Goal: Obtain resource: Download file/media

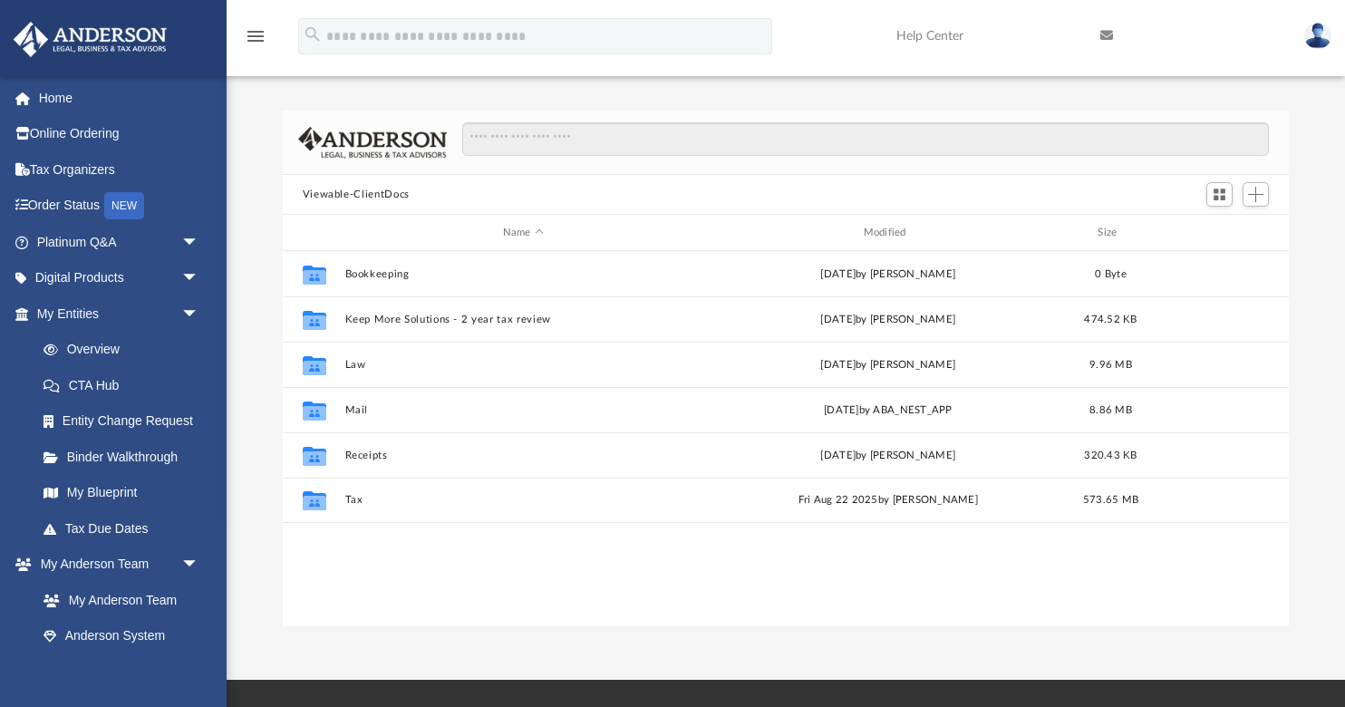
scroll to position [412, 1006]
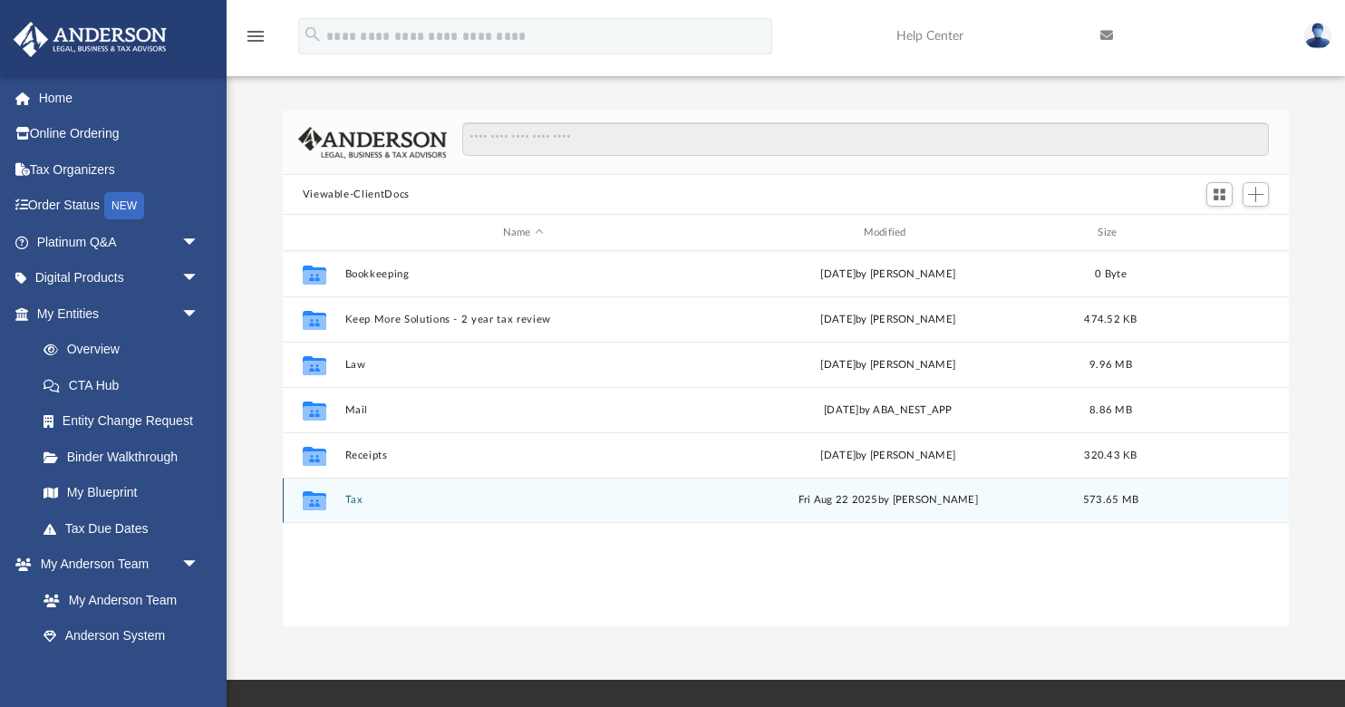
click at [357, 501] on button "Tax" at bounding box center [523, 500] width 357 height 12
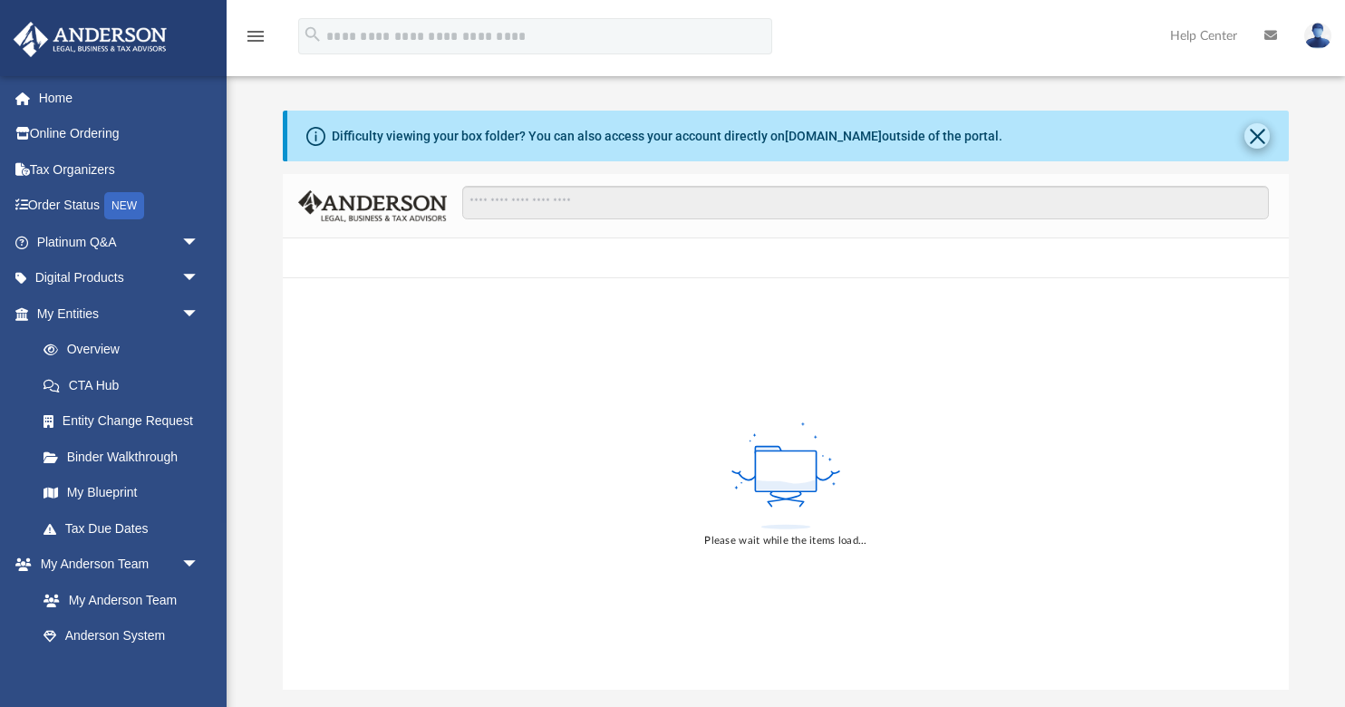
click at [1264, 141] on button "Close" at bounding box center [1257, 135] width 25 height 25
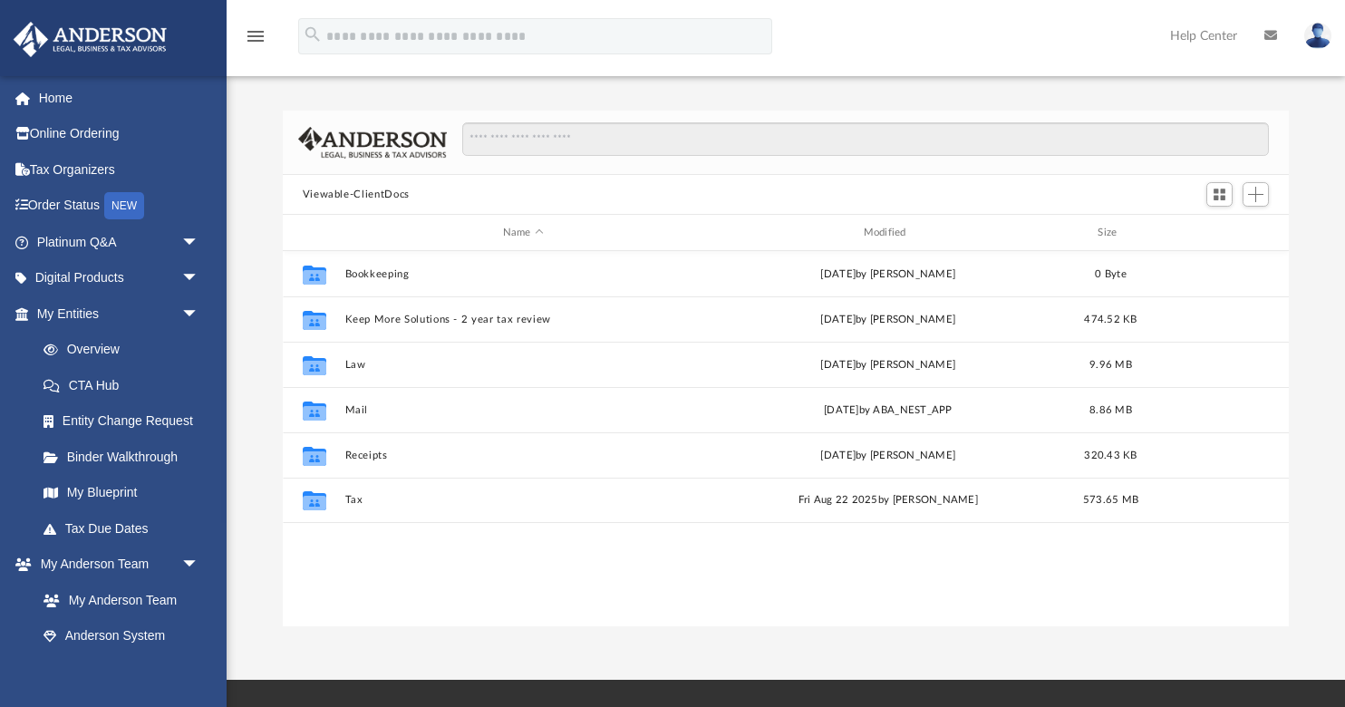
scroll to position [412, 1006]
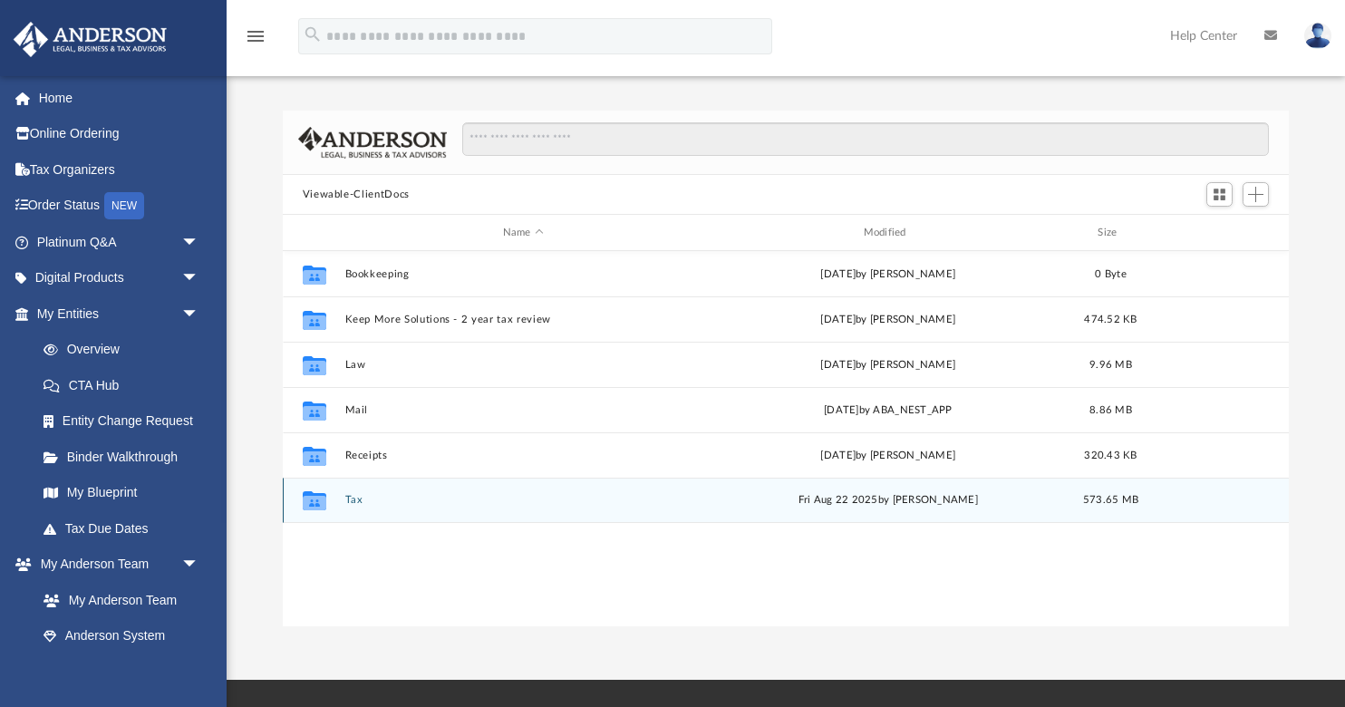
click at [364, 494] on button "Tax" at bounding box center [523, 500] width 357 height 12
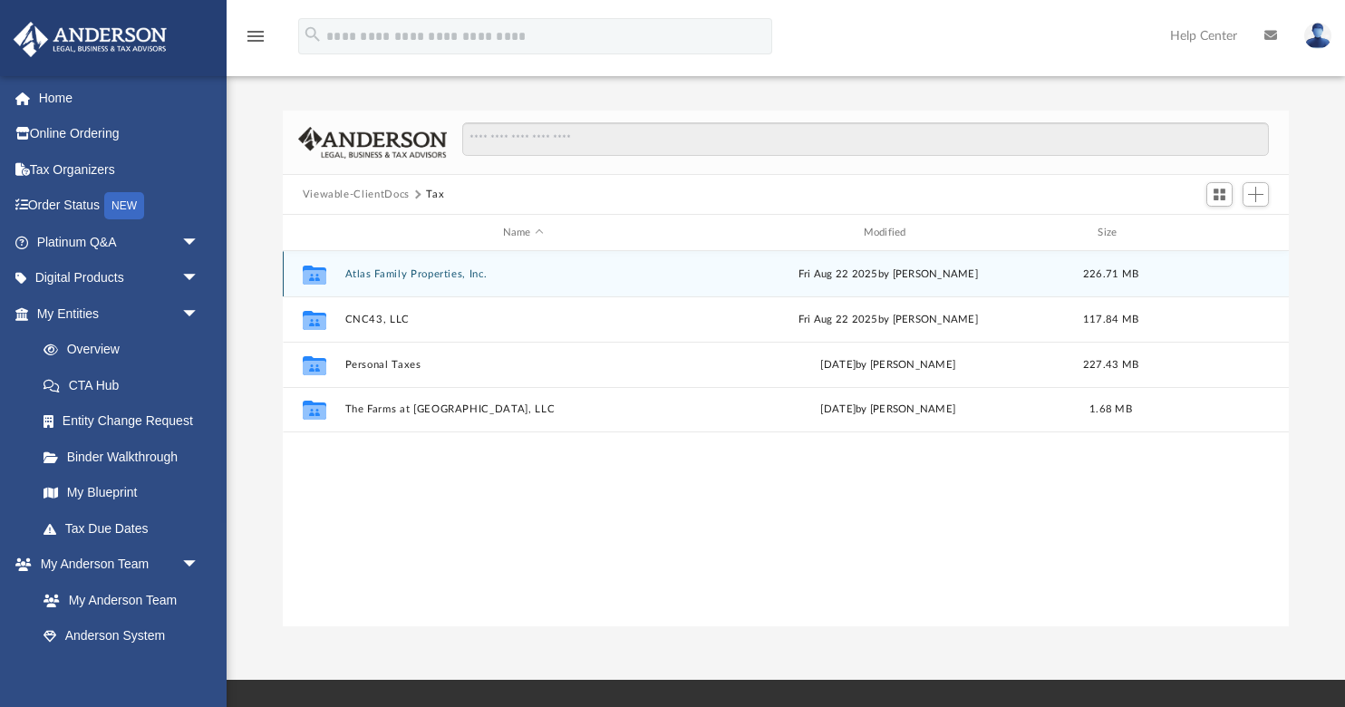
click at [366, 277] on button "Atlas Family Properties, Inc." at bounding box center [523, 274] width 357 height 12
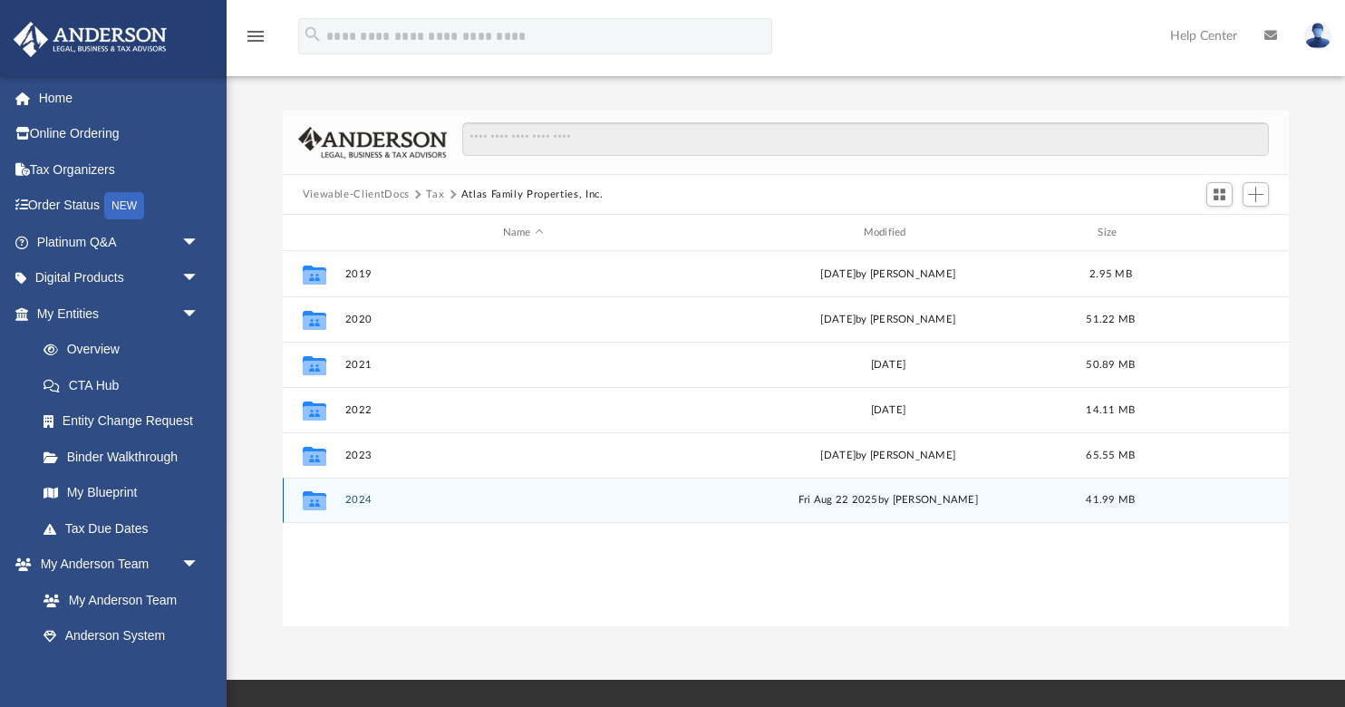
click at [366, 504] on button "2024" at bounding box center [523, 500] width 357 height 12
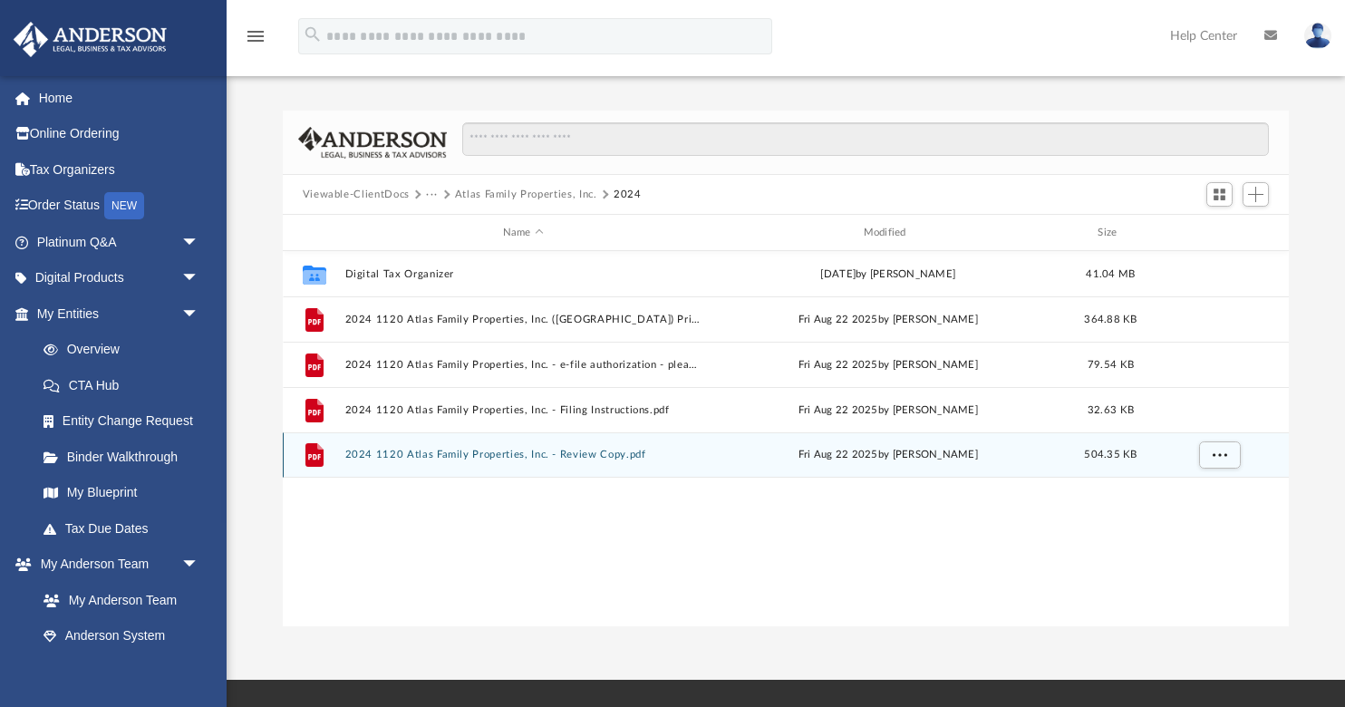
click at [445, 454] on button "2024 1120 Atlas Family Properties, Inc. - Review Copy.pdf" at bounding box center [523, 455] width 357 height 12
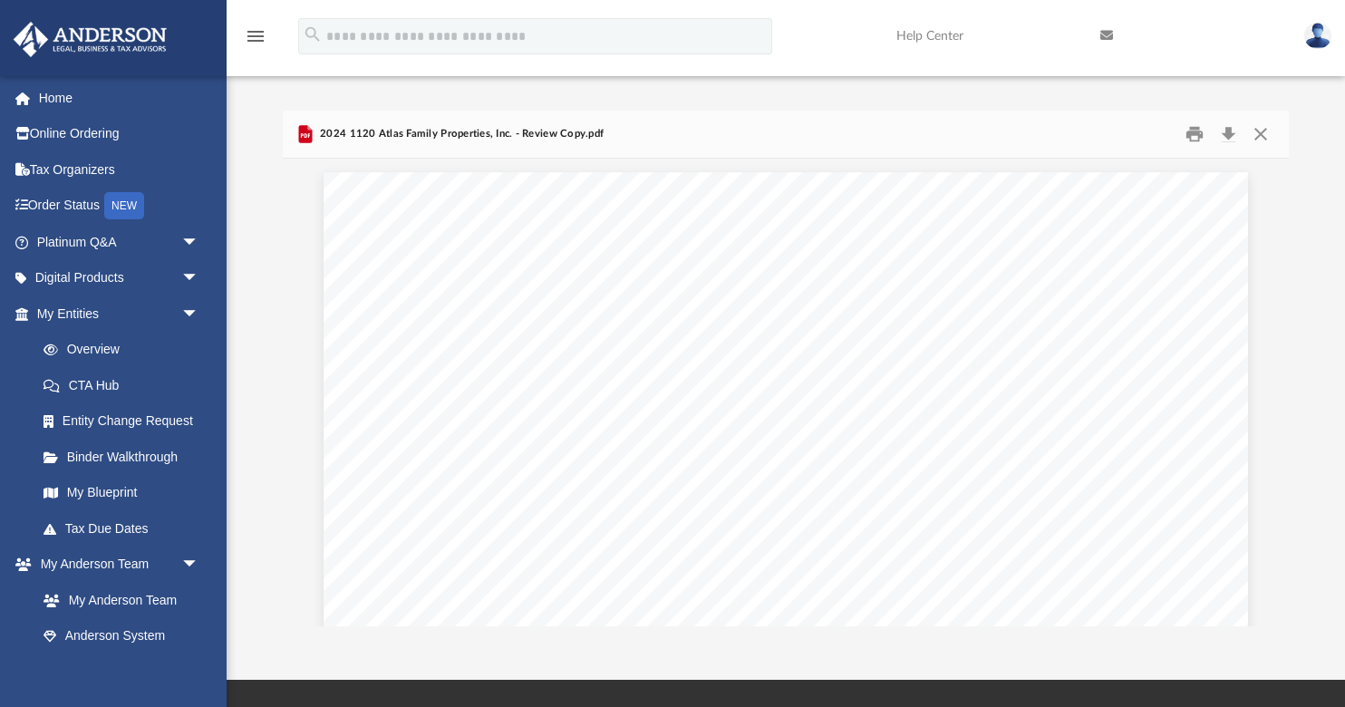
scroll to position [12239, 0]
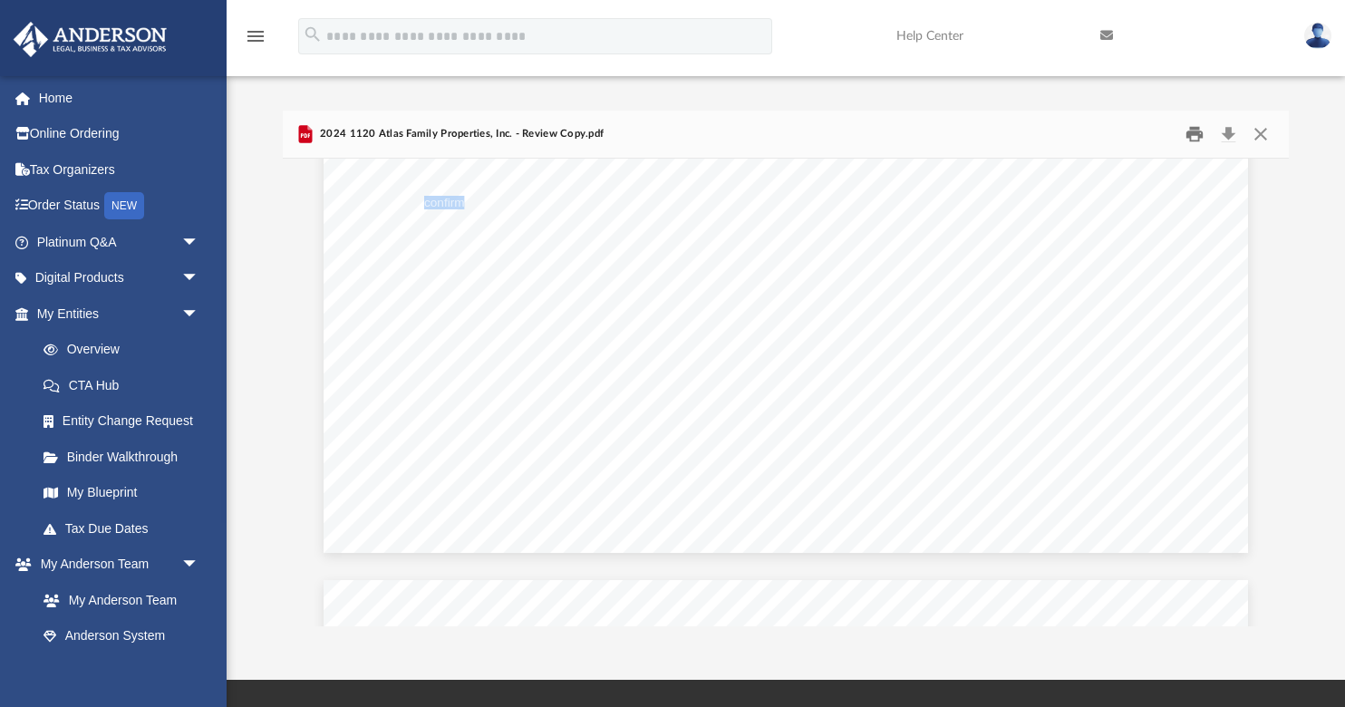
click at [1194, 132] on button "Print" at bounding box center [1195, 135] width 36 height 28
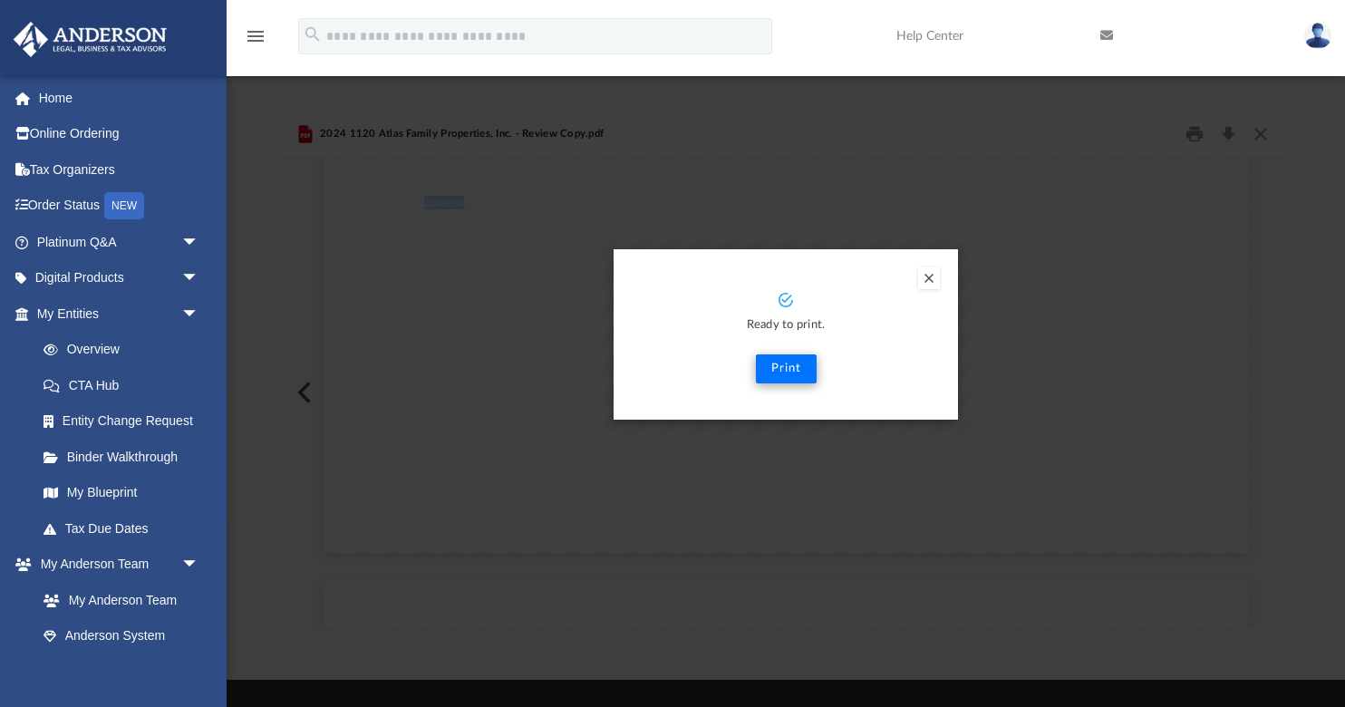
click at [792, 370] on button "Print" at bounding box center [786, 368] width 61 height 29
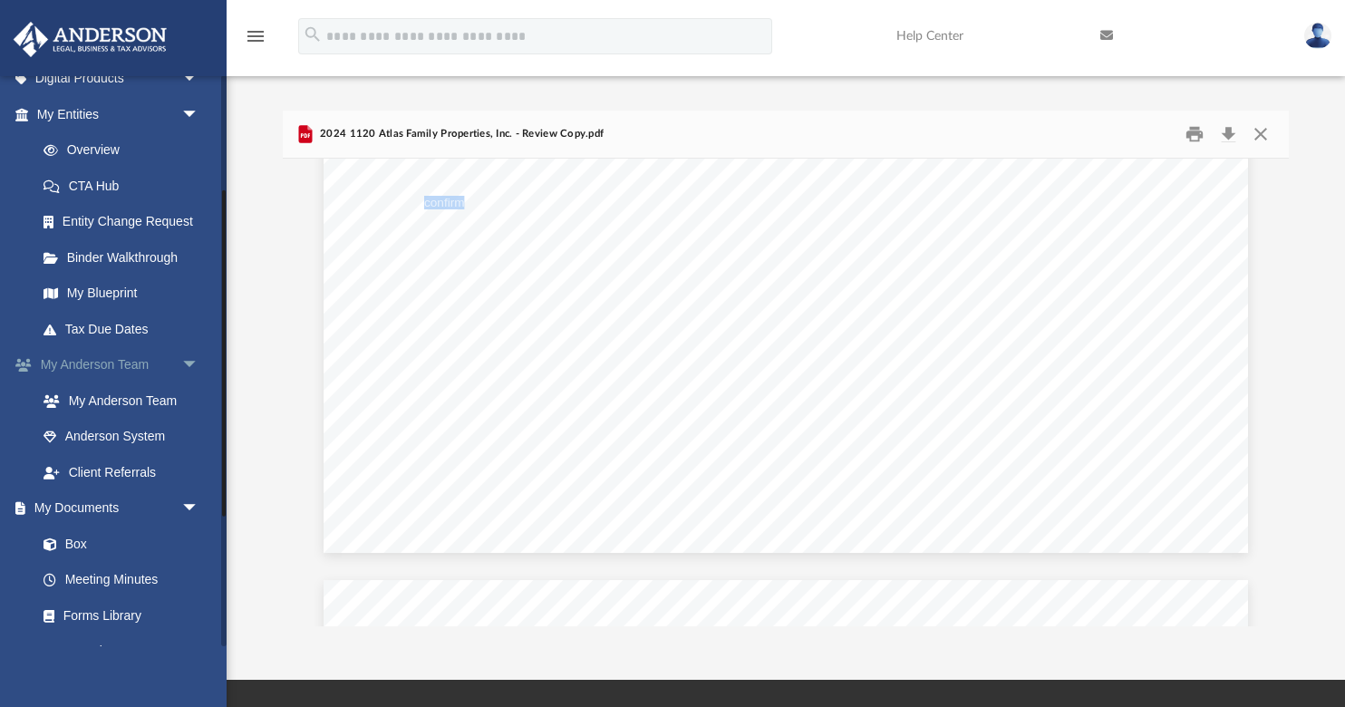
scroll to position [201, 0]
click at [84, 539] on link "Box" at bounding box center [125, 542] width 201 height 36
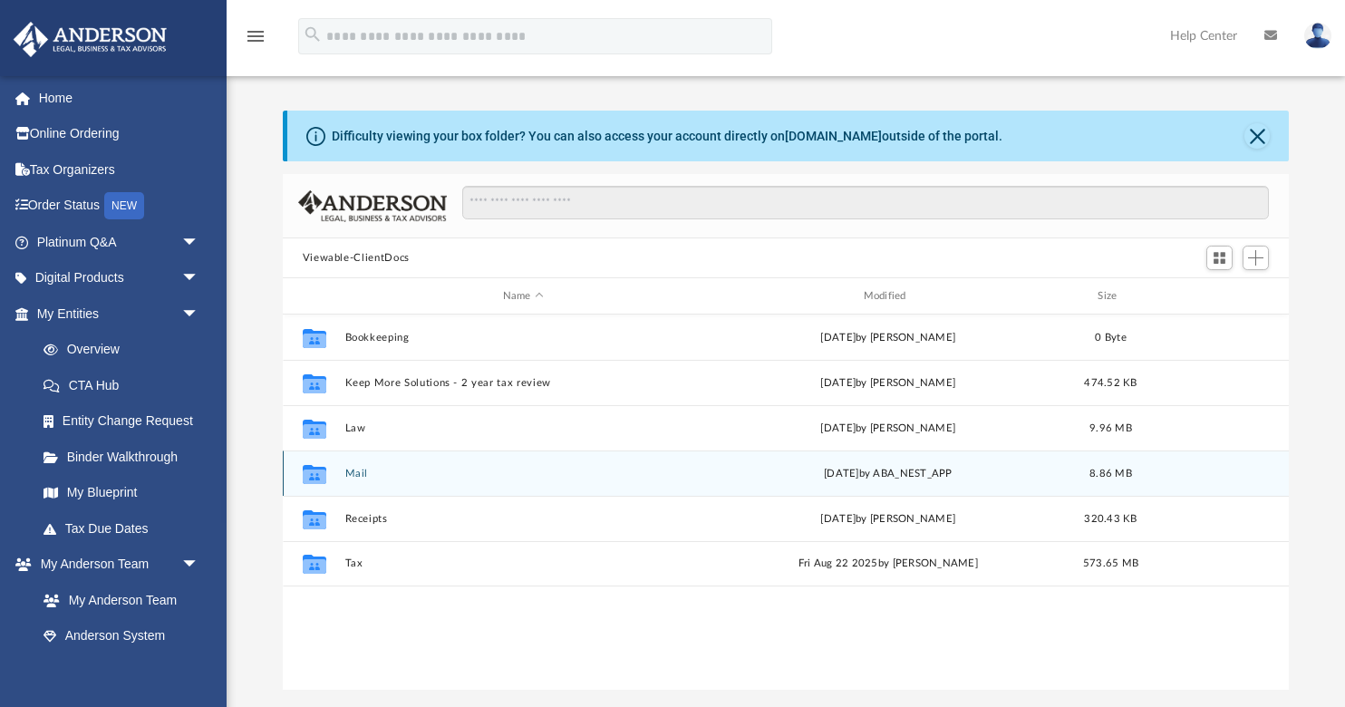
scroll to position [412, 1006]
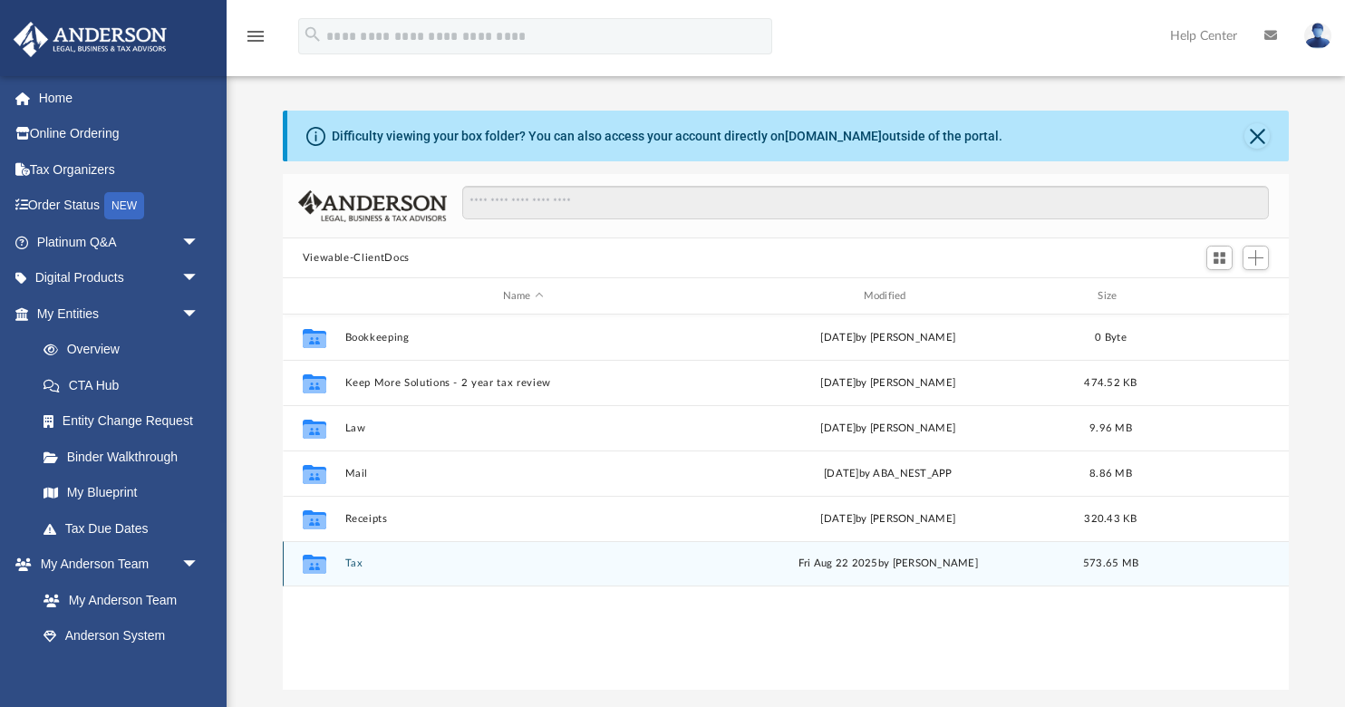
click at [355, 568] on button "Tax" at bounding box center [523, 564] width 357 height 12
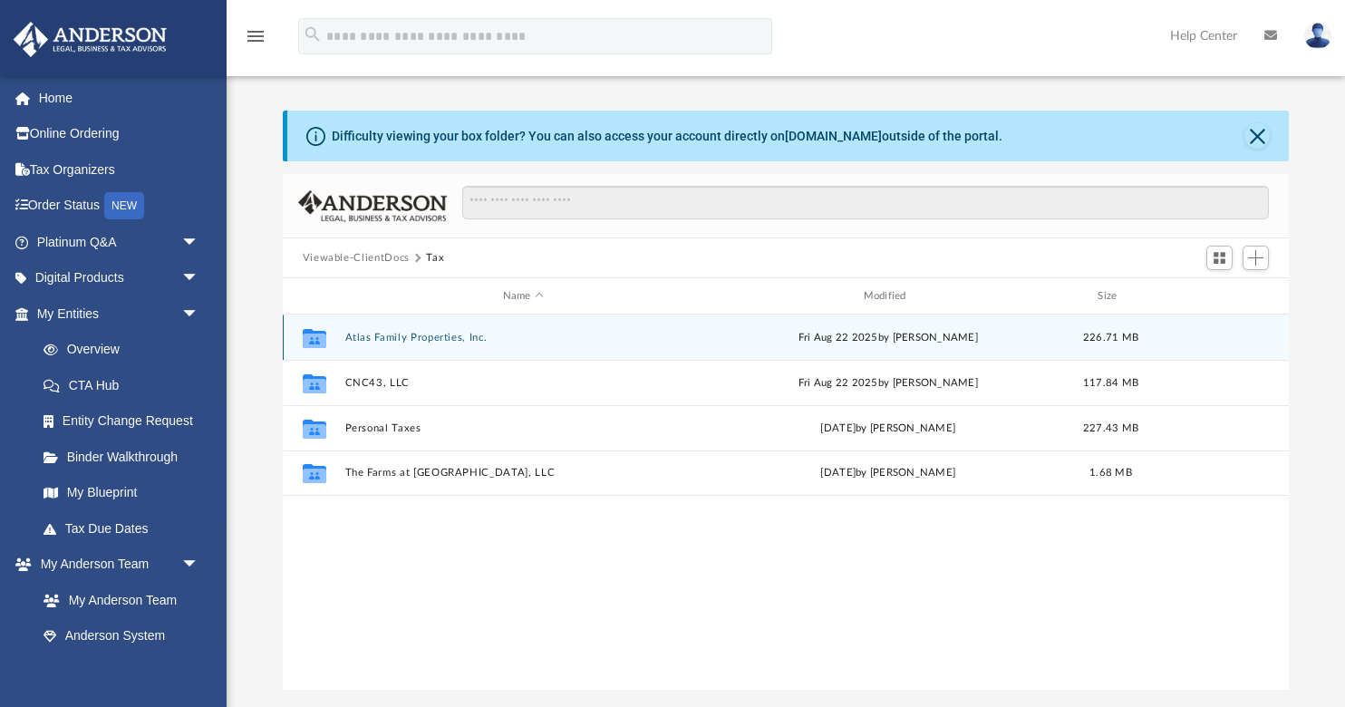
click at [385, 344] on div "Collaborated Folder Atlas Family Properties, Inc. [DATE] by [PERSON_NAME] 226.7…" at bounding box center [786, 337] width 1007 height 45
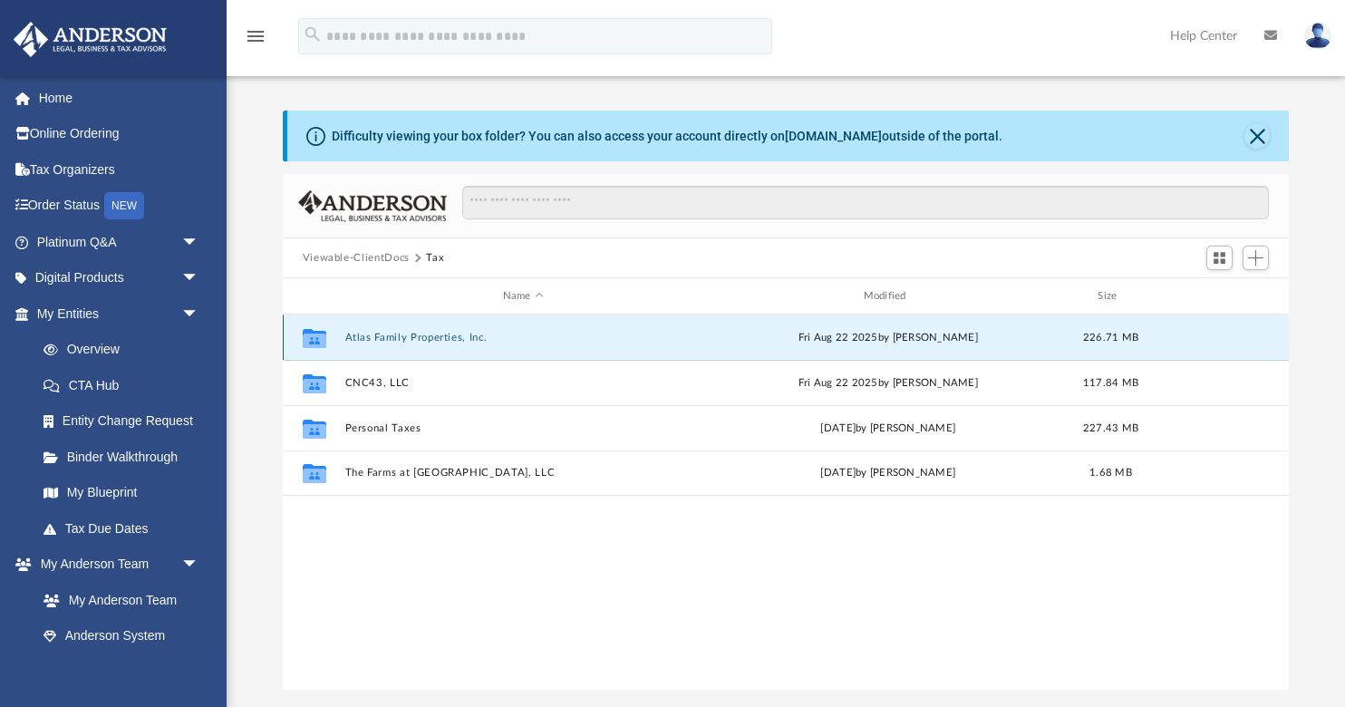
click at [384, 339] on button "Atlas Family Properties, Inc." at bounding box center [523, 338] width 357 height 12
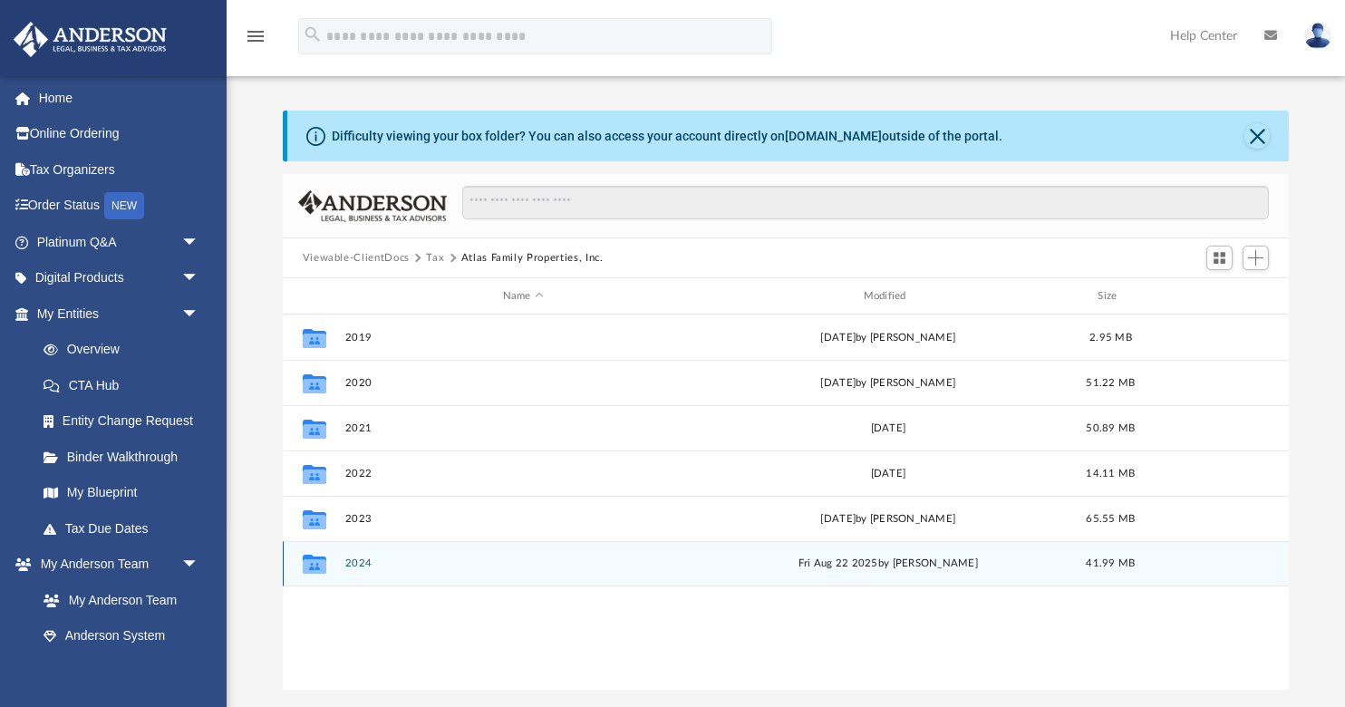
click at [361, 572] on div "Collaborated Folder 2024 [DATE] by [PERSON_NAME] 41.99 MB" at bounding box center [786, 563] width 1007 height 45
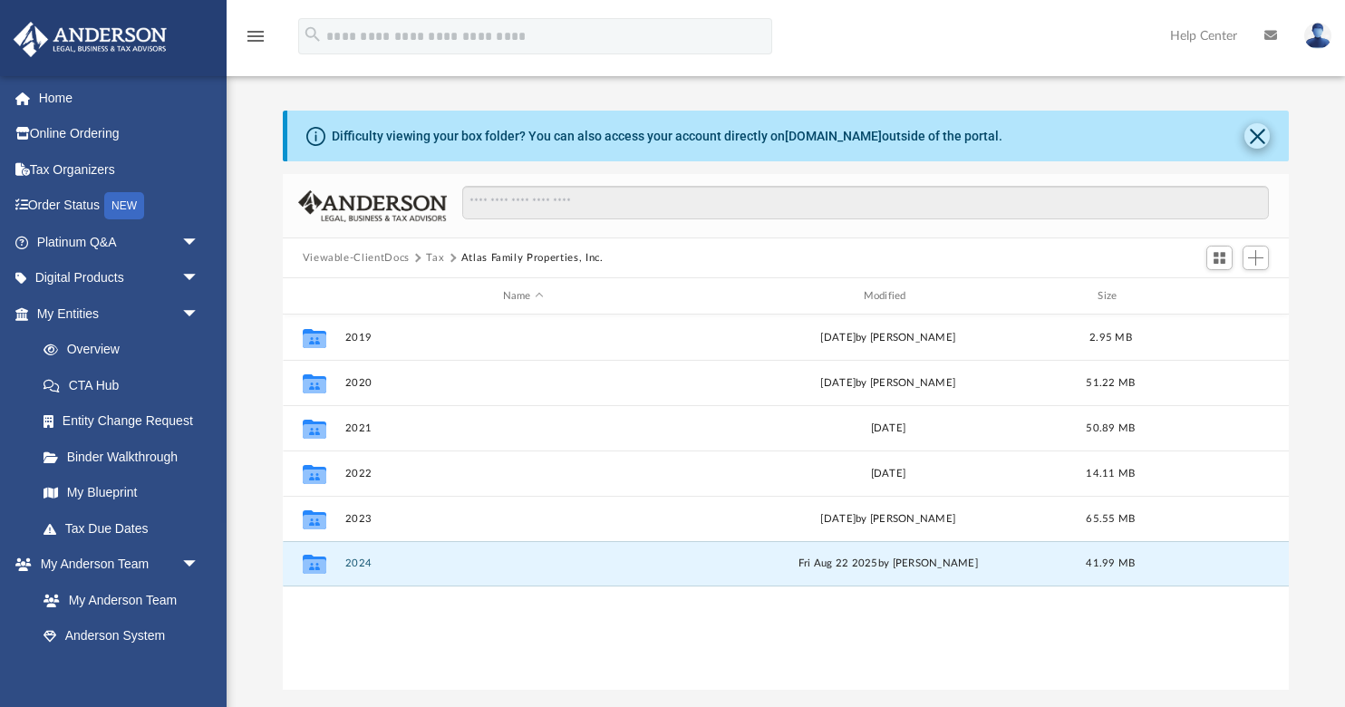
click at [1260, 131] on button "Close" at bounding box center [1257, 135] width 25 height 25
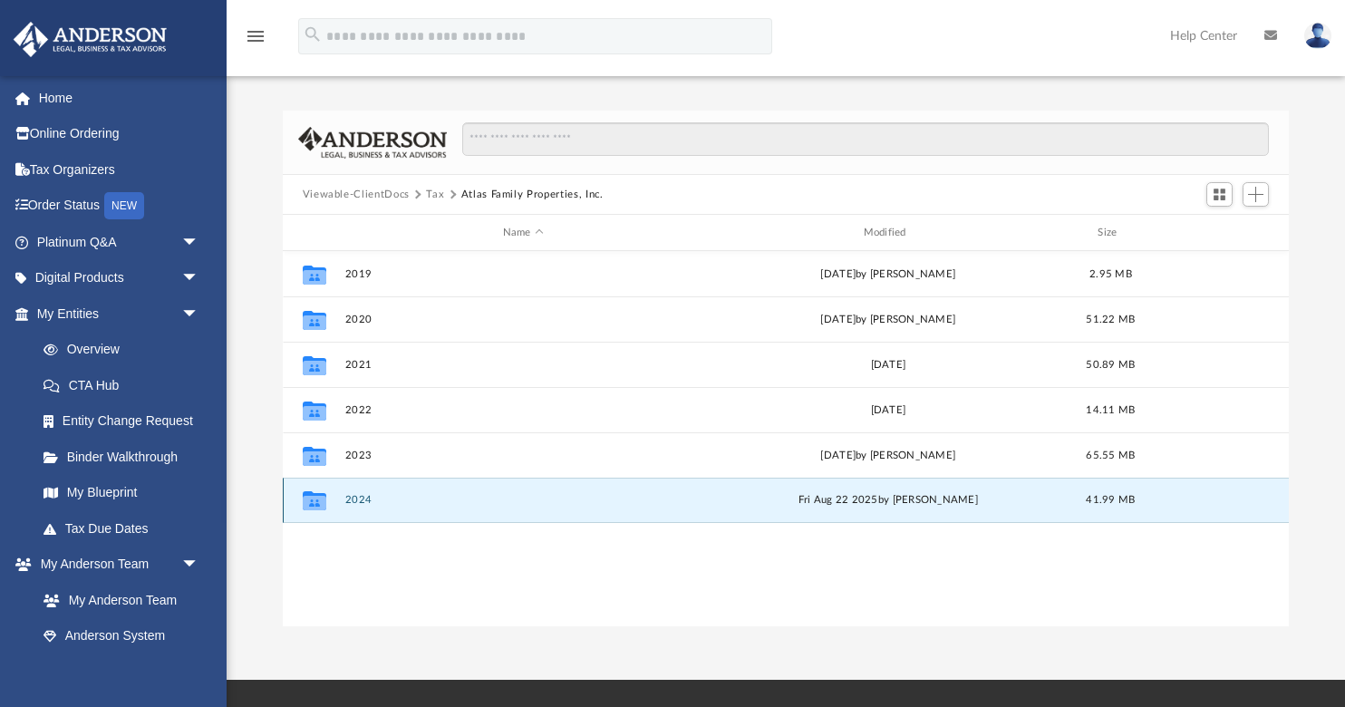
click at [348, 500] on button "2024" at bounding box center [523, 500] width 357 height 12
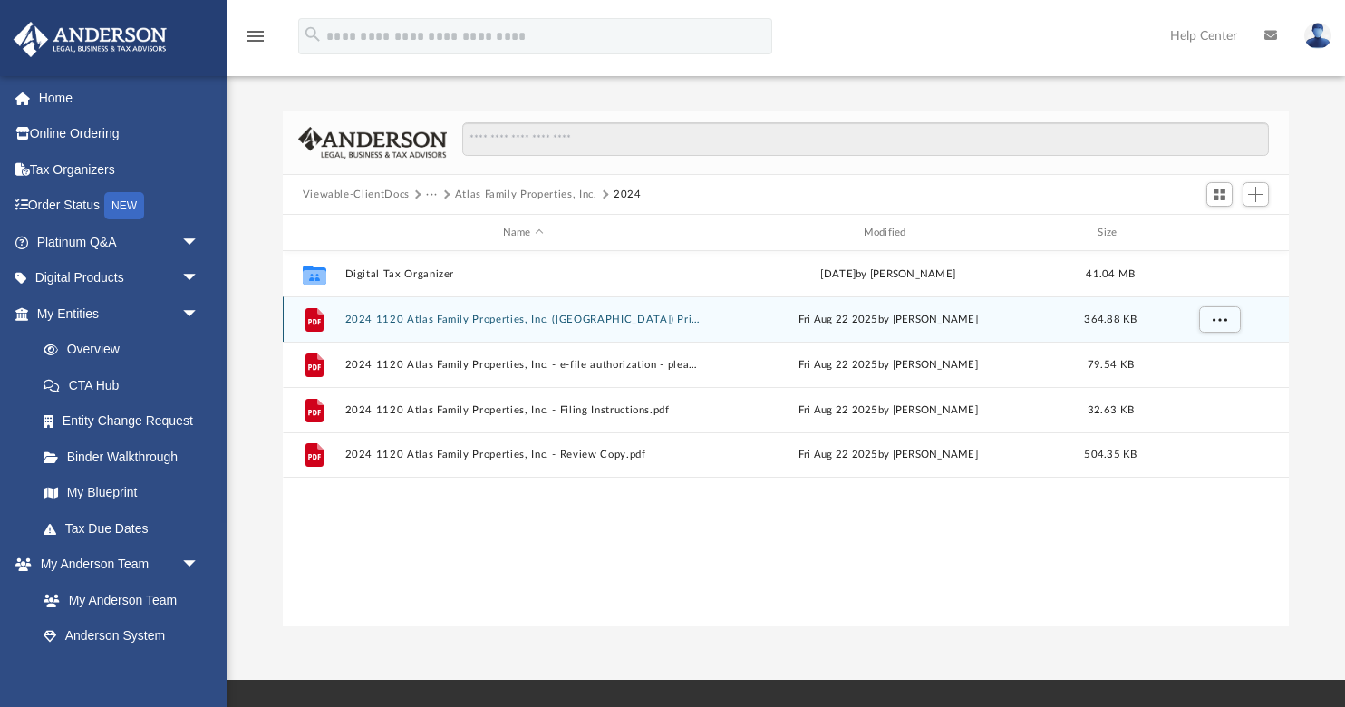
click at [447, 321] on button "2024 1120 Atlas Family Properties, Inc. ([GEOGRAPHIC_DATA]) Print, Sign, Mail.p…" at bounding box center [523, 320] width 357 height 12
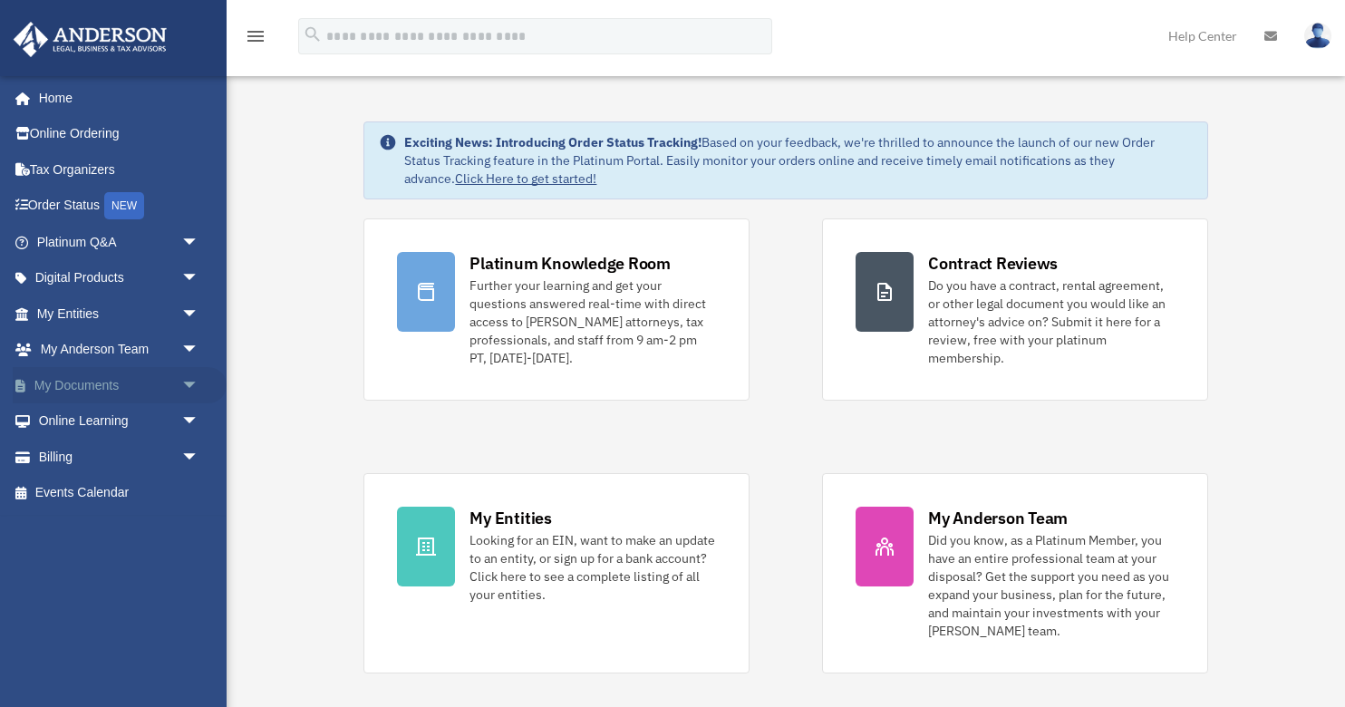
click at [96, 385] on link "My Documents arrow_drop_down" at bounding box center [120, 385] width 214 height 36
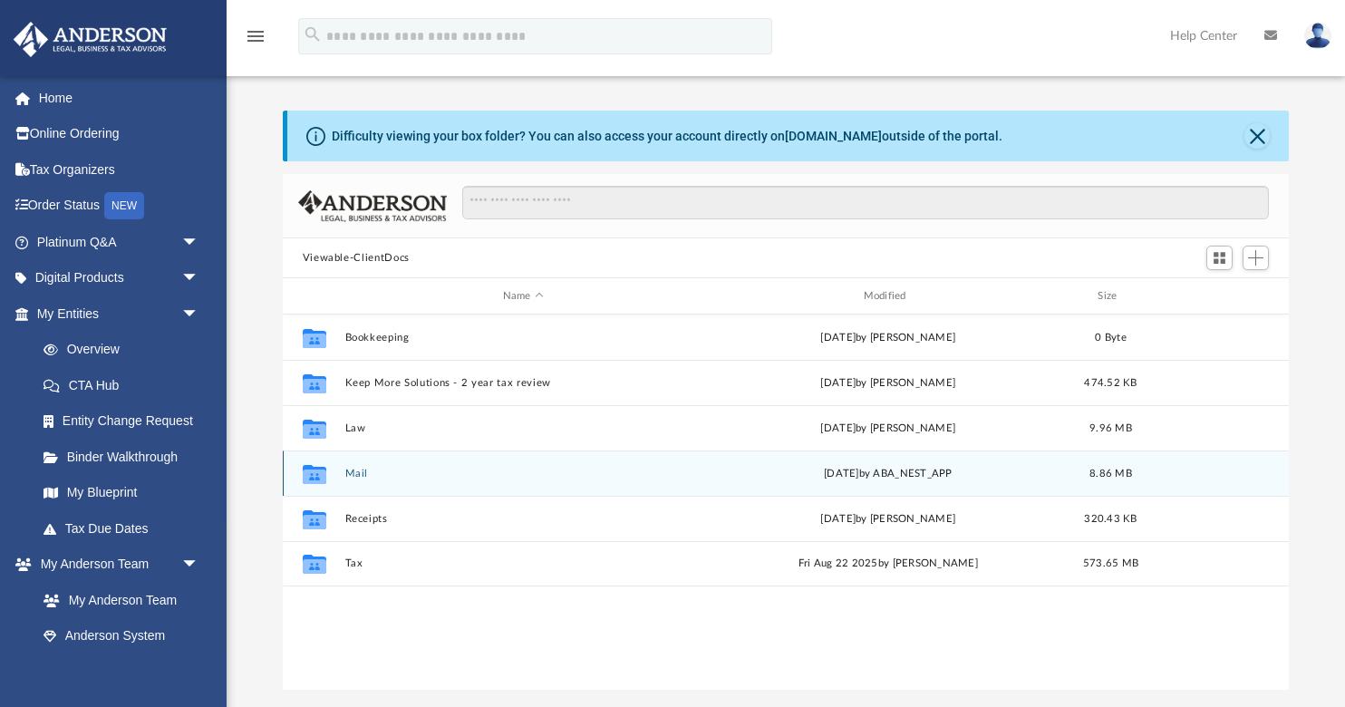
scroll to position [412, 1006]
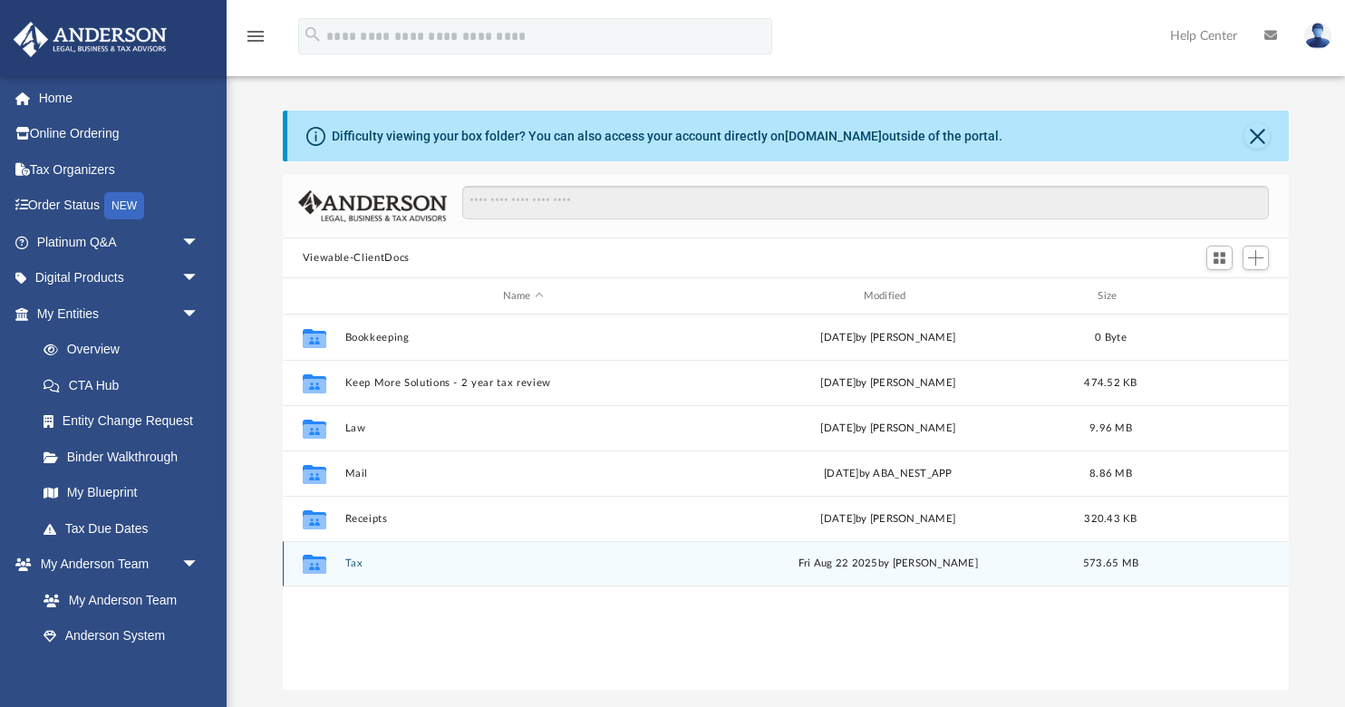
click at [354, 565] on button "Tax" at bounding box center [523, 564] width 357 height 12
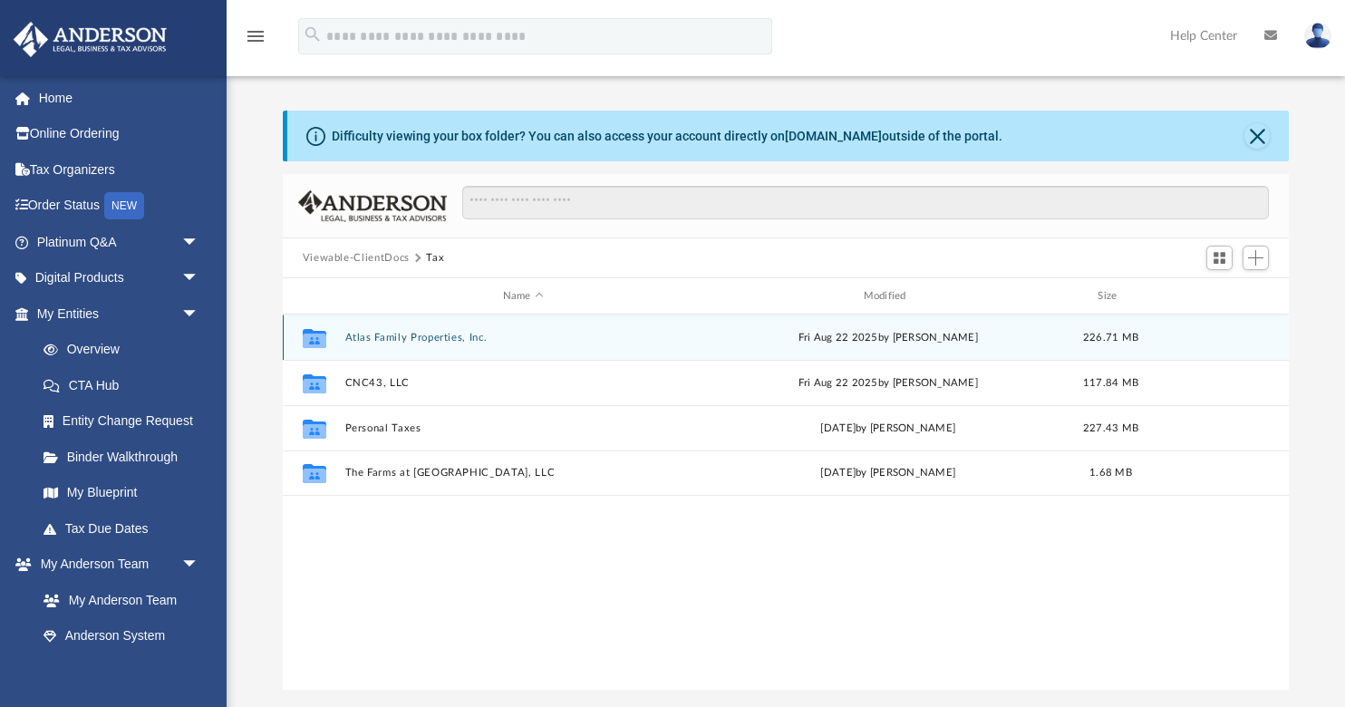
click at [377, 337] on button "Atlas Family Properties, Inc." at bounding box center [523, 338] width 357 height 12
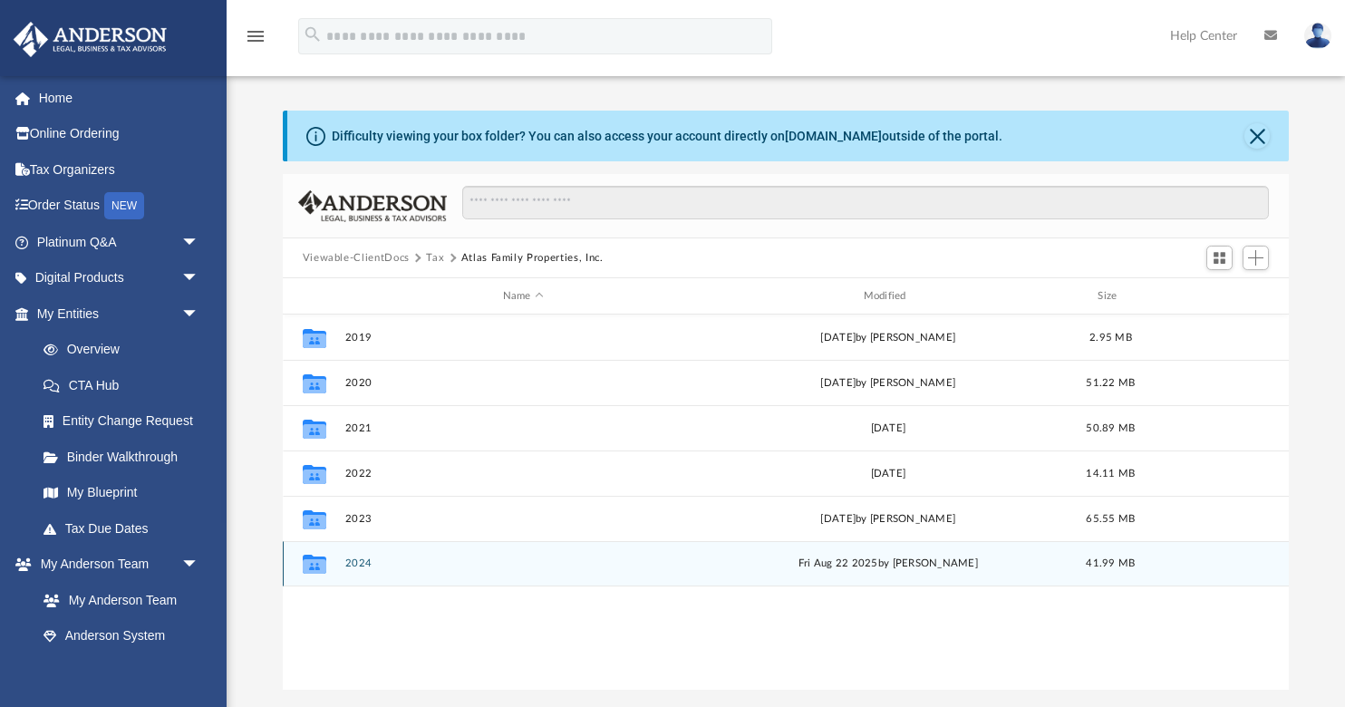
click at [362, 564] on button "2024" at bounding box center [523, 564] width 357 height 12
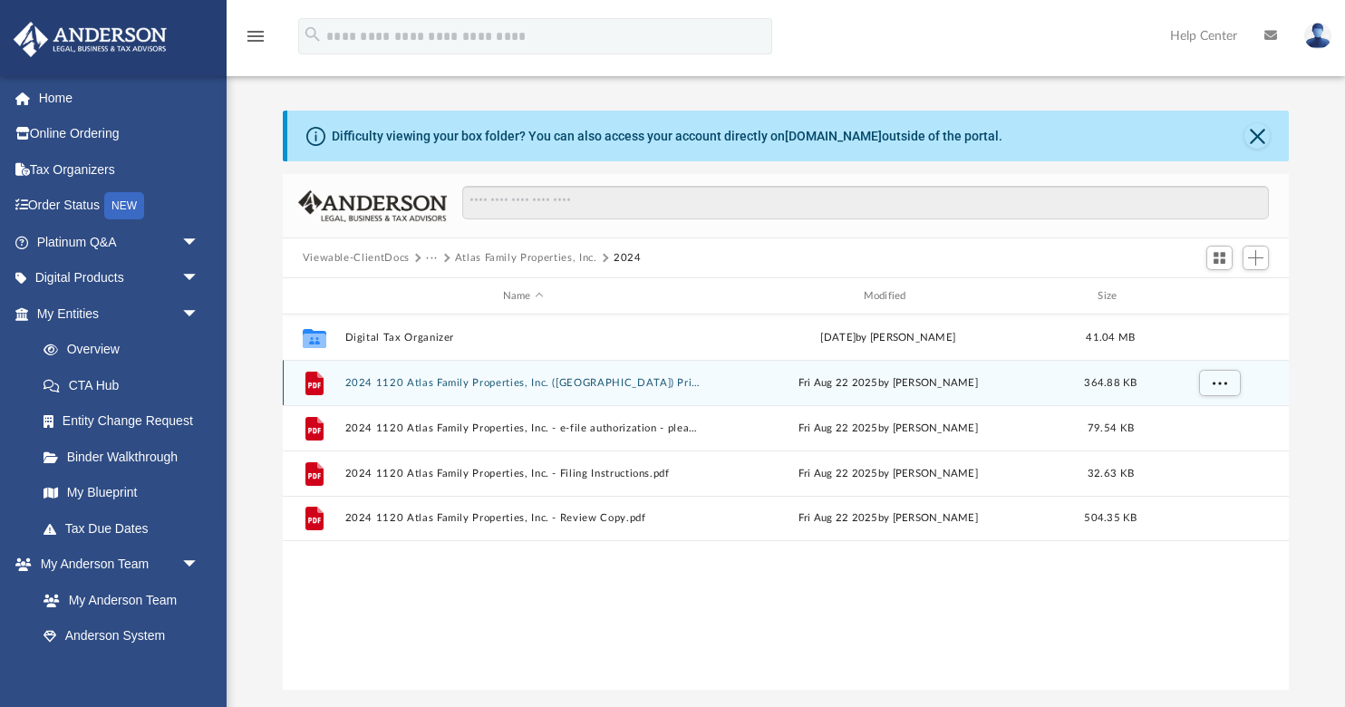
click at [433, 379] on button "2024 1120 Atlas Family Properties, Inc. (NY) Print, Sign, Mail.pdf" at bounding box center [523, 383] width 357 height 12
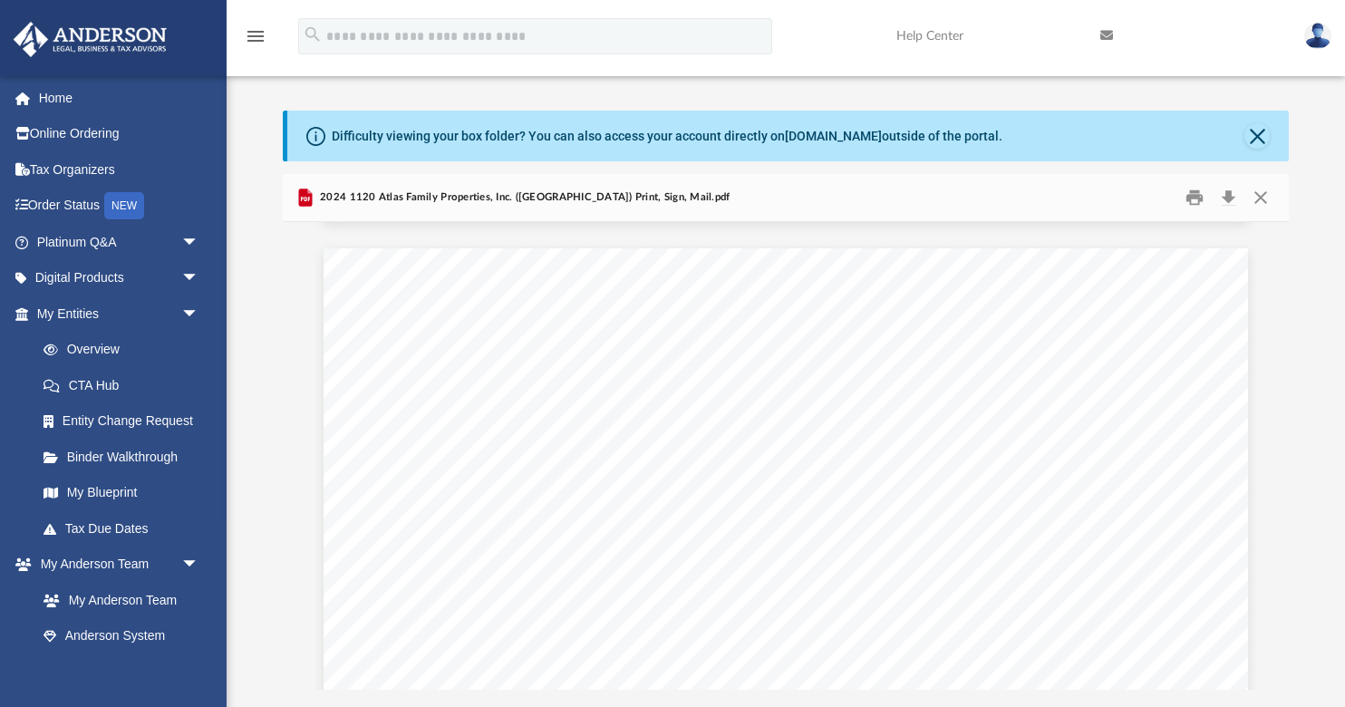
scroll to position [2433, 0]
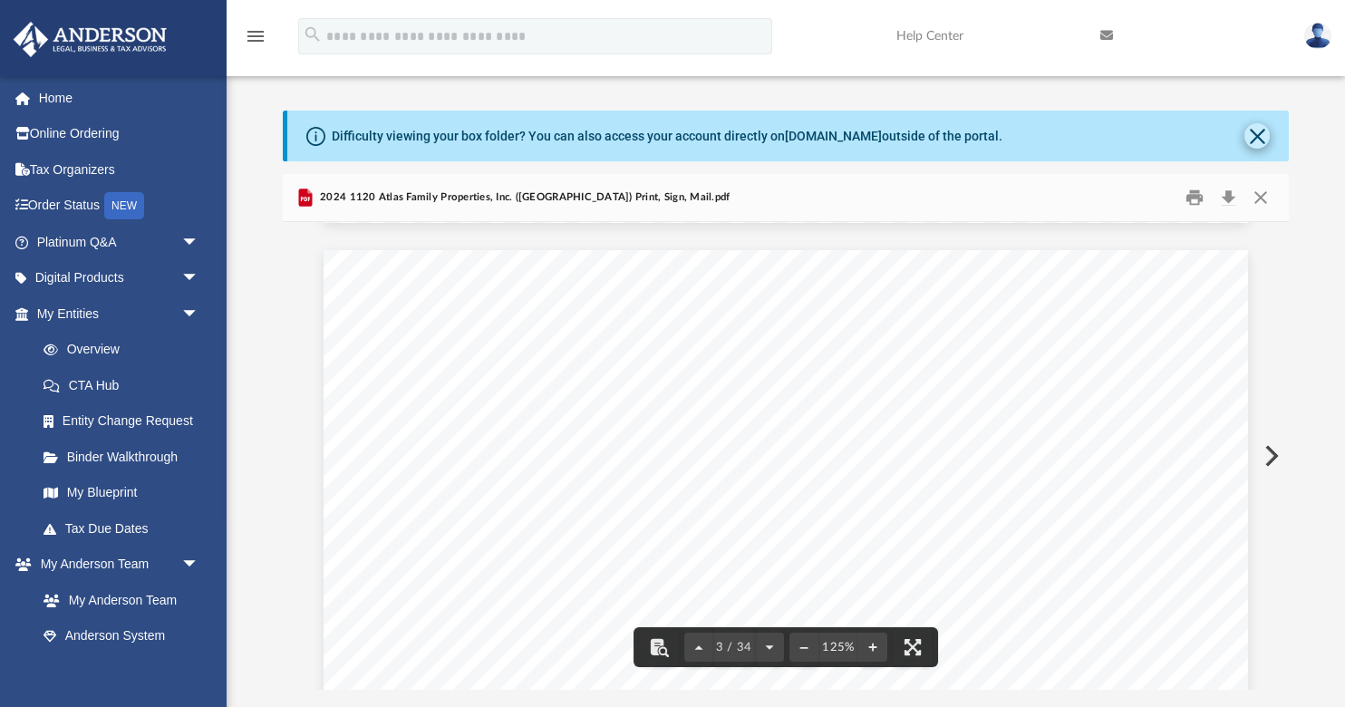
click at [1260, 139] on button "Close" at bounding box center [1257, 135] width 25 height 25
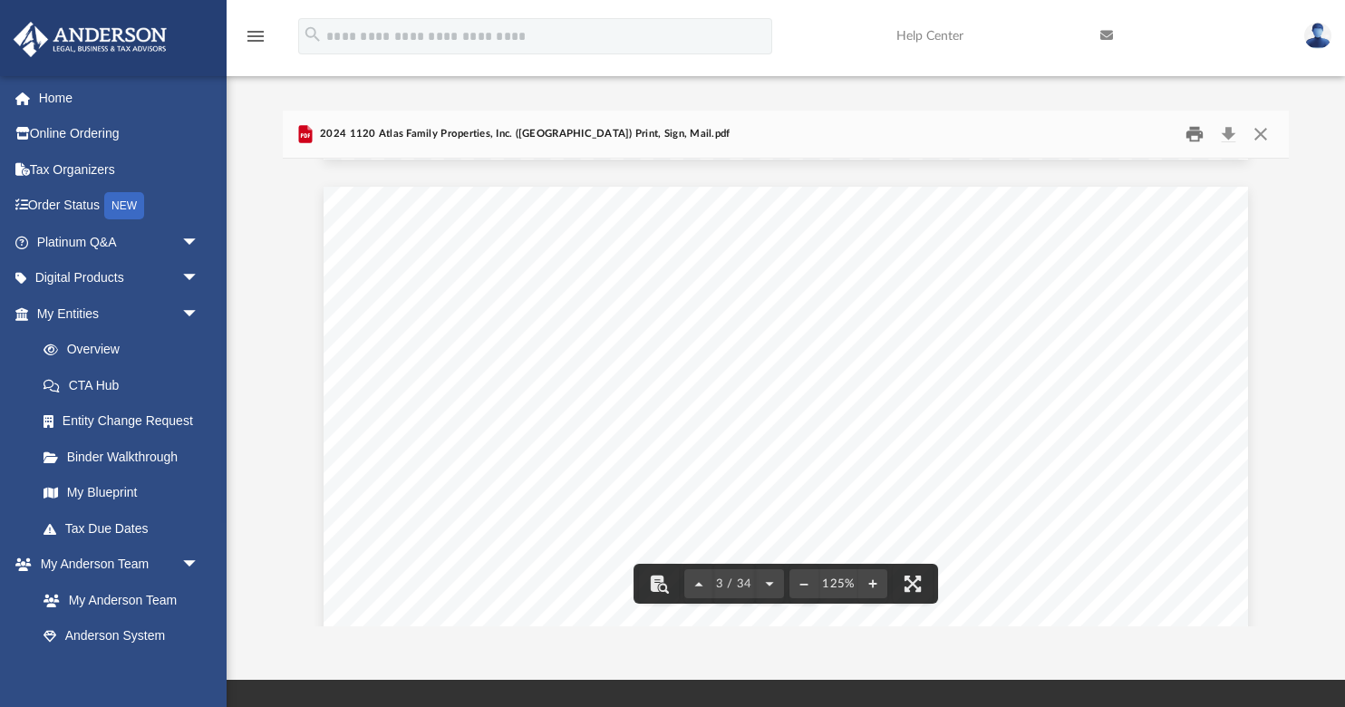
click at [1196, 135] on button "Print" at bounding box center [1195, 135] width 36 height 28
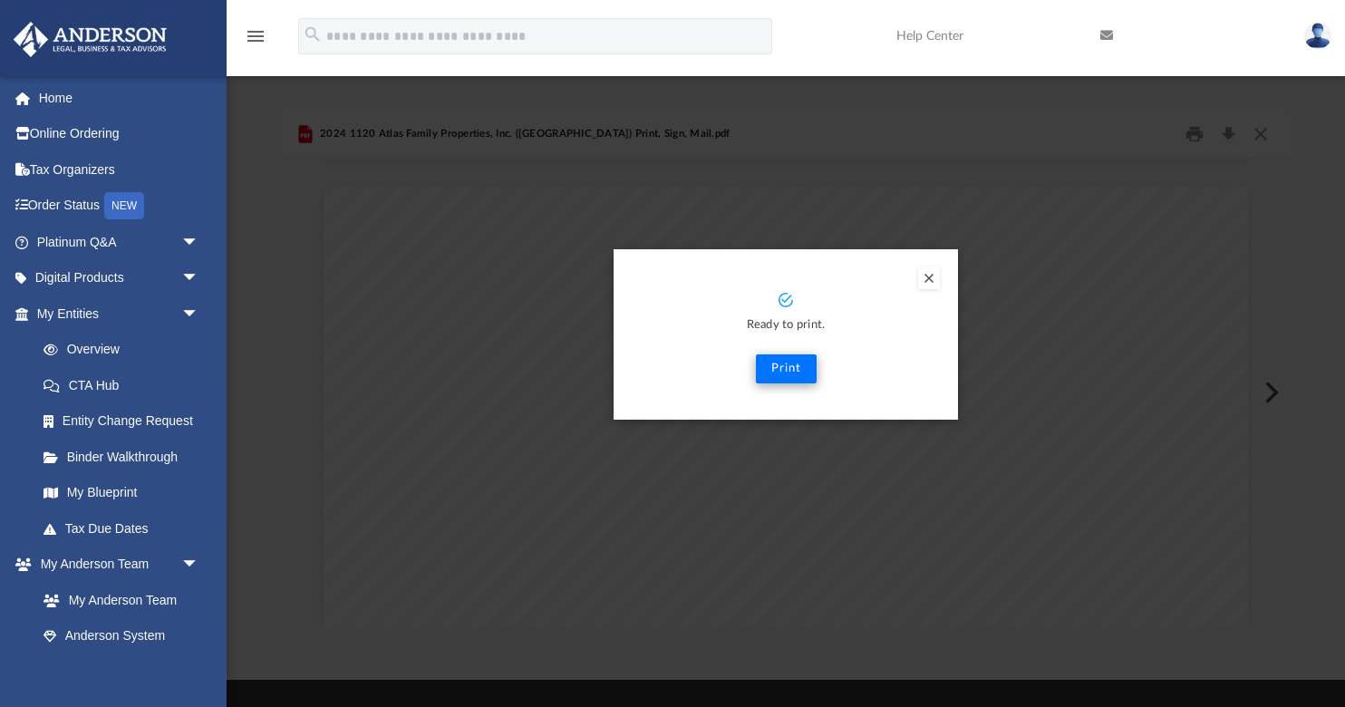
click at [791, 368] on button "Print" at bounding box center [786, 368] width 61 height 29
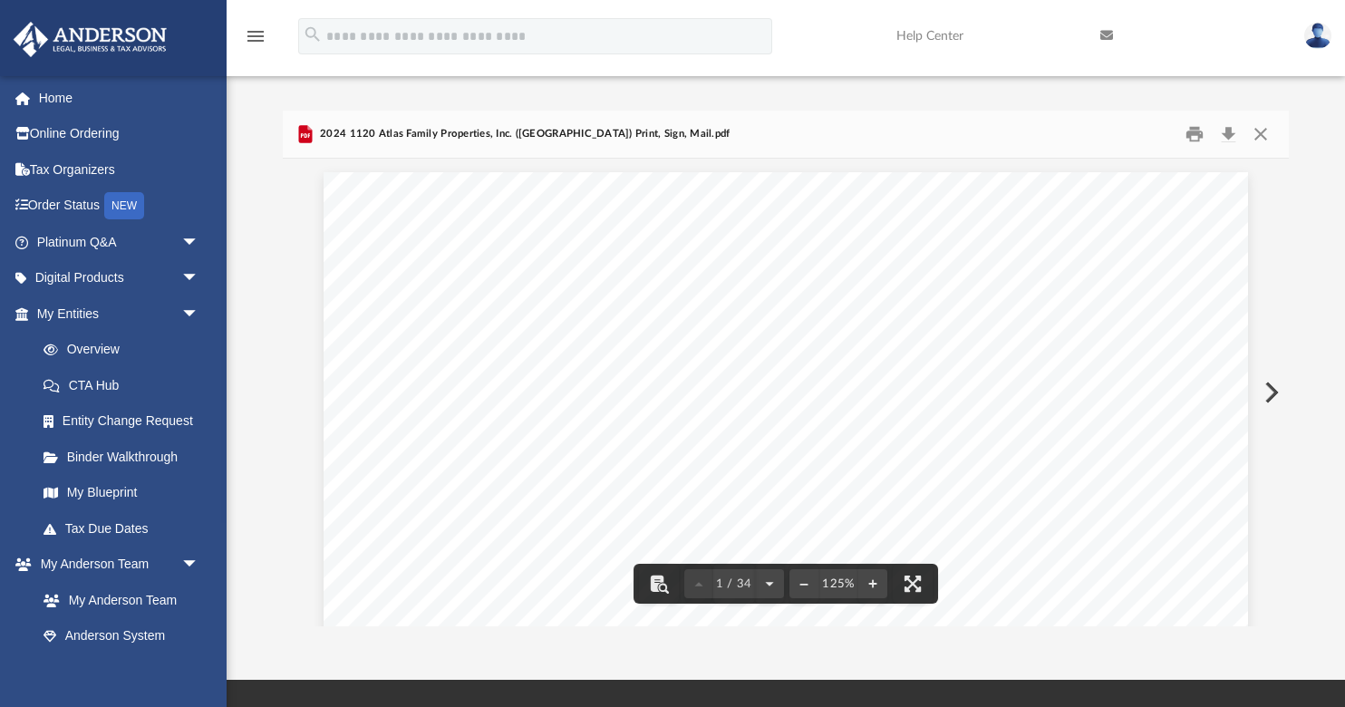
scroll to position [0, 0]
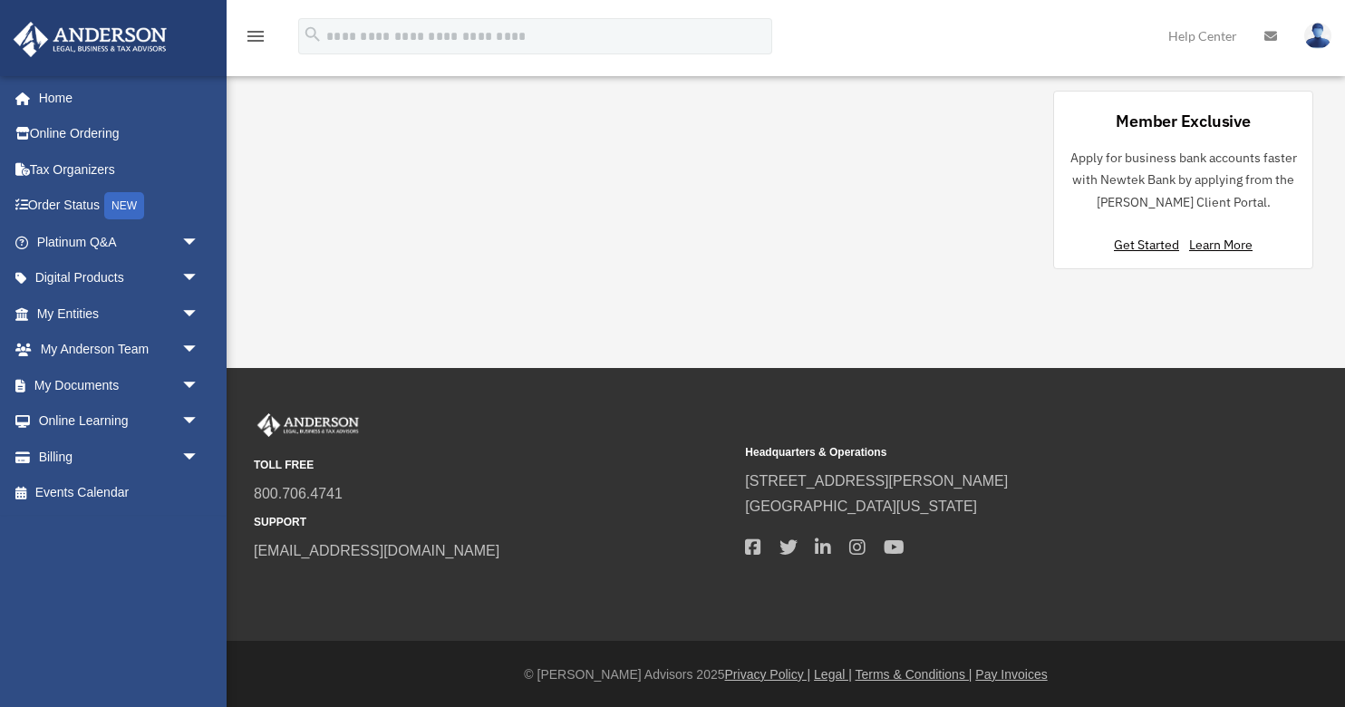
scroll to position [1519, 0]
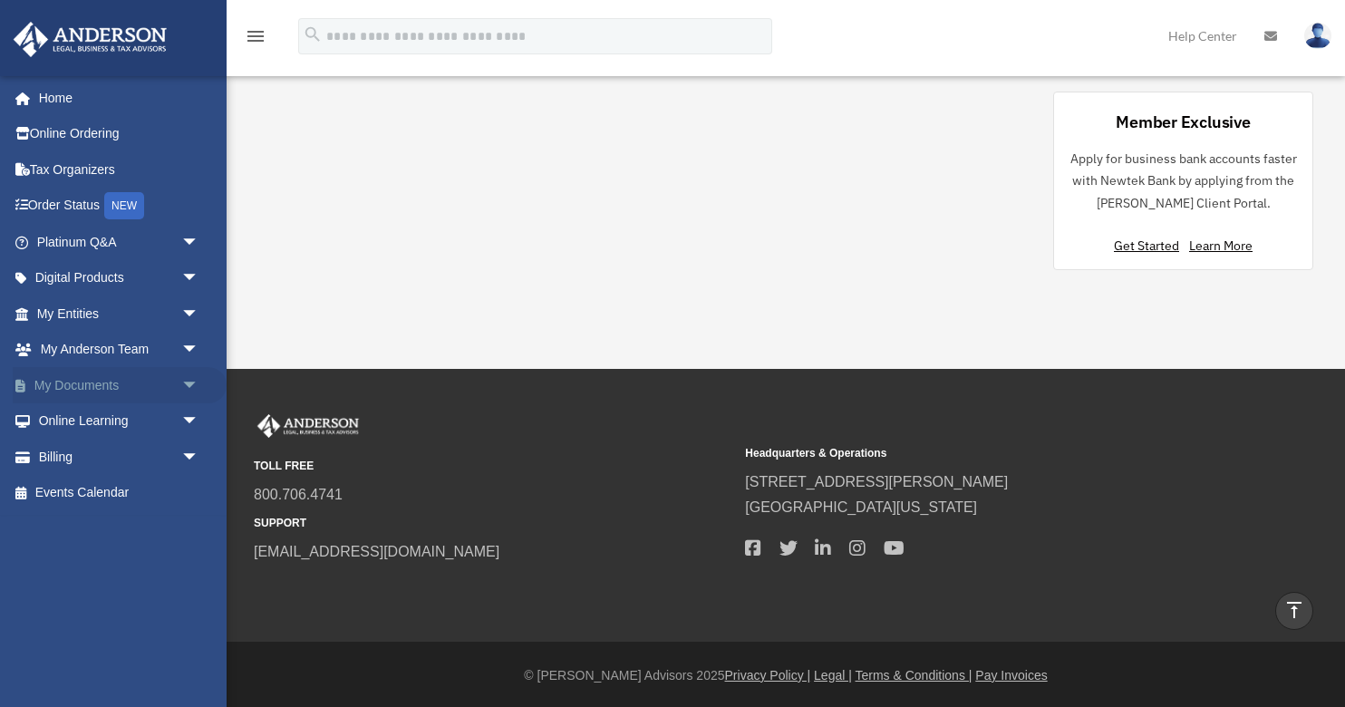
click at [192, 378] on span "arrow_drop_down" at bounding box center [199, 385] width 36 height 37
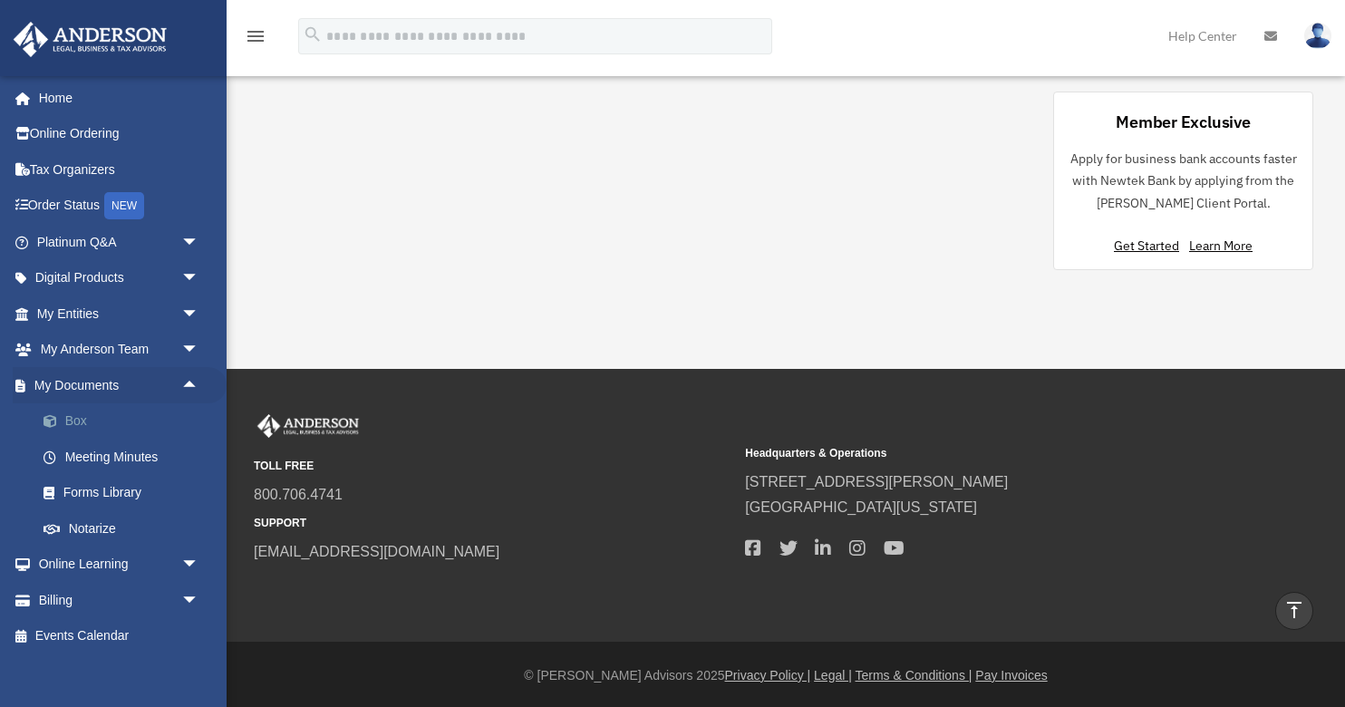
click at [82, 412] on link "Box" at bounding box center [125, 421] width 201 height 36
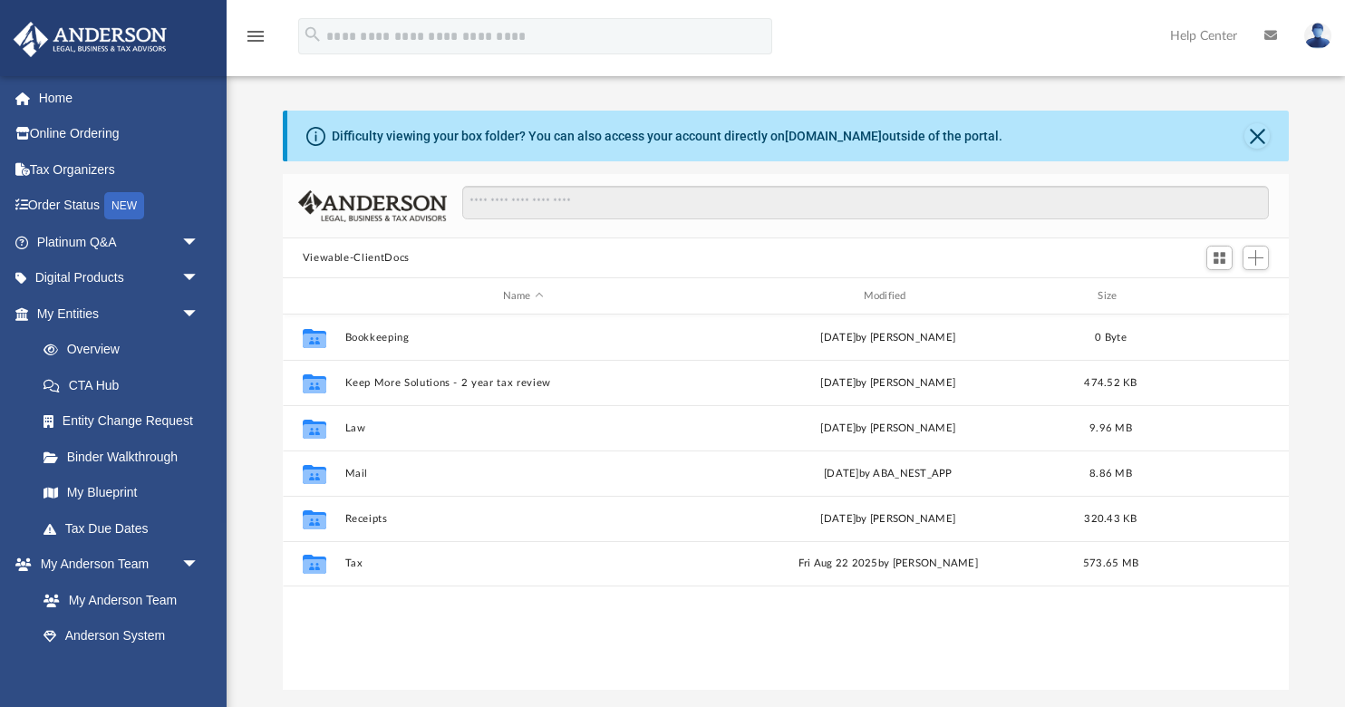
scroll to position [412, 1006]
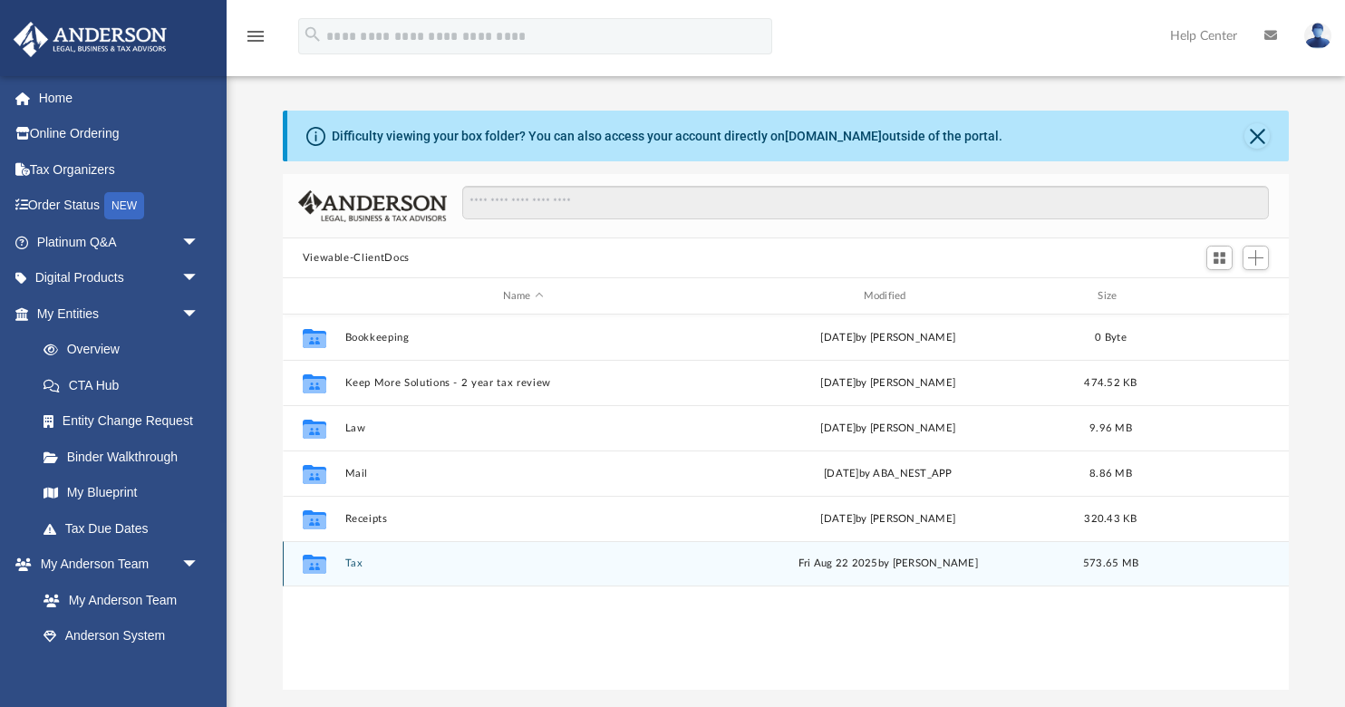
click at [351, 565] on button "Tax" at bounding box center [523, 564] width 357 height 12
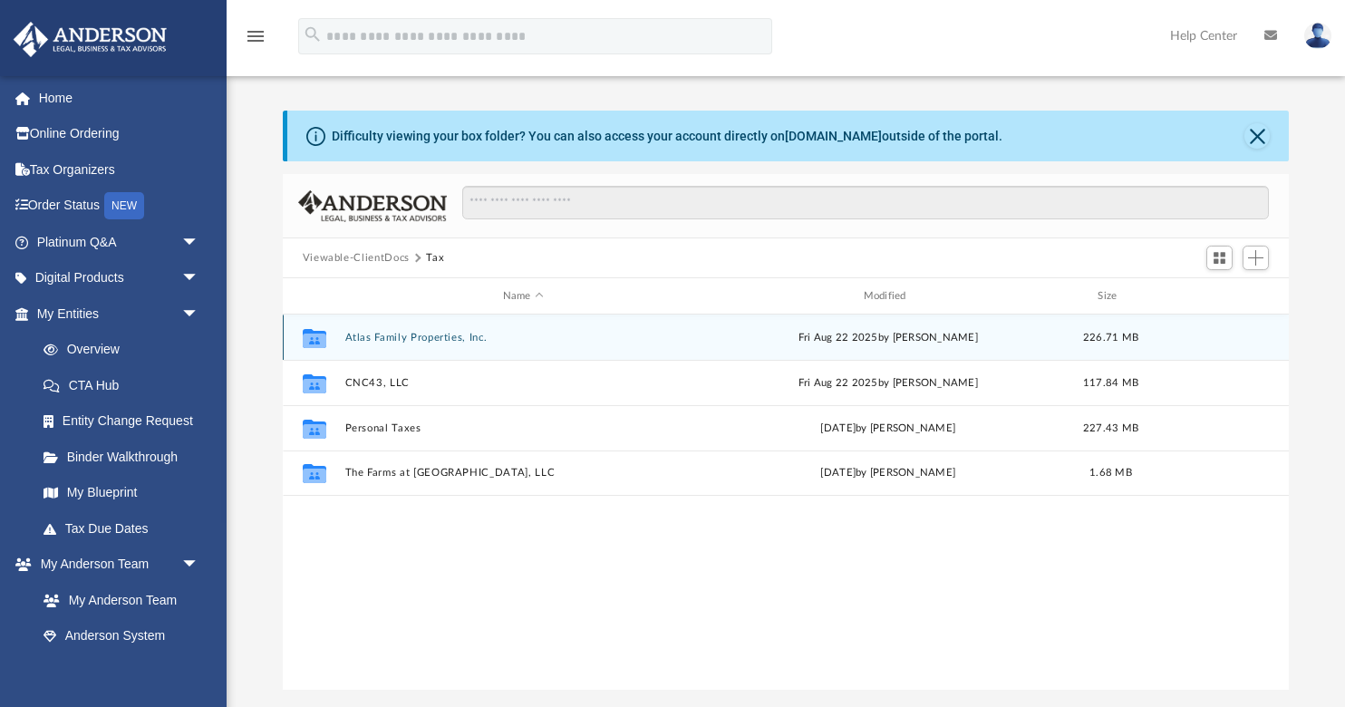
click at [389, 338] on button "Atlas Family Properties, Inc." at bounding box center [523, 338] width 357 height 12
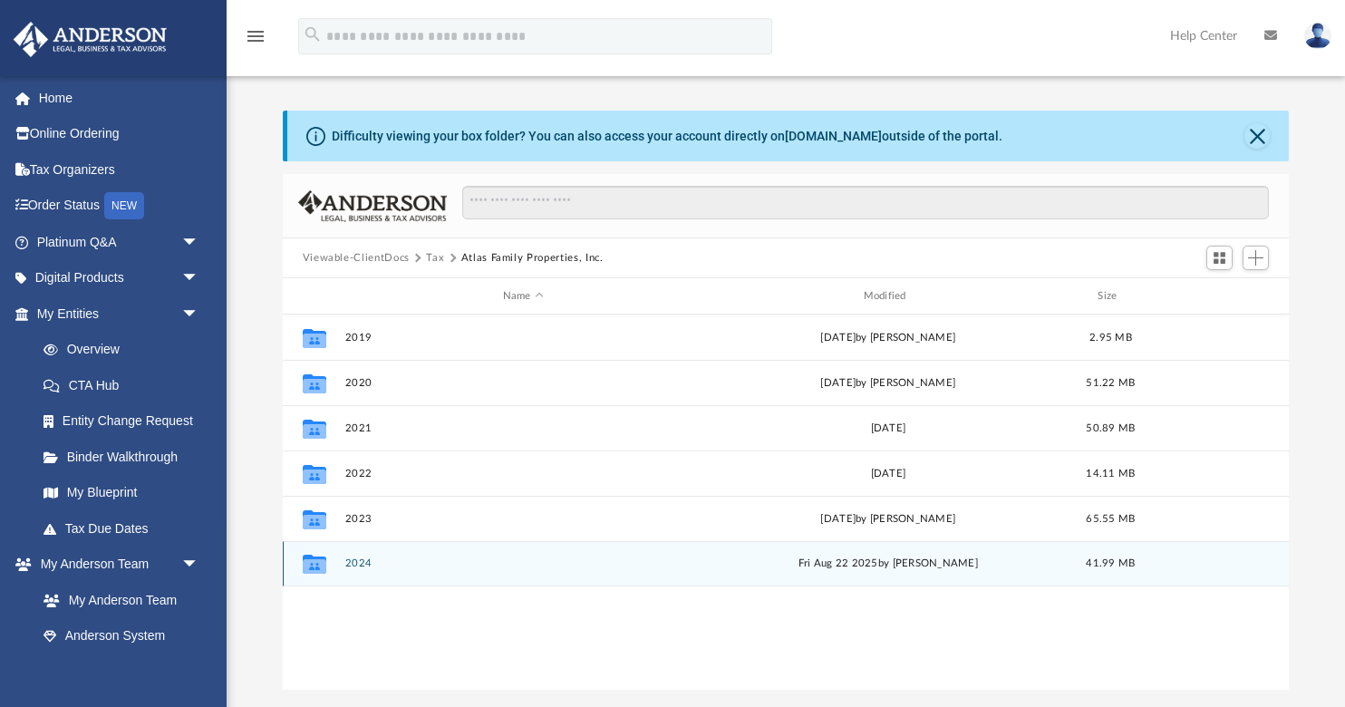
click at [358, 563] on button "2024" at bounding box center [523, 564] width 357 height 12
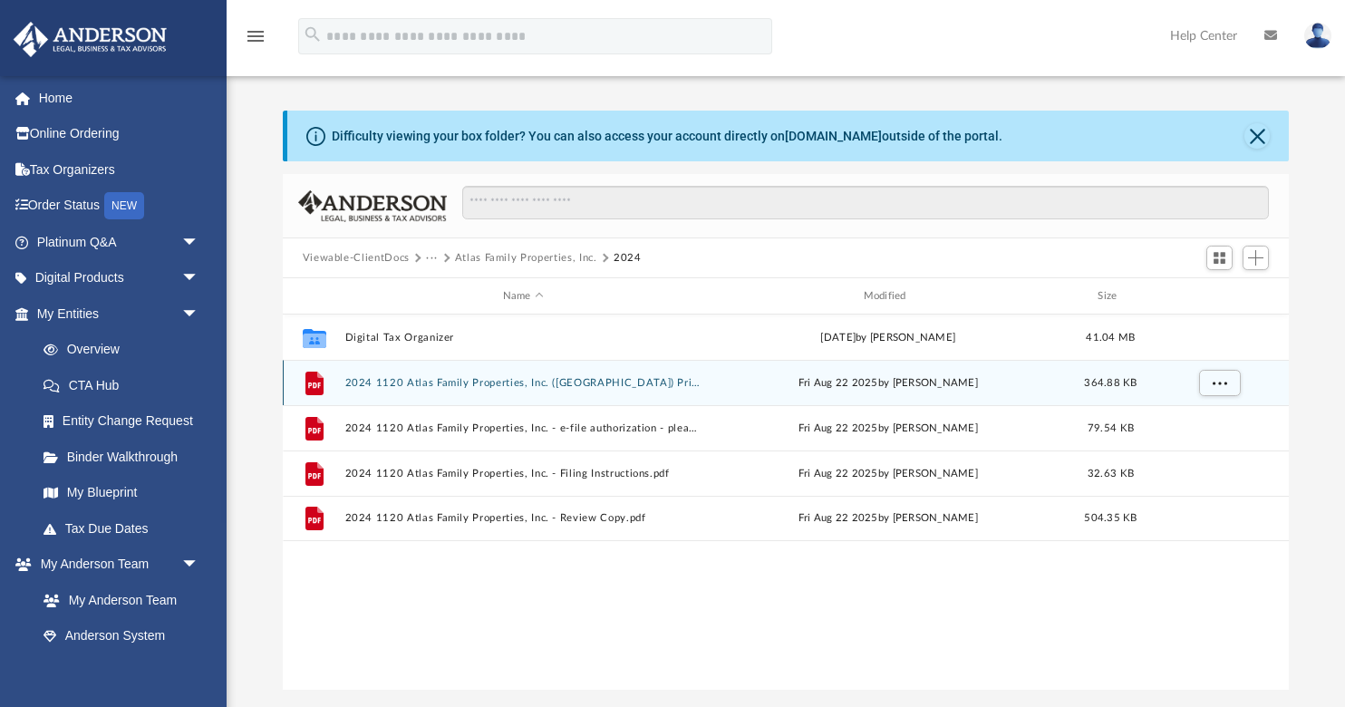
click at [471, 382] on button "2024 1120 Atlas Family Properties, Inc. ([GEOGRAPHIC_DATA]) Print, Sign, Mail.p…" at bounding box center [523, 383] width 357 height 12
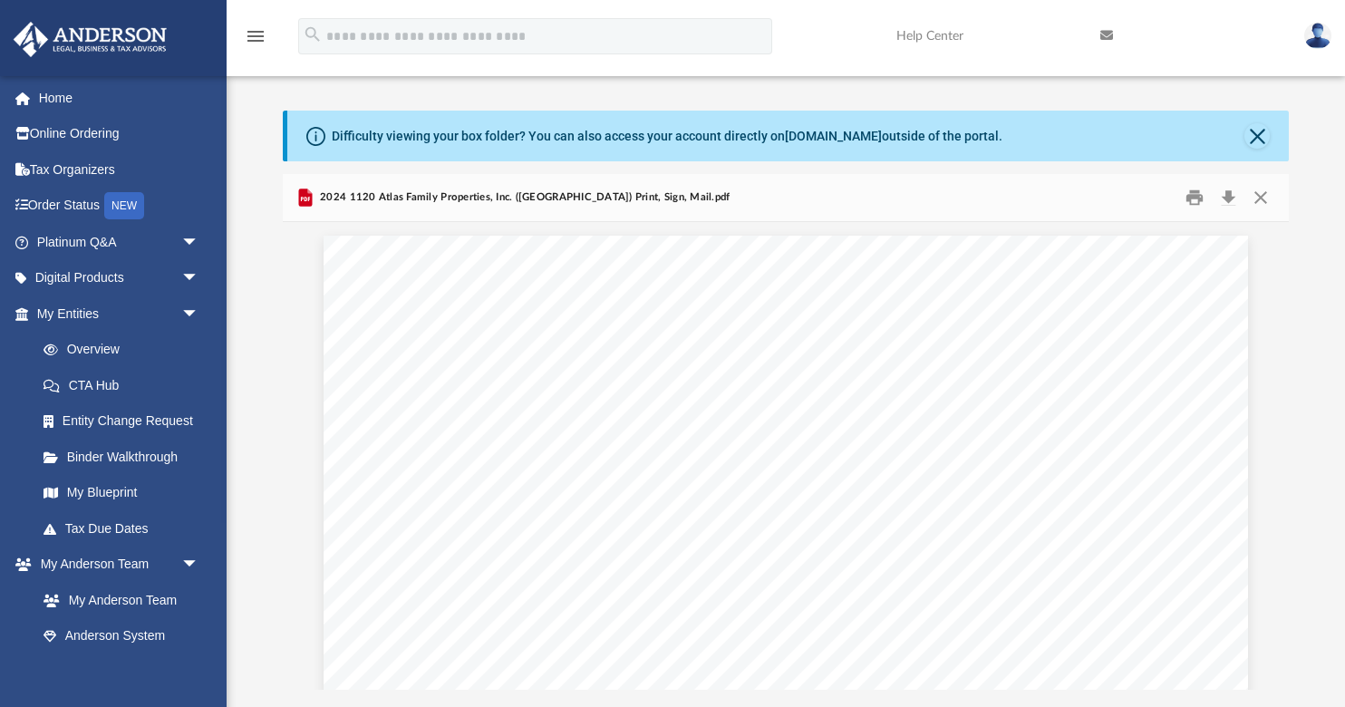
scroll to position [0, 0]
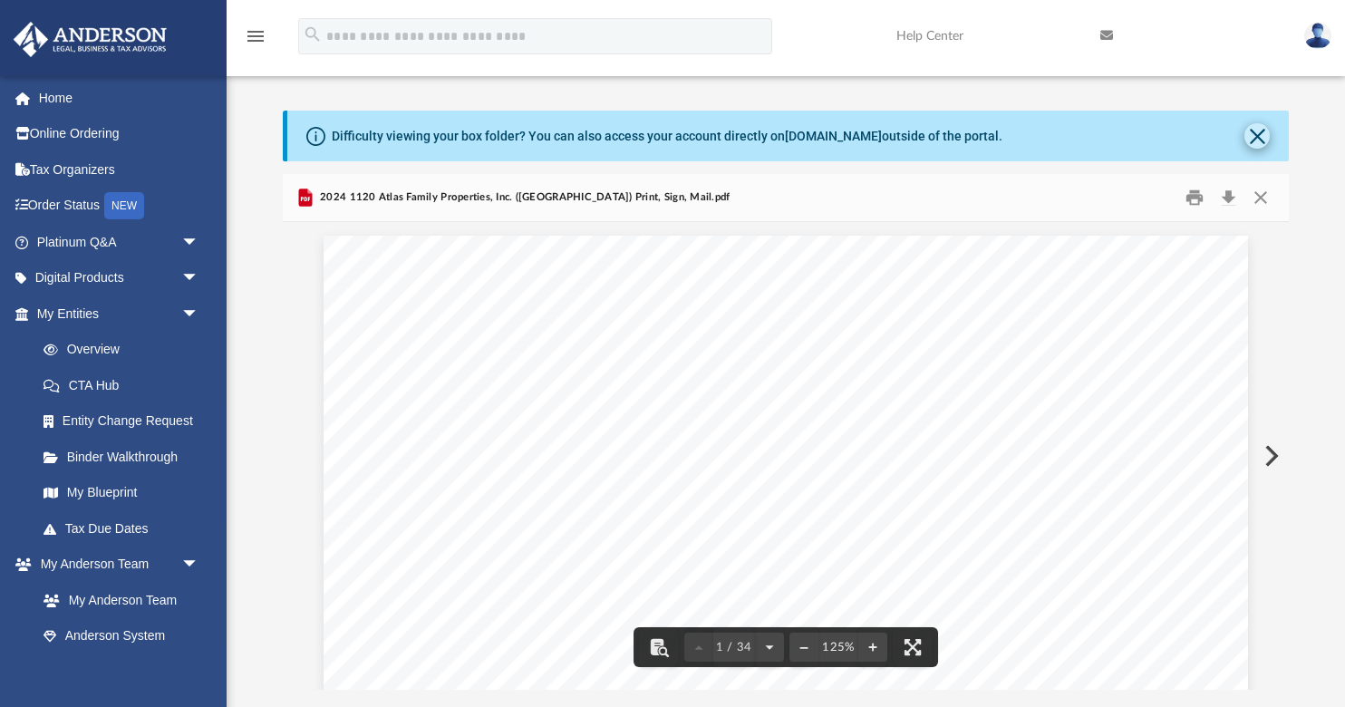
click at [1262, 139] on button "Close" at bounding box center [1257, 135] width 25 height 25
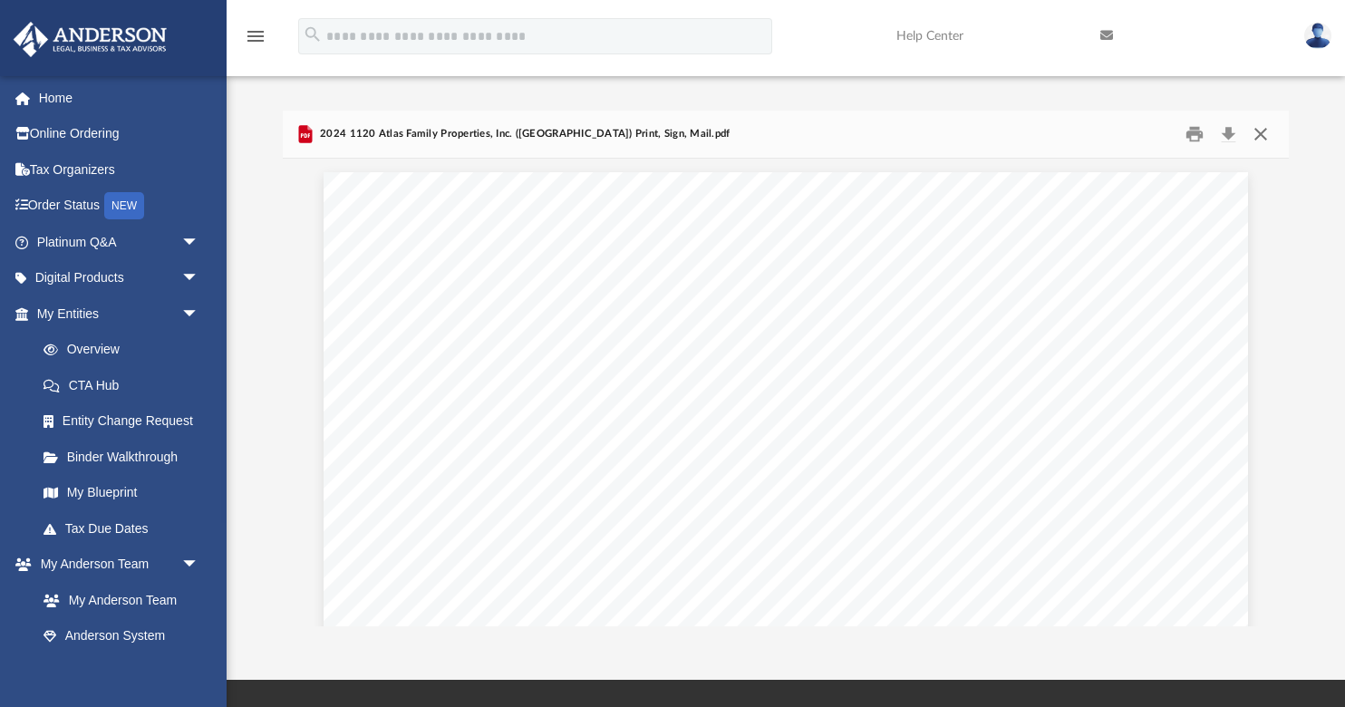
click at [1264, 135] on button "Close" at bounding box center [1261, 135] width 33 height 28
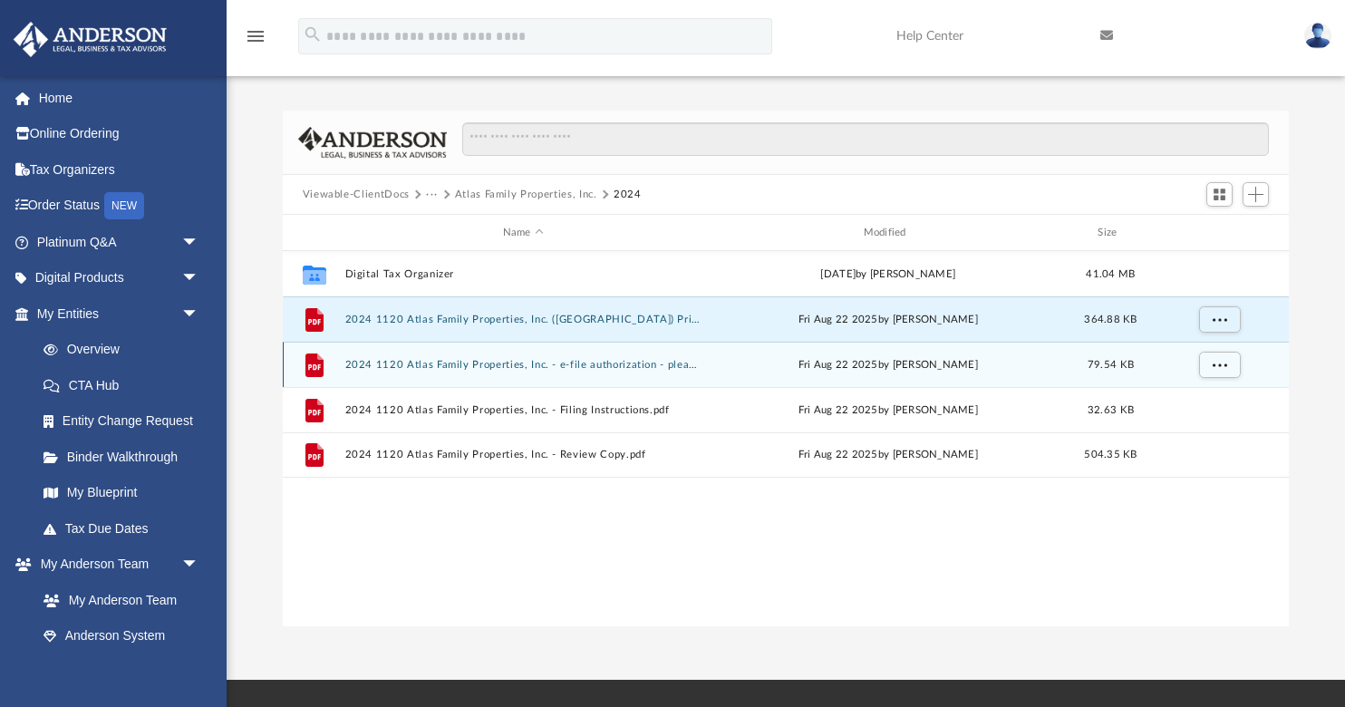
click at [601, 364] on button "2024 1120 Atlas Family Properties, Inc. - e-file authorization - please sign.pdf" at bounding box center [523, 365] width 357 height 12
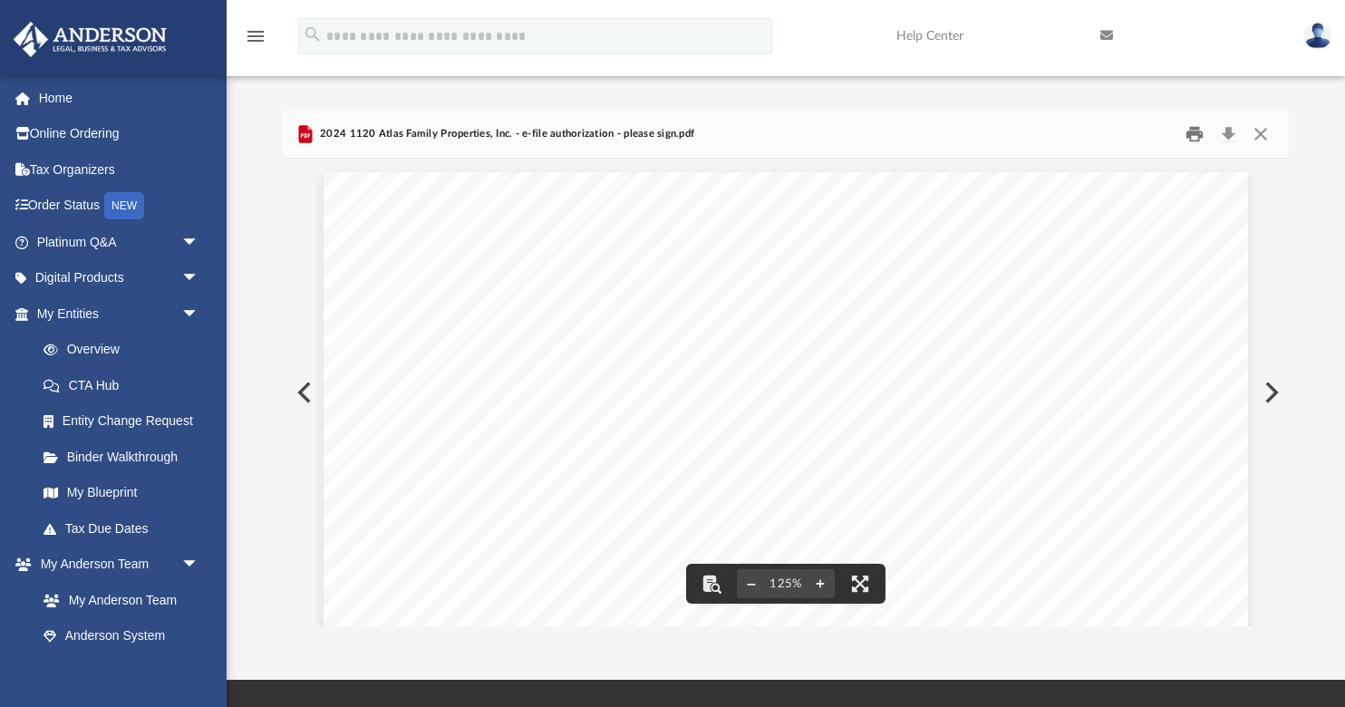
click at [1194, 135] on button "Print" at bounding box center [1195, 135] width 36 height 28
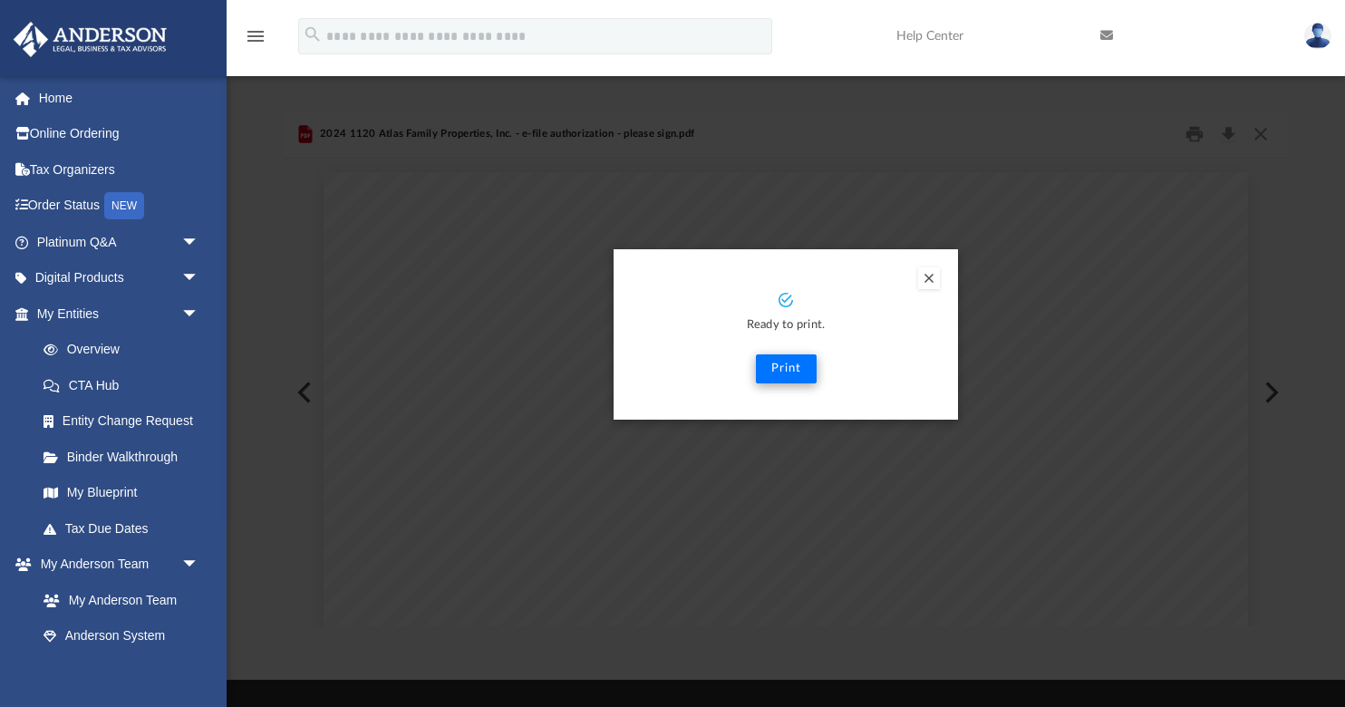
click at [789, 366] on button "Print" at bounding box center [786, 368] width 61 height 29
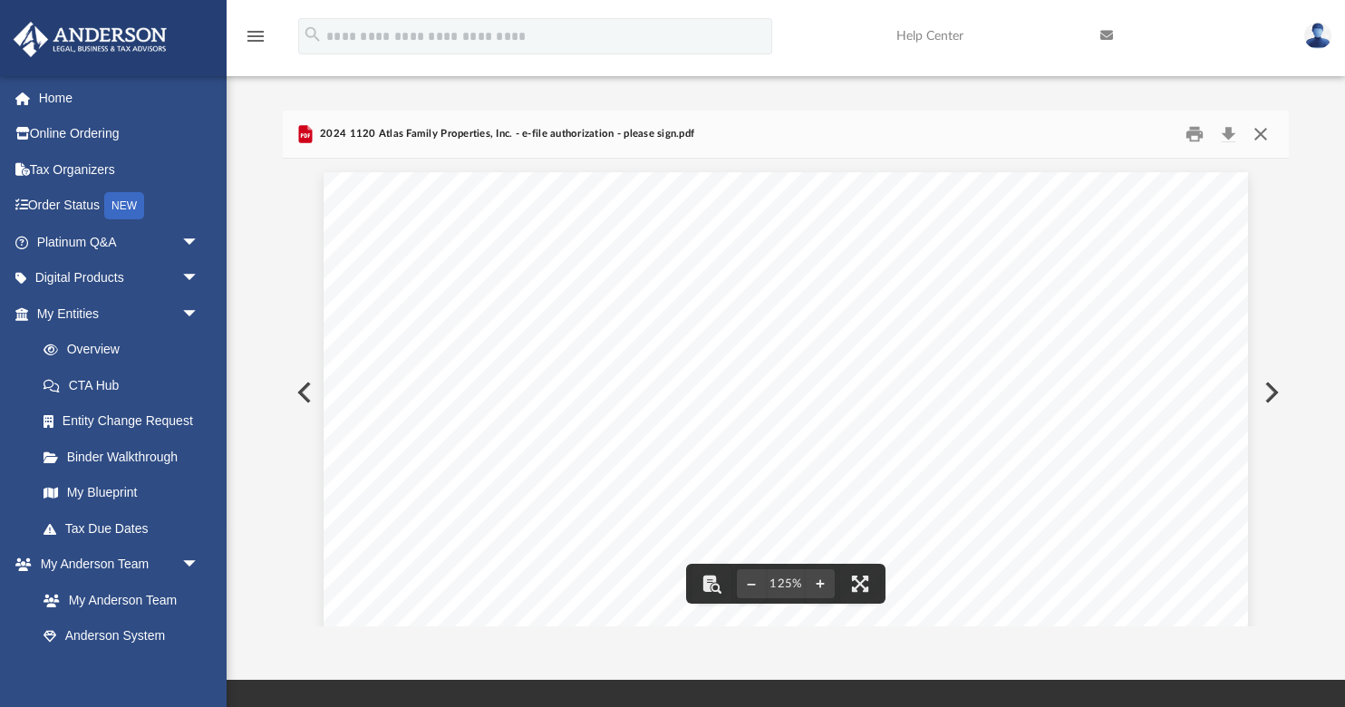
click at [1262, 135] on button "Close" at bounding box center [1261, 135] width 33 height 28
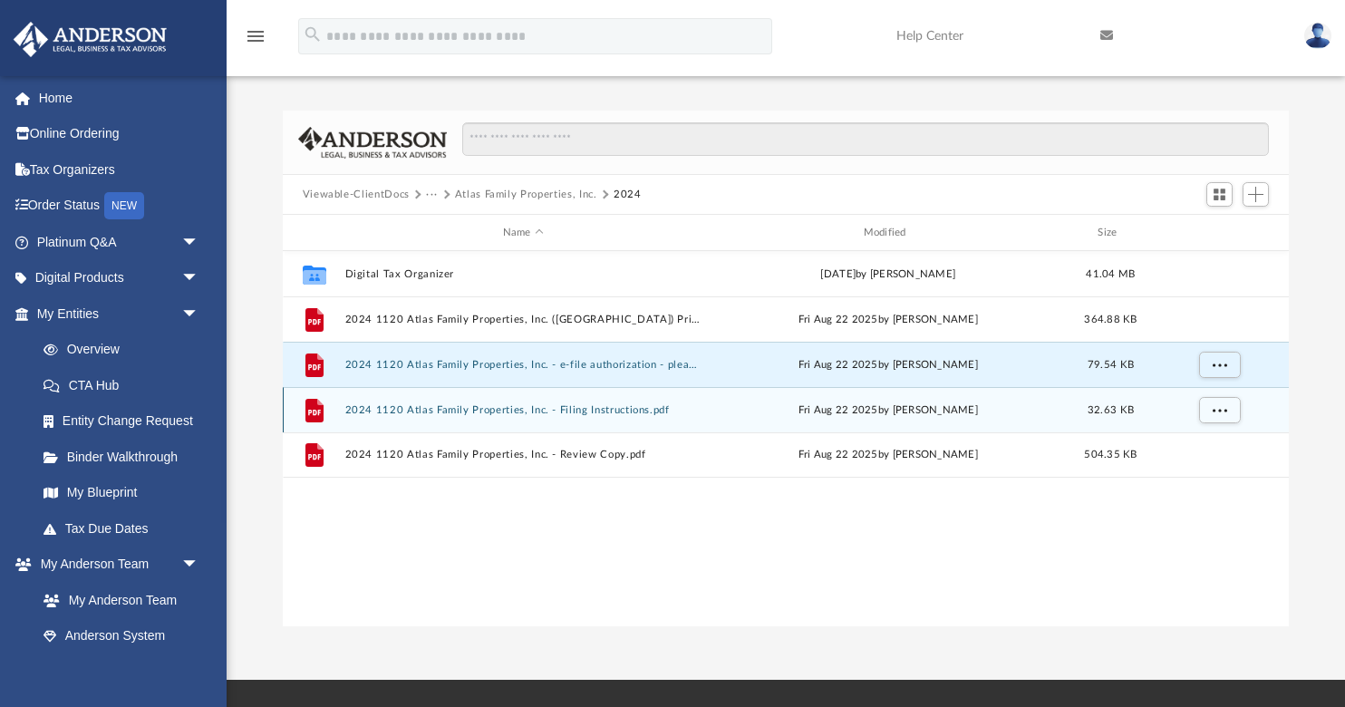
click at [478, 407] on button "2024 1120 Atlas Family Properties, Inc. - Filing Instructions.pdf" at bounding box center [523, 410] width 357 height 12
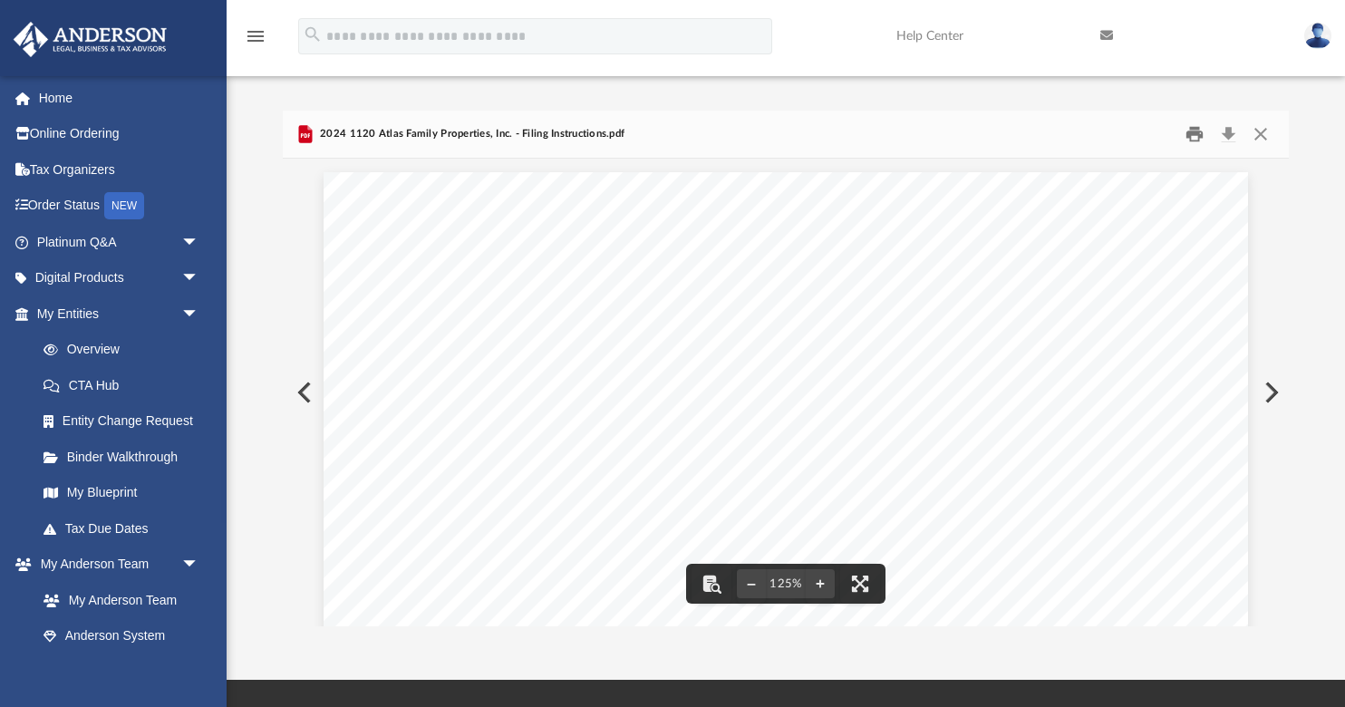
click at [1189, 135] on button "Print" at bounding box center [1195, 135] width 36 height 28
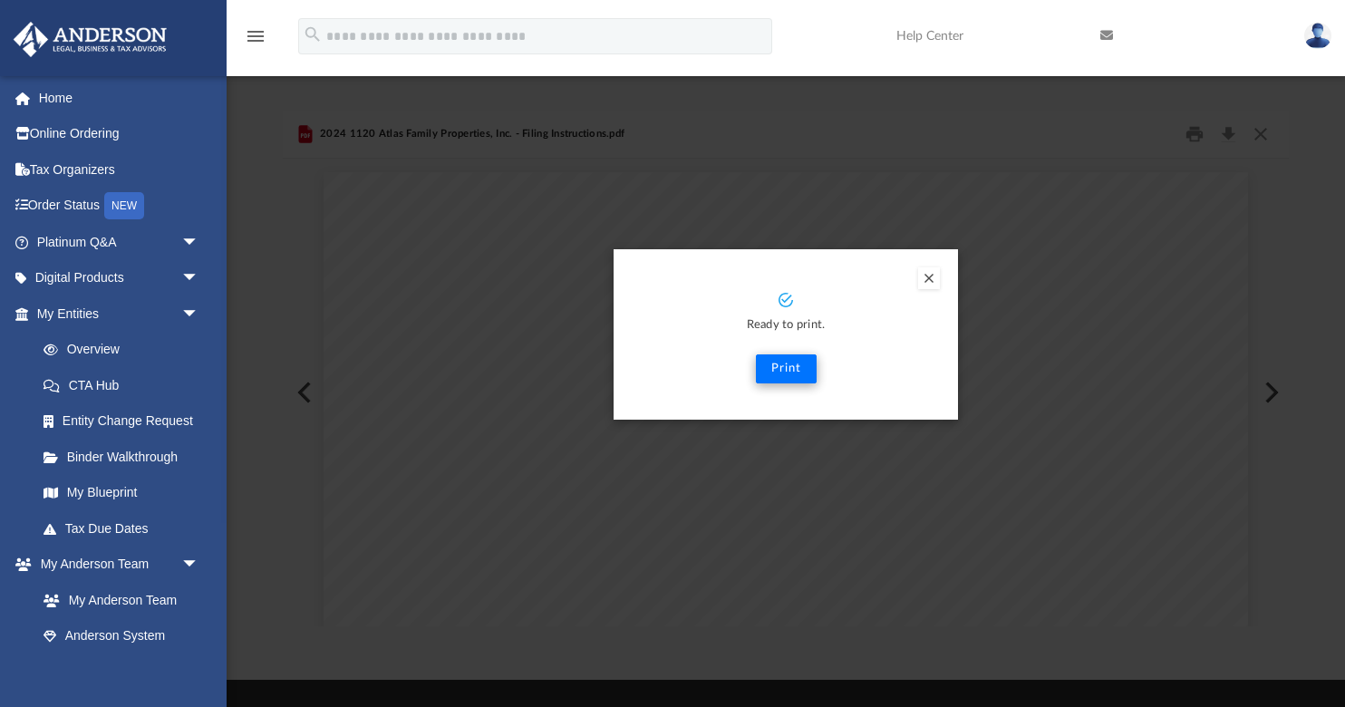
click at [786, 365] on button "Print" at bounding box center [786, 368] width 61 height 29
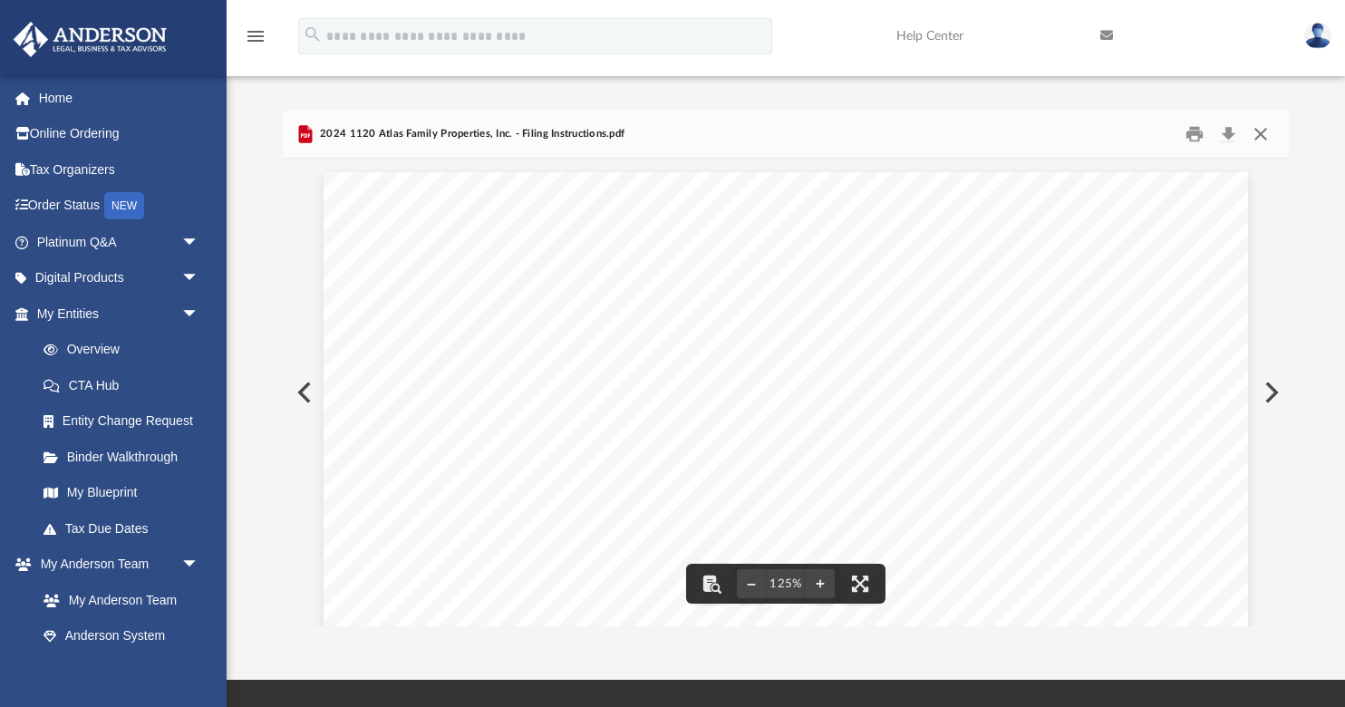
click at [1265, 133] on button "Close" at bounding box center [1261, 135] width 33 height 28
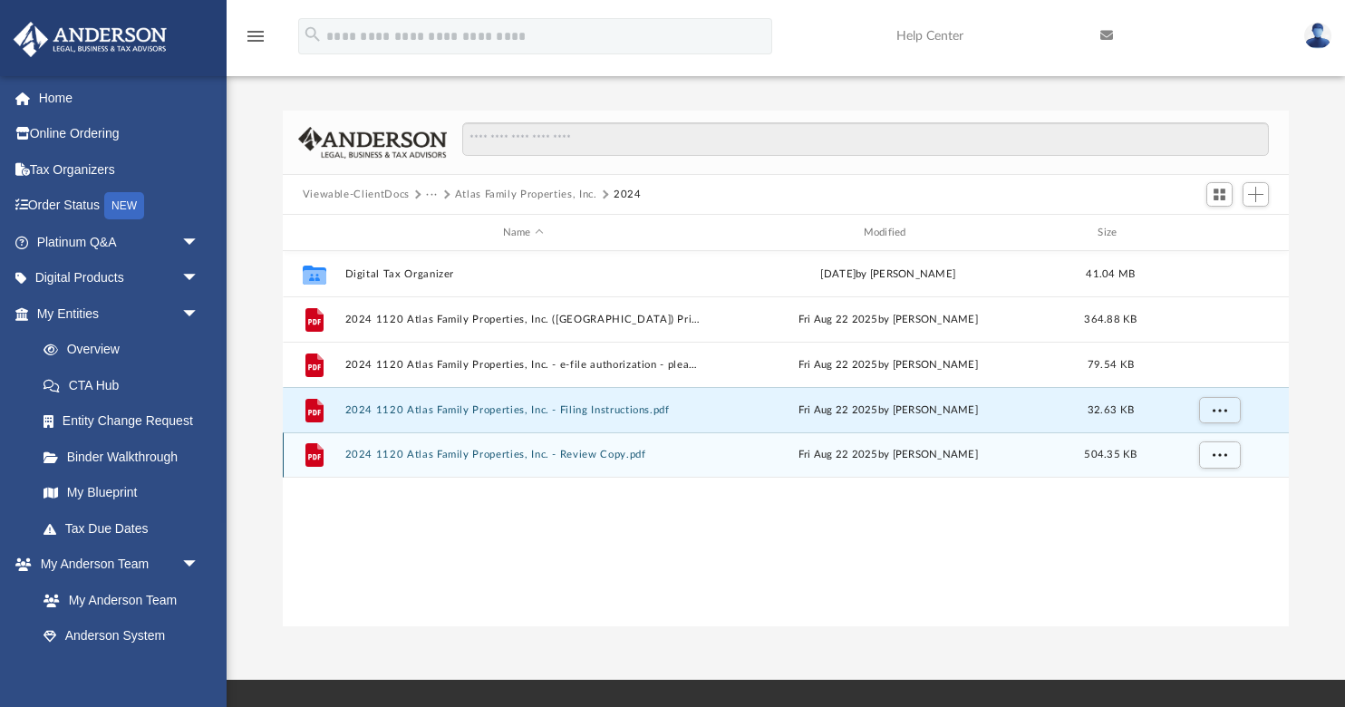
click at [565, 455] on button "2024 1120 Atlas Family Properties, Inc. - Review Copy.pdf" at bounding box center [523, 455] width 357 height 12
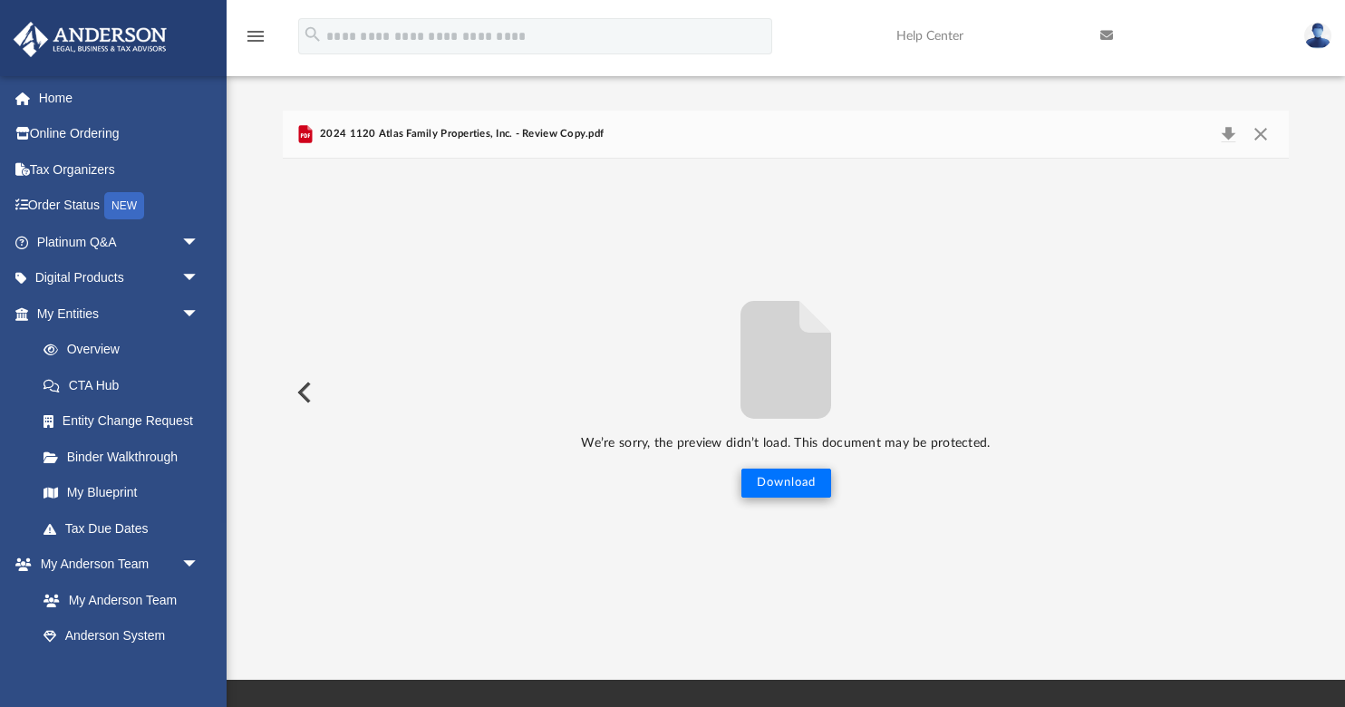
click at [785, 483] on button "Download" at bounding box center [787, 483] width 90 height 29
click at [1259, 136] on button "Close" at bounding box center [1261, 133] width 33 height 25
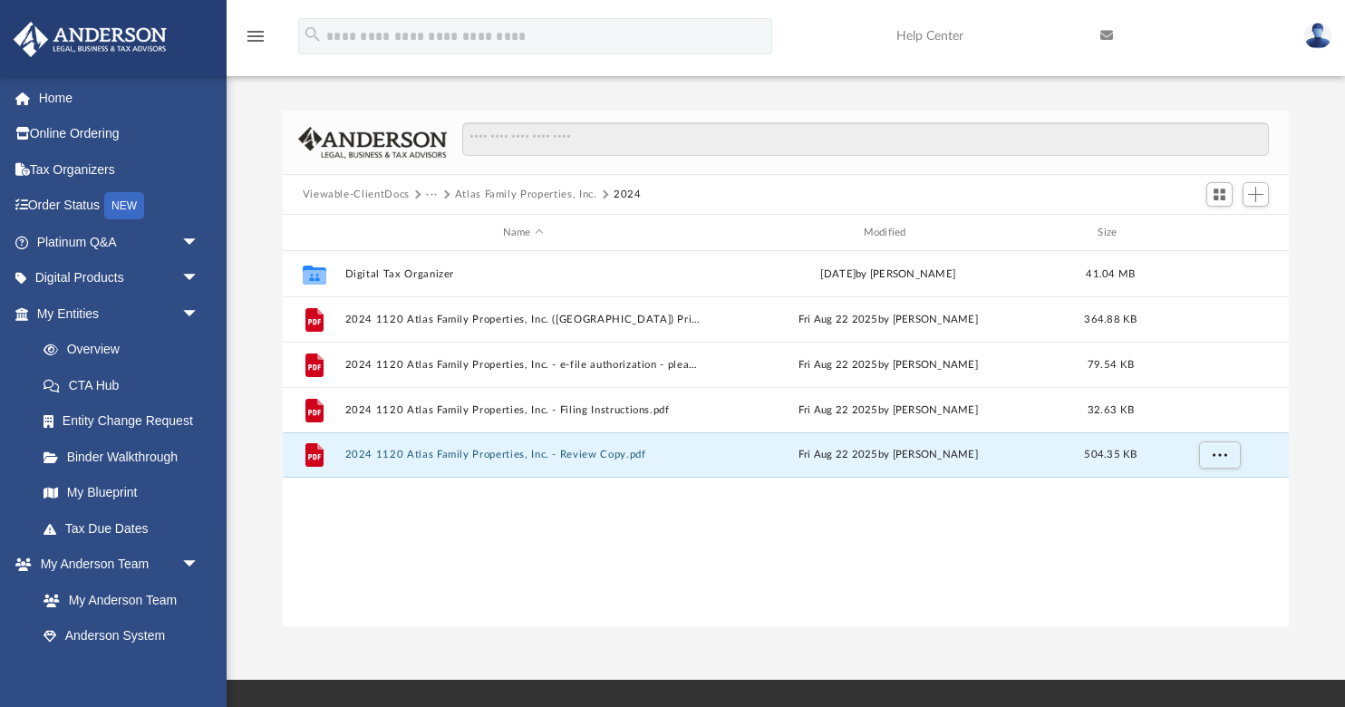
click at [356, 196] on button "Viewable-ClientDocs" at bounding box center [356, 195] width 107 height 16
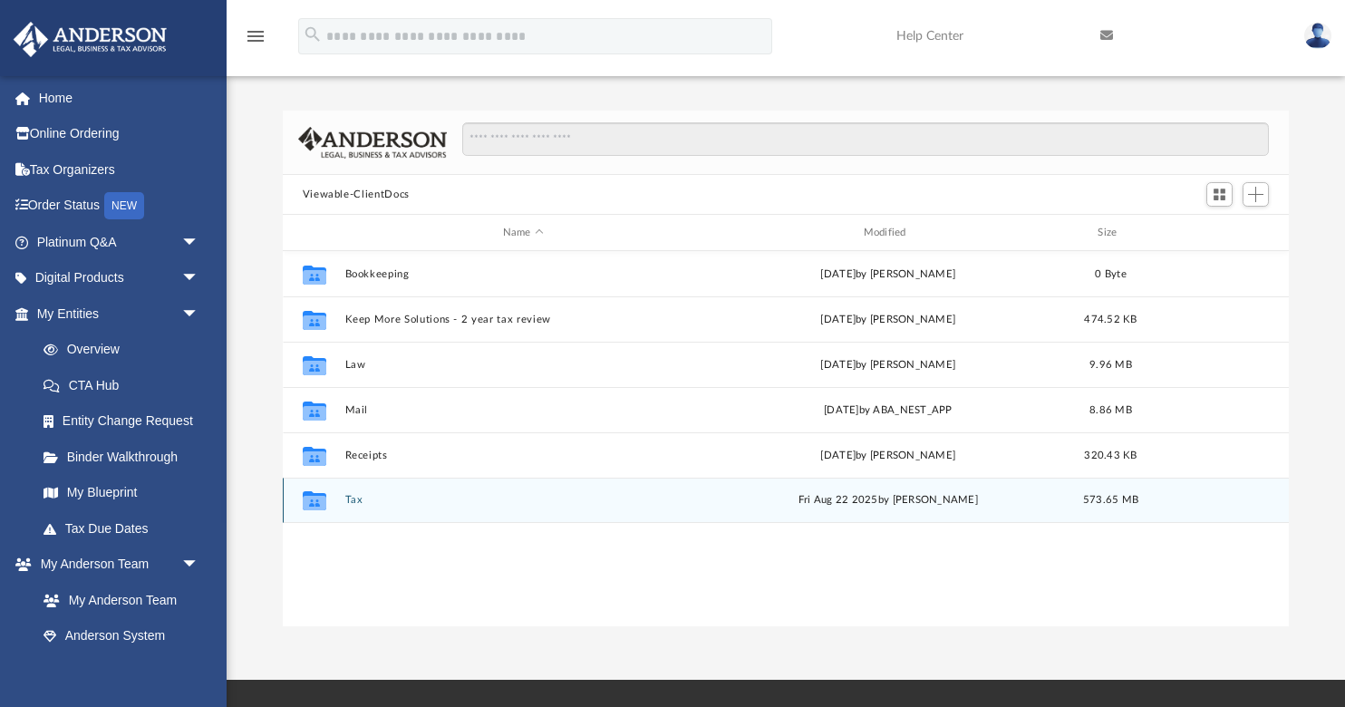
click at [349, 506] on div "Collaborated Folder Tax [DATE] by [PERSON_NAME] 573.65 MB" at bounding box center [786, 500] width 1007 height 45
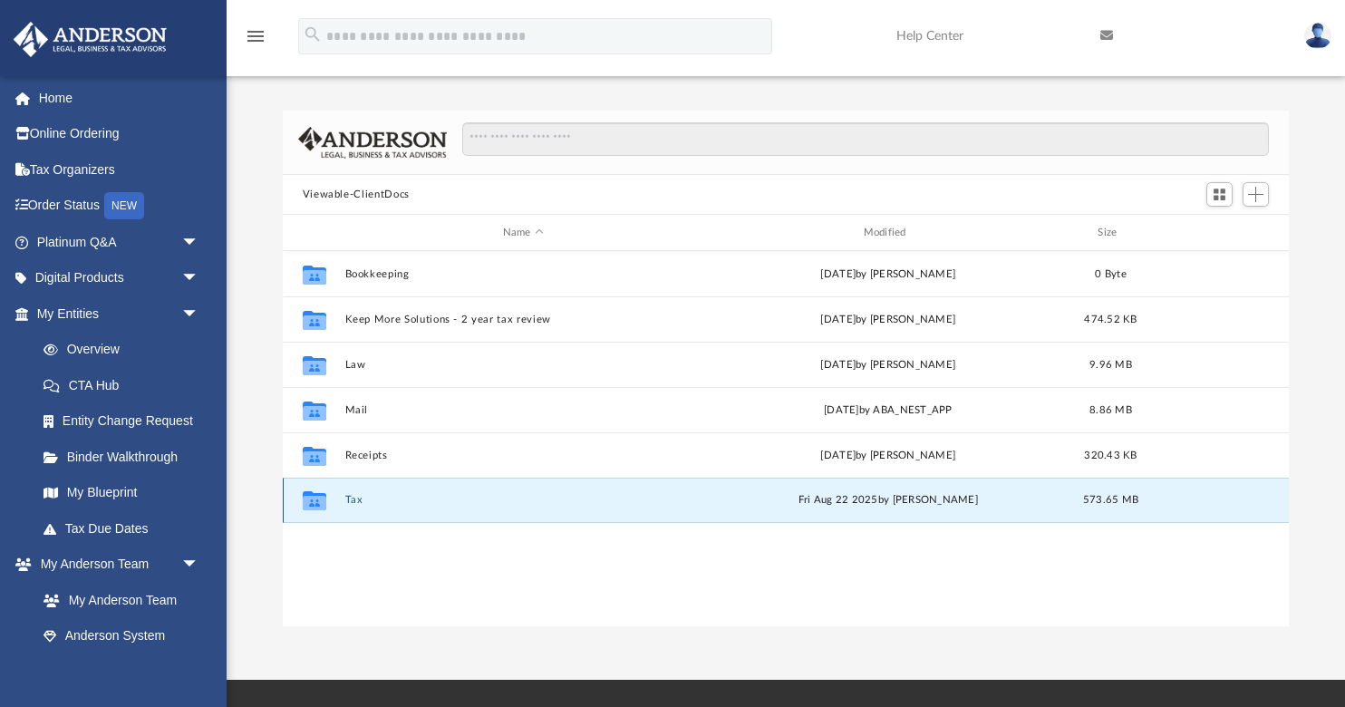
click at [353, 498] on button "Tax" at bounding box center [523, 500] width 357 height 12
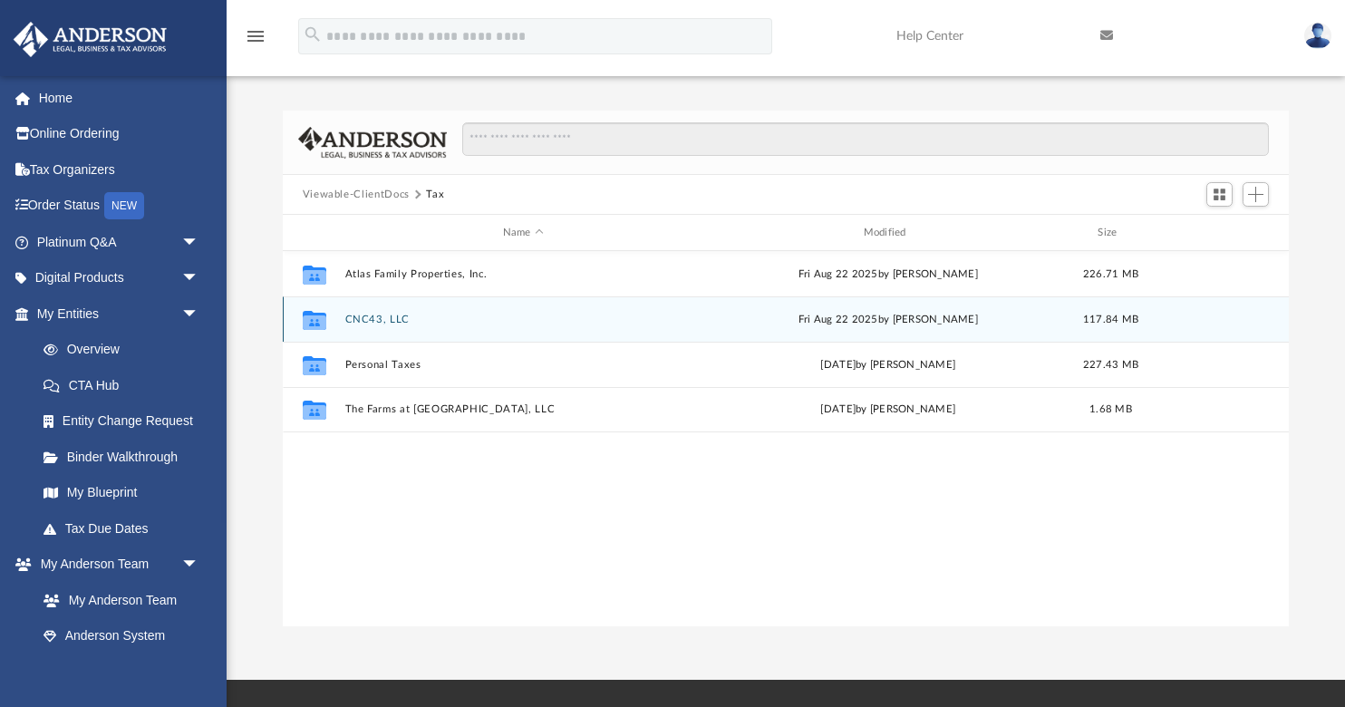
click at [379, 318] on button "CNC43, LLC" at bounding box center [523, 320] width 357 height 12
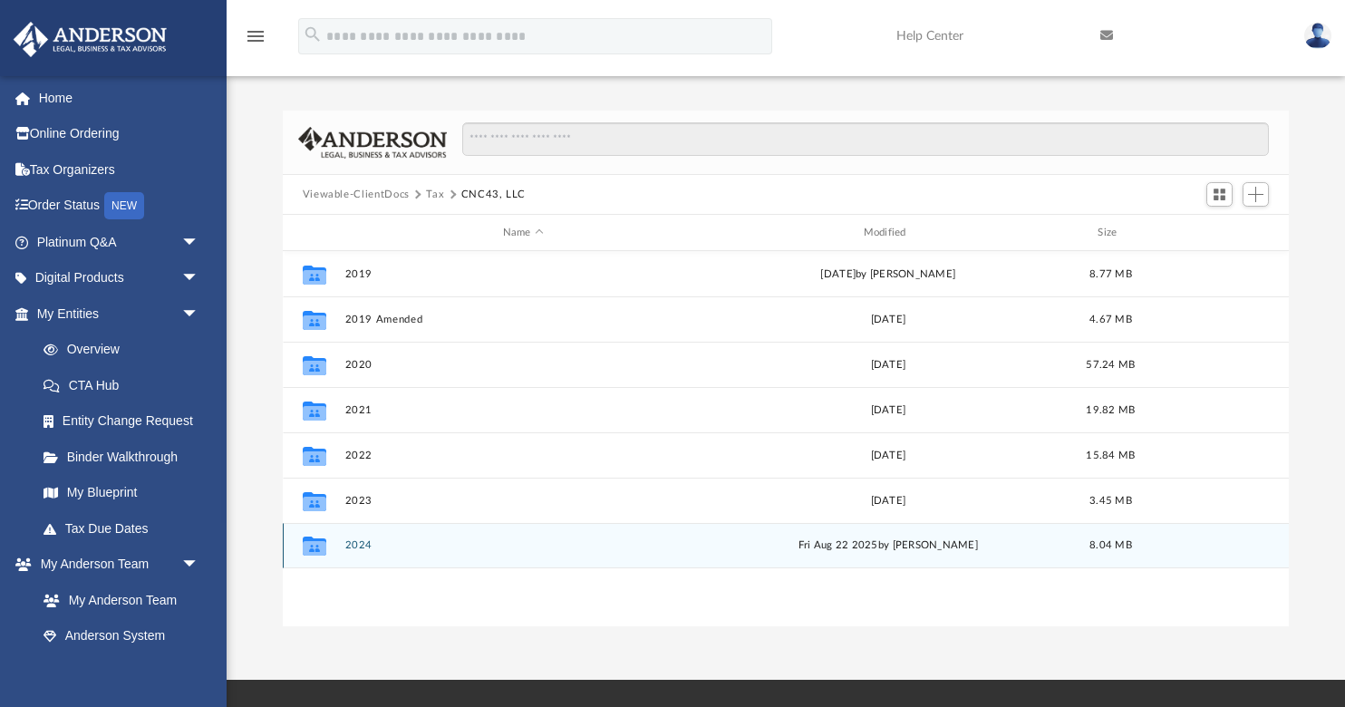
click at [358, 544] on button "2024" at bounding box center [523, 545] width 357 height 12
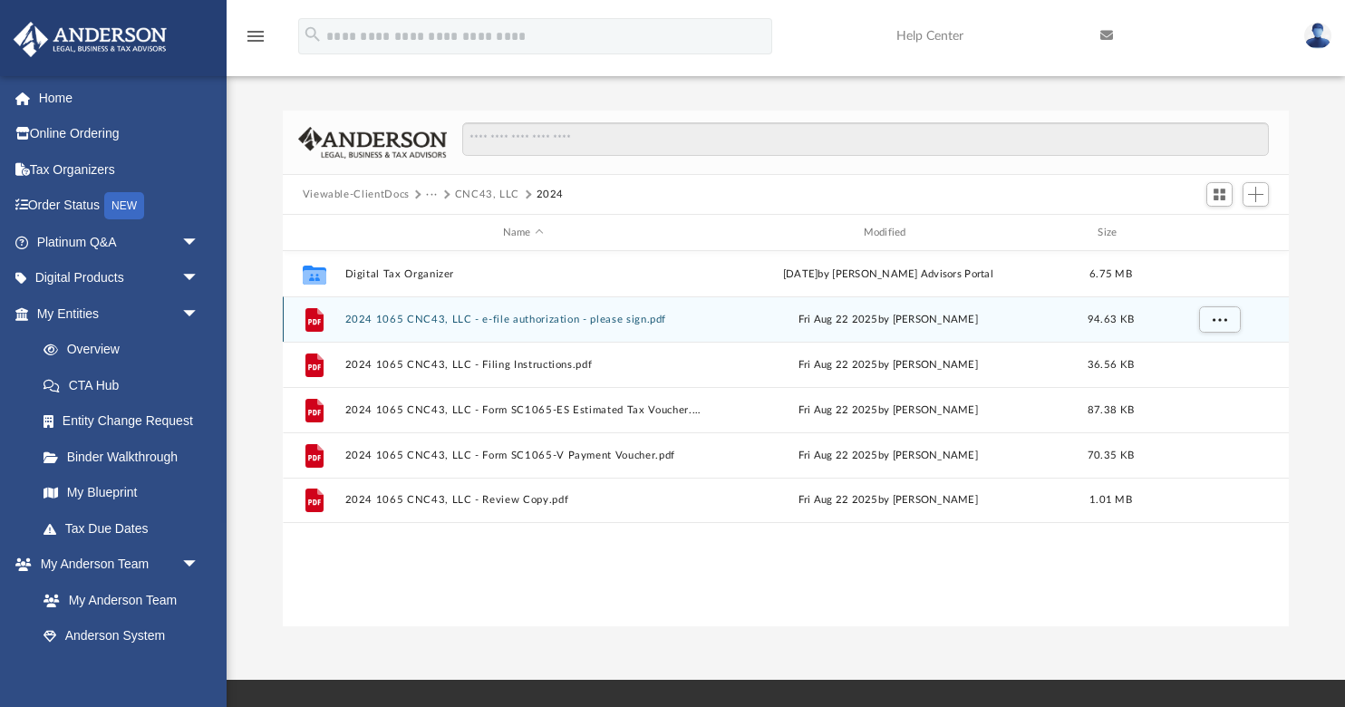
click at [418, 318] on button "2024 1065 CNC43, LLC - e-file authorization - please sign.pdf" at bounding box center [523, 320] width 357 height 12
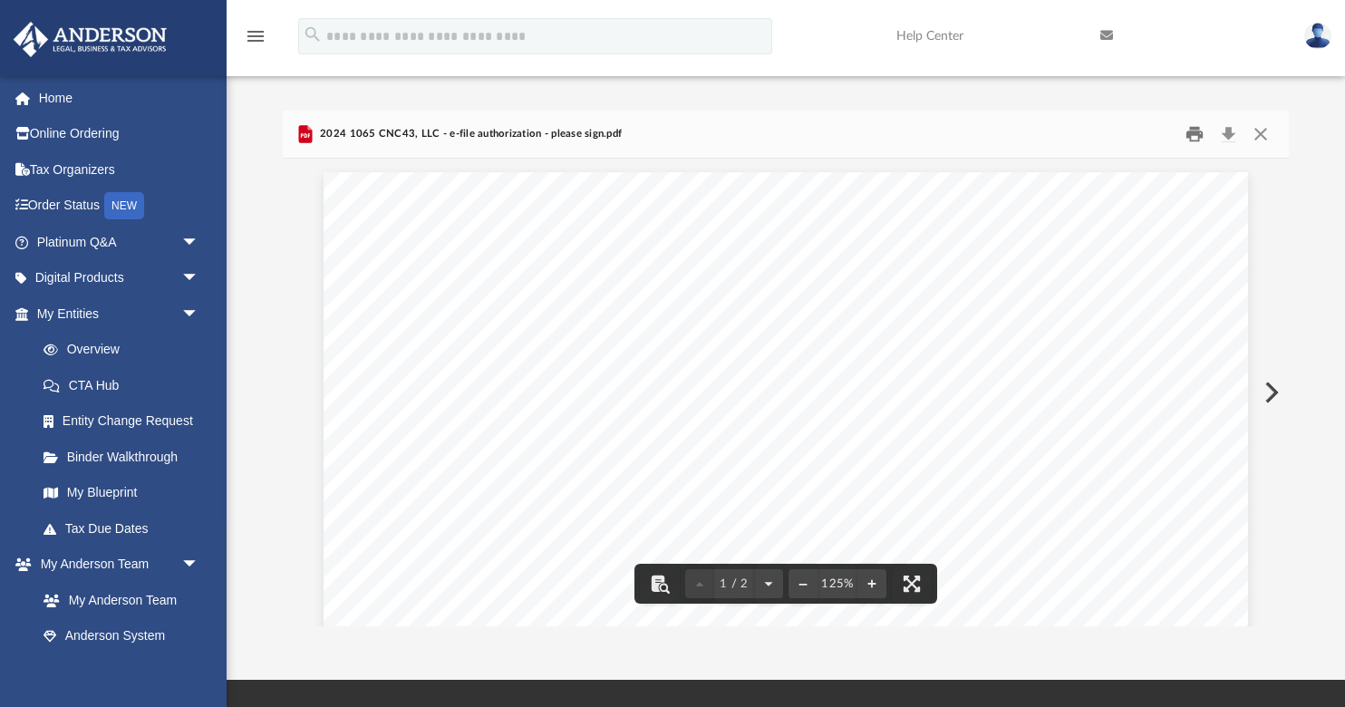
click at [1189, 134] on button "Print" at bounding box center [1195, 135] width 36 height 28
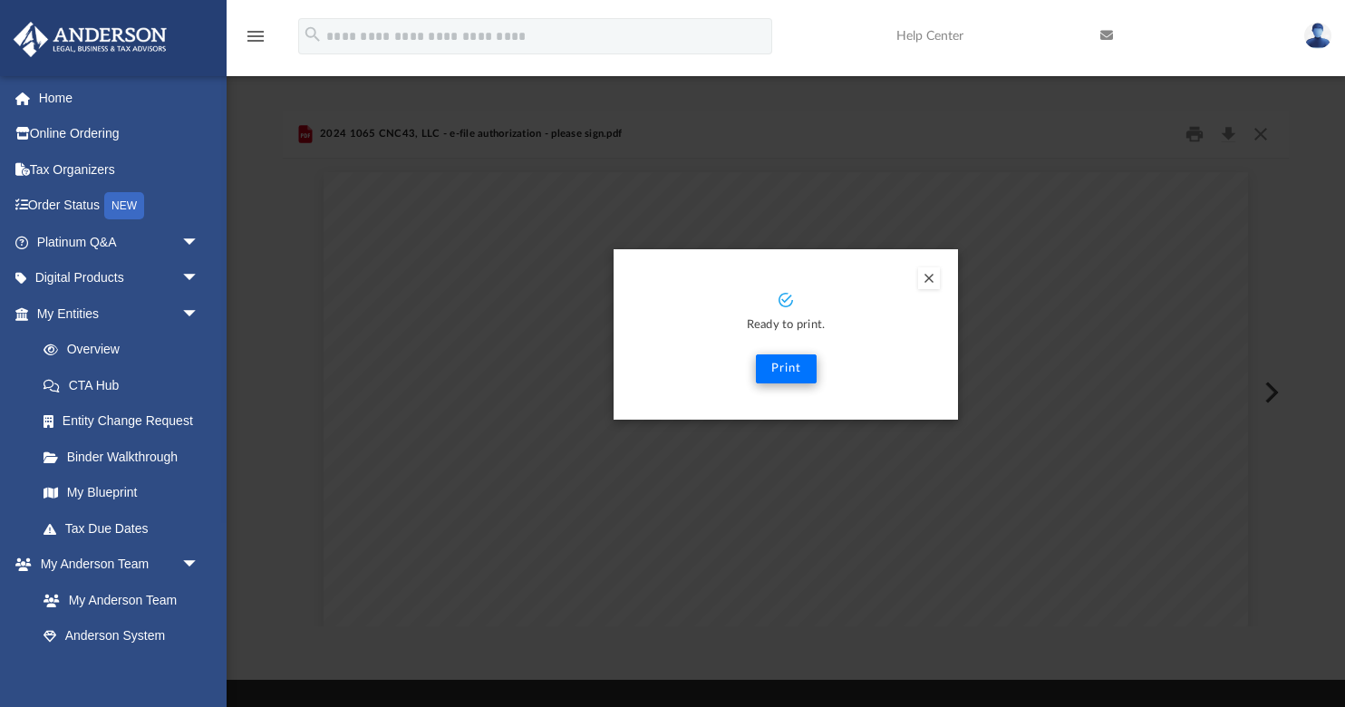
click at [786, 369] on button "Print" at bounding box center [786, 368] width 61 height 29
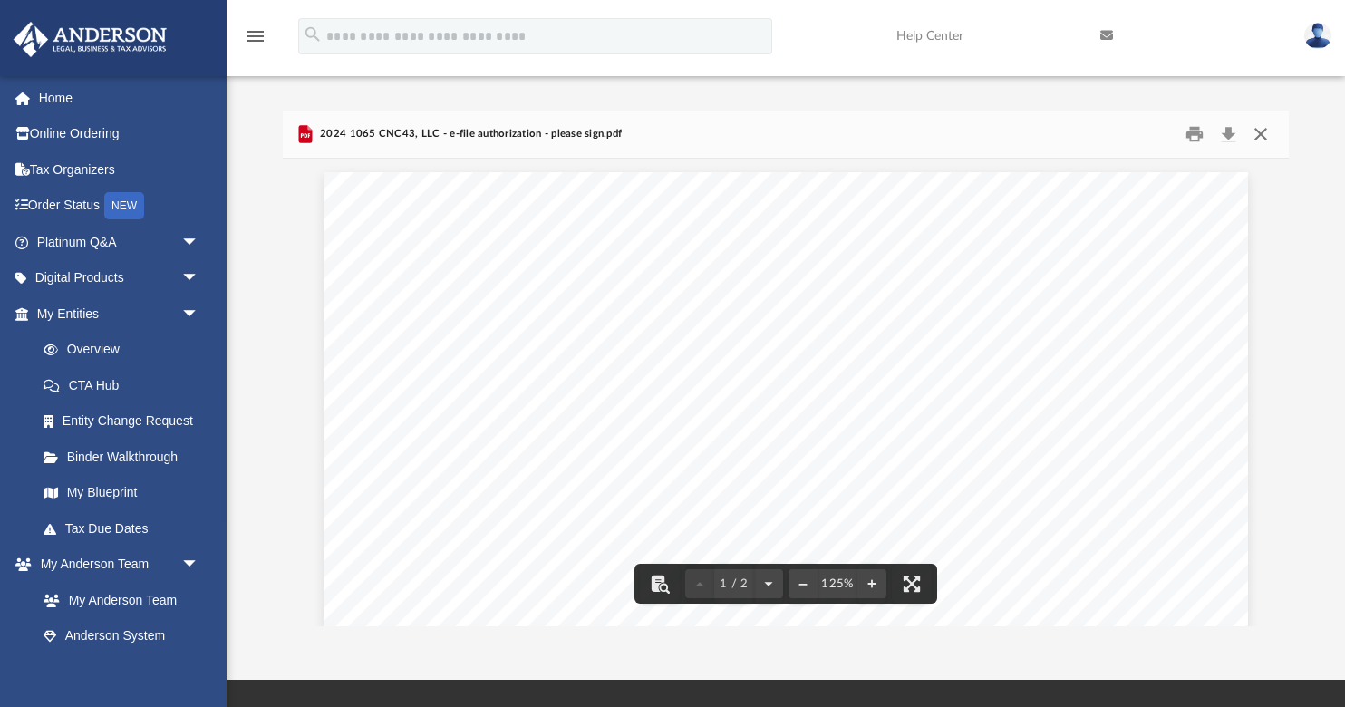
click at [1265, 128] on button "Close" at bounding box center [1261, 135] width 33 height 28
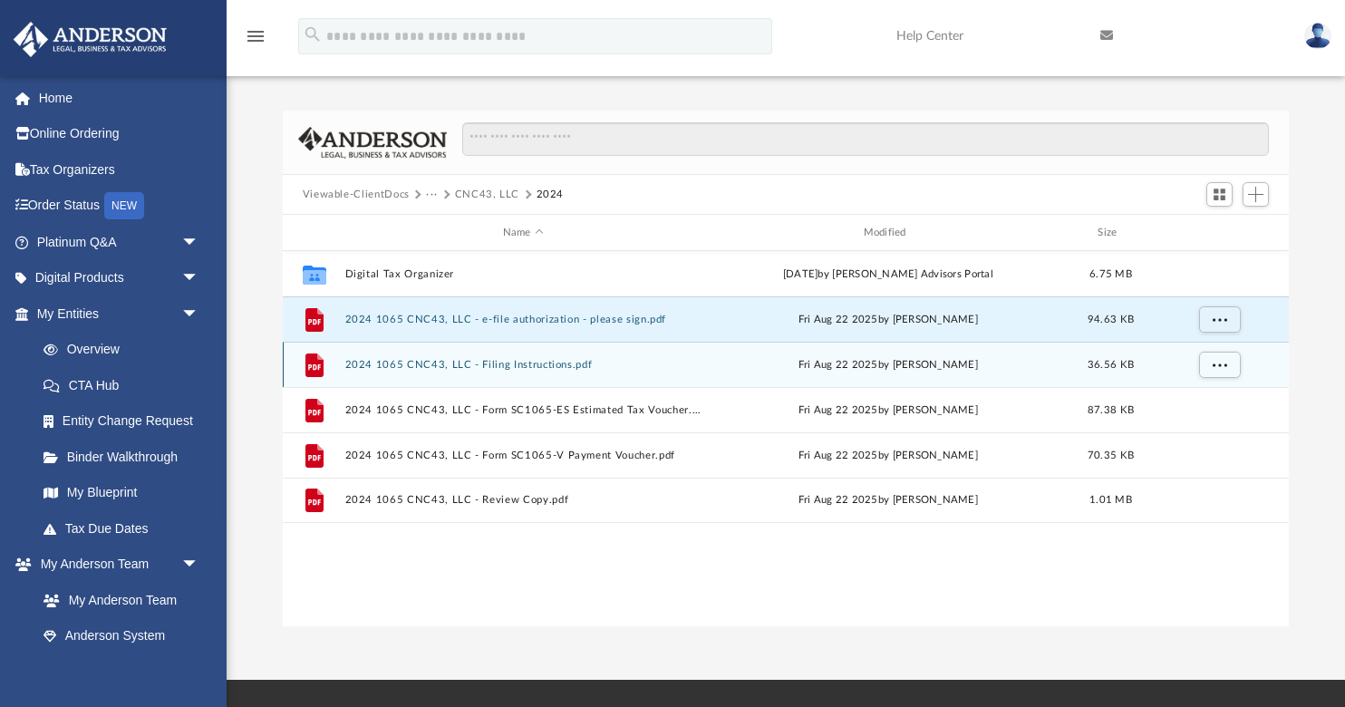
click at [446, 361] on button "2024 1065 CNC43, LLC - Filing Instructions.pdf" at bounding box center [523, 365] width 357 height 12
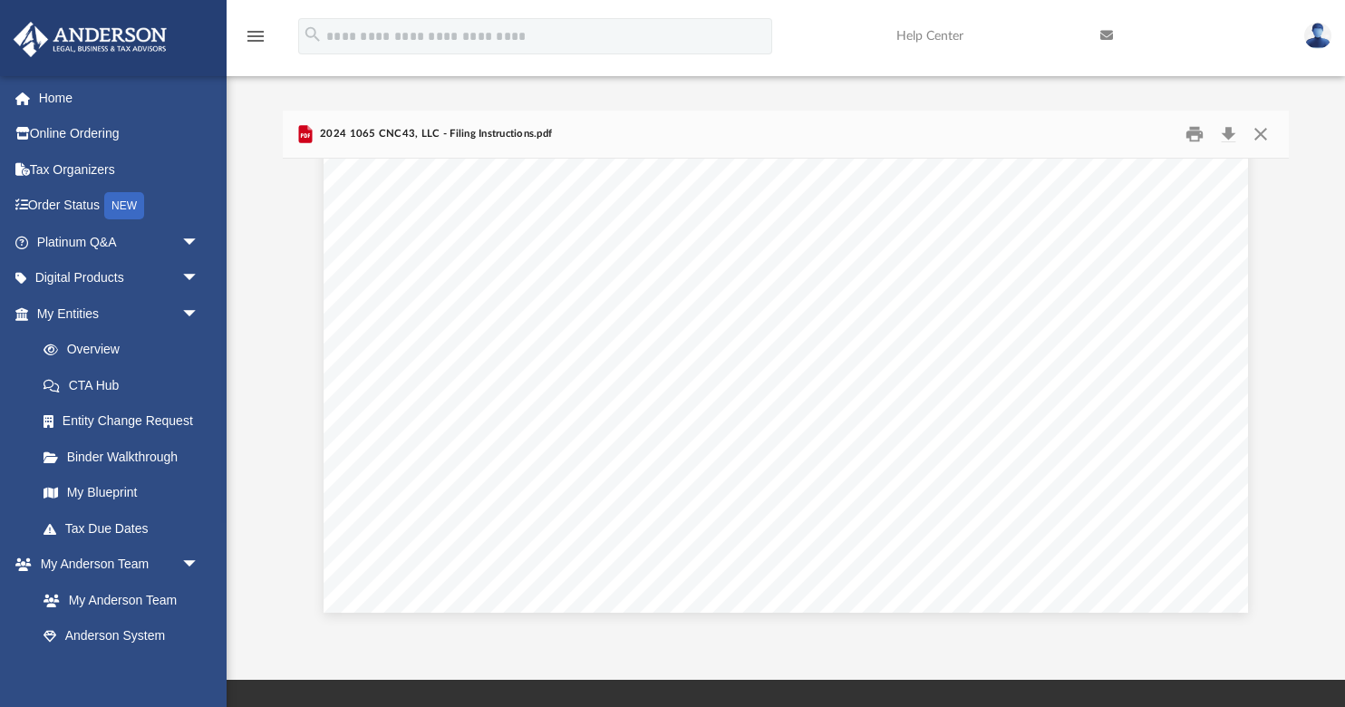
scroll to position [1980, 0]
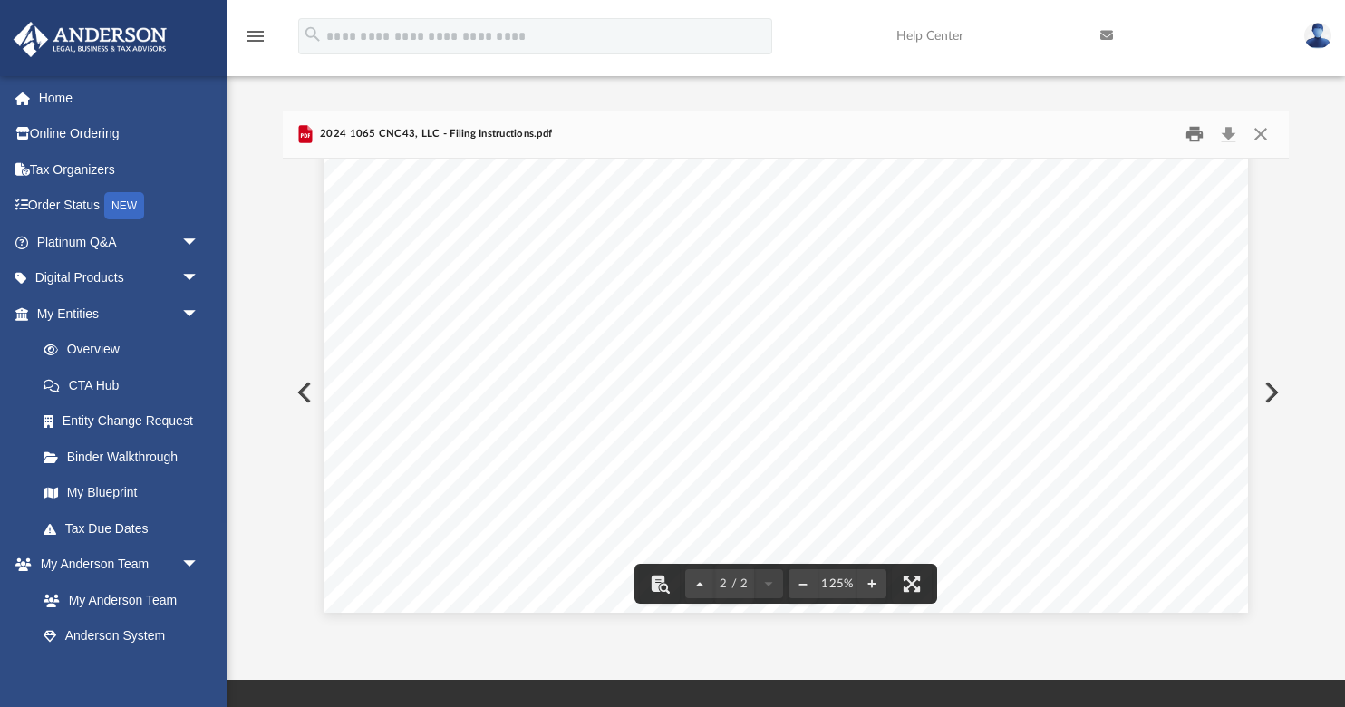
click at [1198, 133] on button "Print" at bounding box center [1195, 135] width 36 height 28
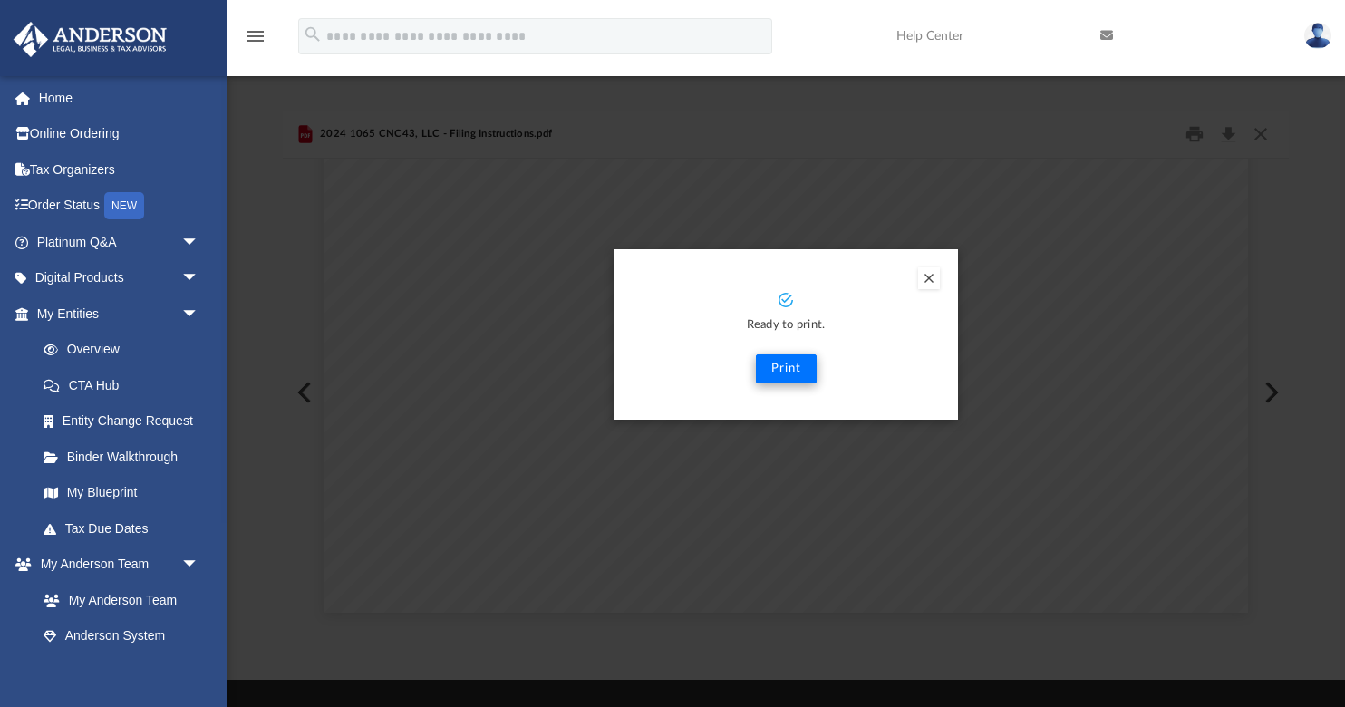
click at [781, 370] on button "Print" at bounding box center [786, 368] width 61 height 29
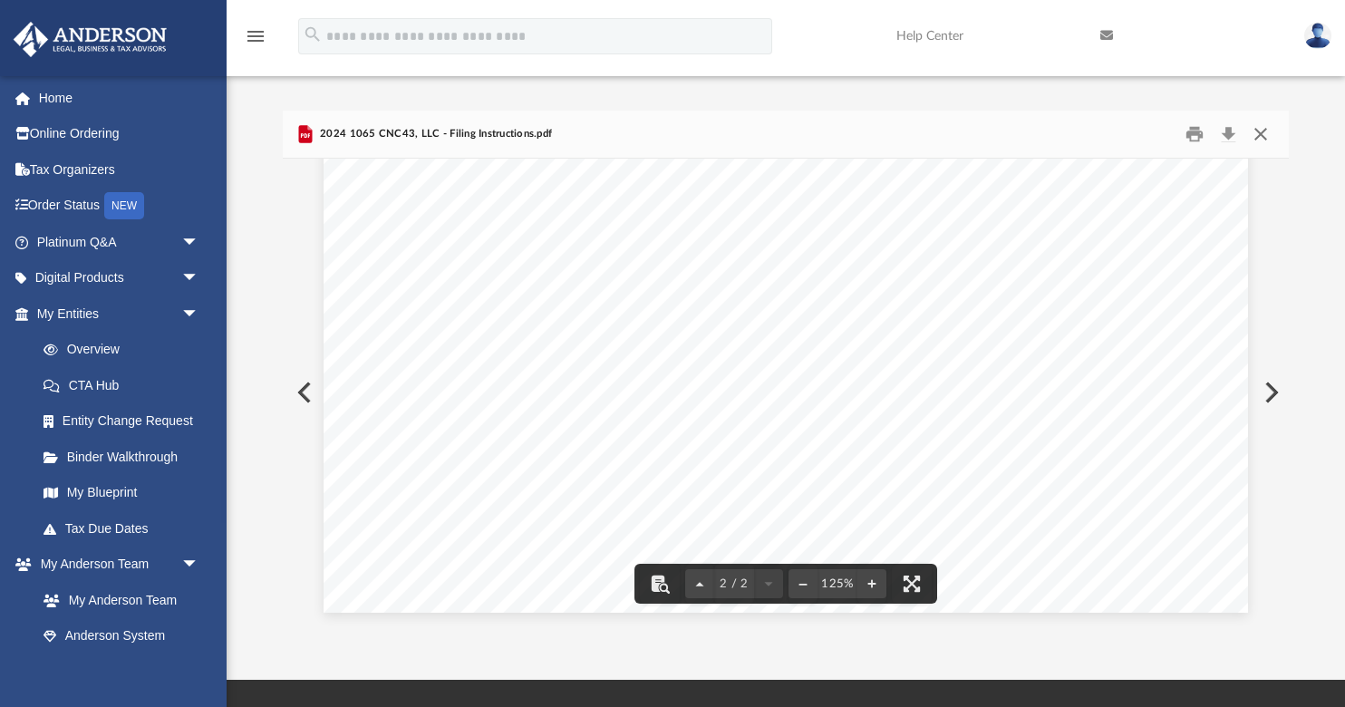
click at [1262, 136] on button "Close" at bounding box center [1261, 135] width 33 height 28
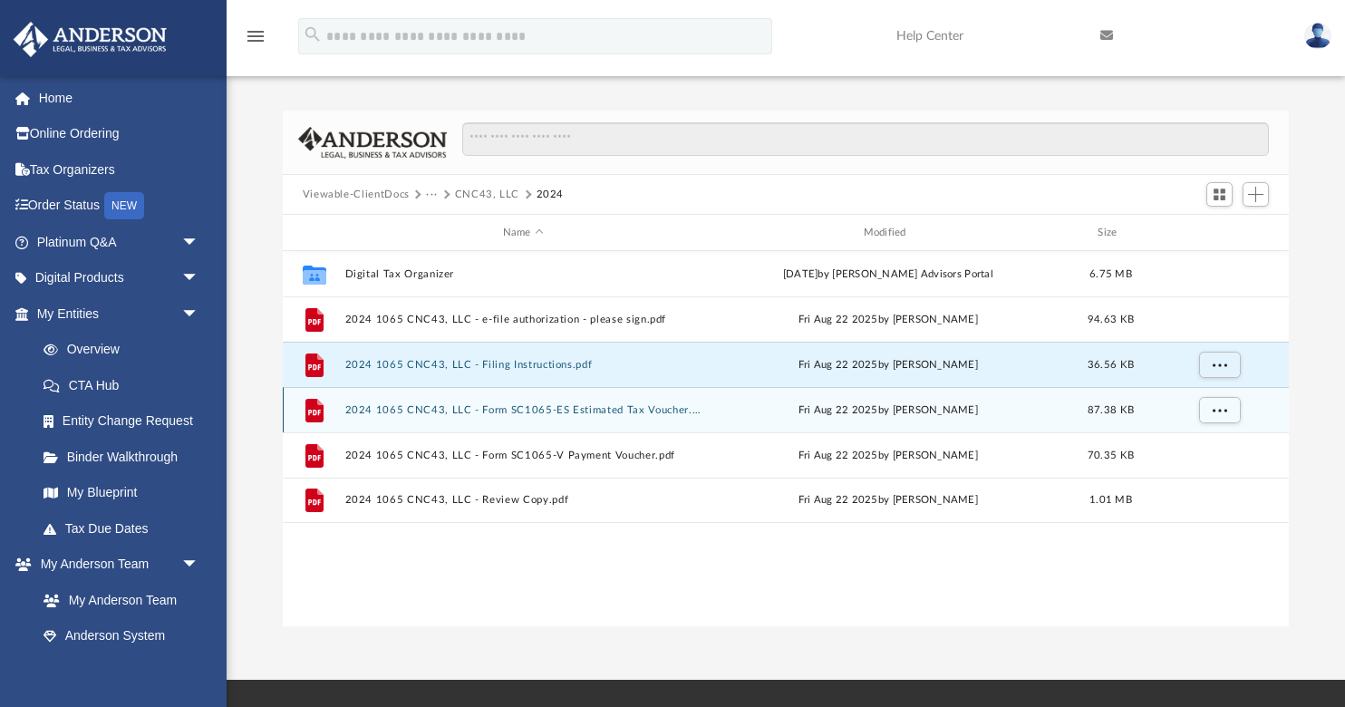
click at [390, 406] on button "2024 1065 CNC43, LLC - Form SC1065-ES Estimated Tax Voucher.pdf" at bounding box center [523, 410] width 357 height 12
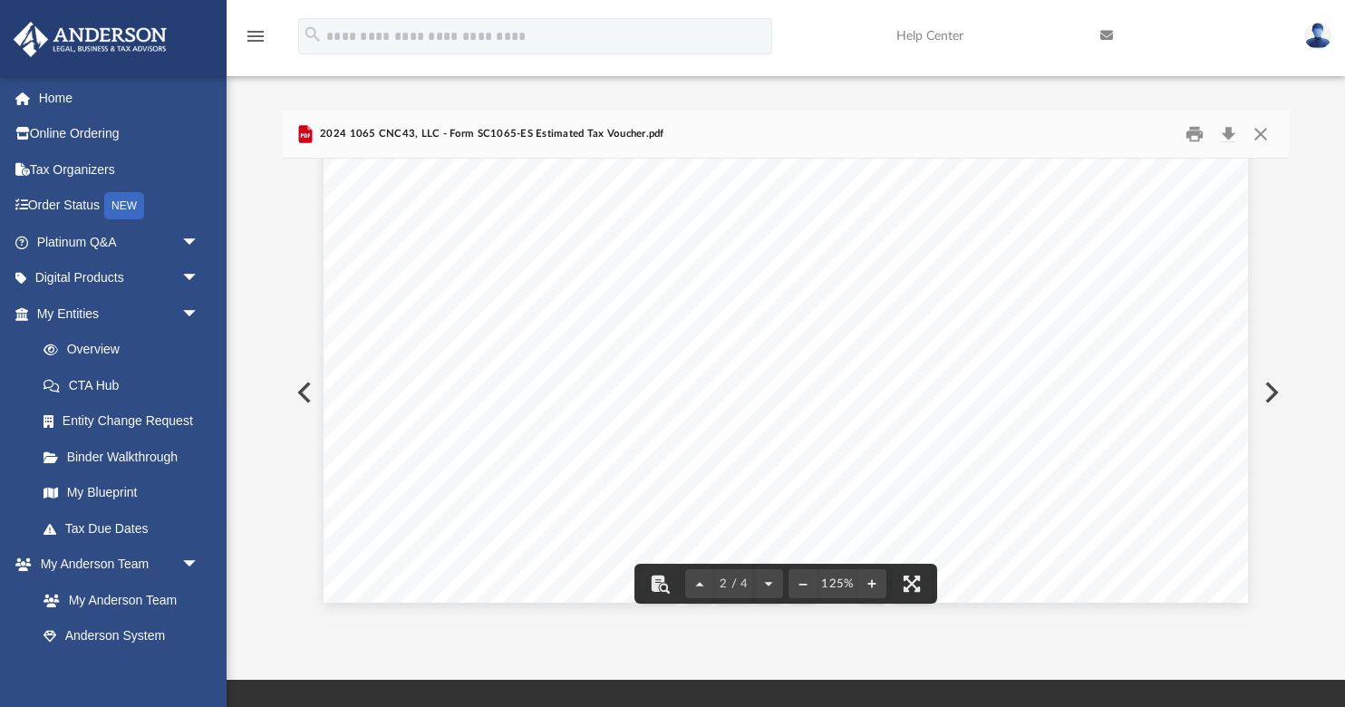
scroll to position [2019, 0]
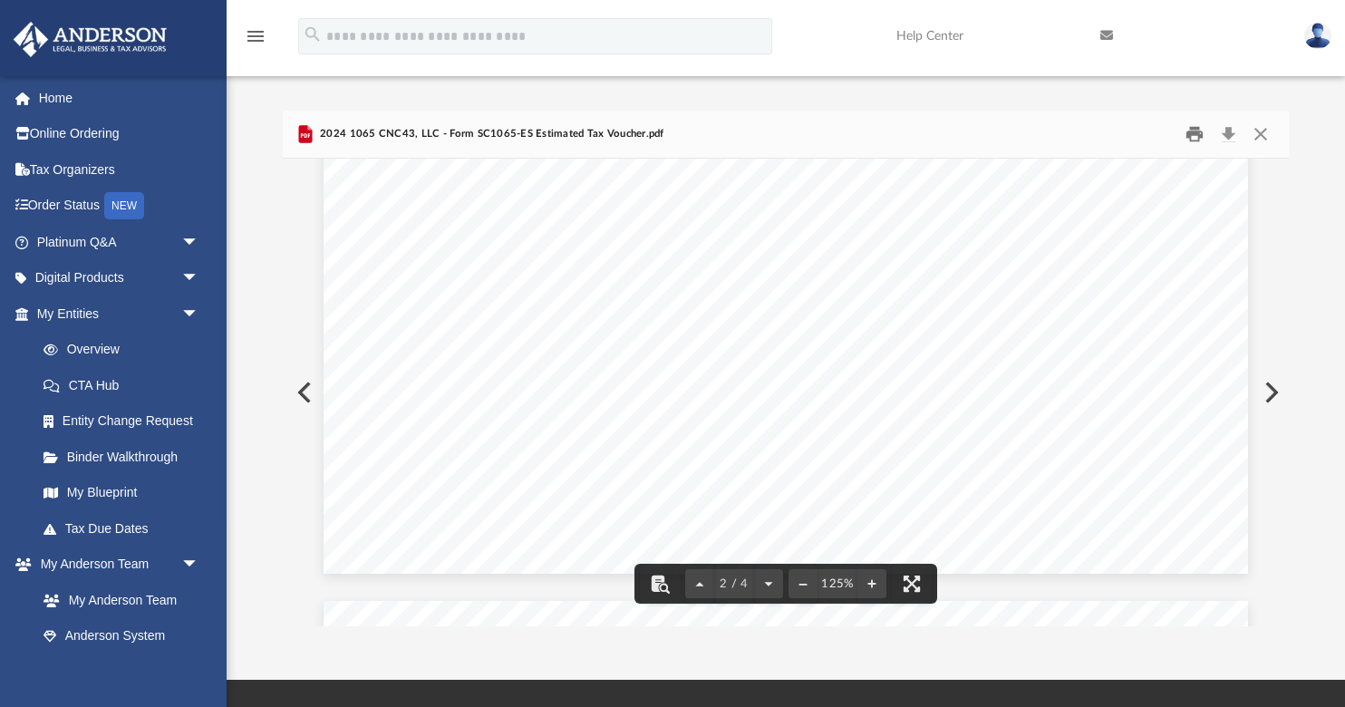
click at [1196, 134] on button "Print" at bounding box center [1195, 135] width 36 height 28
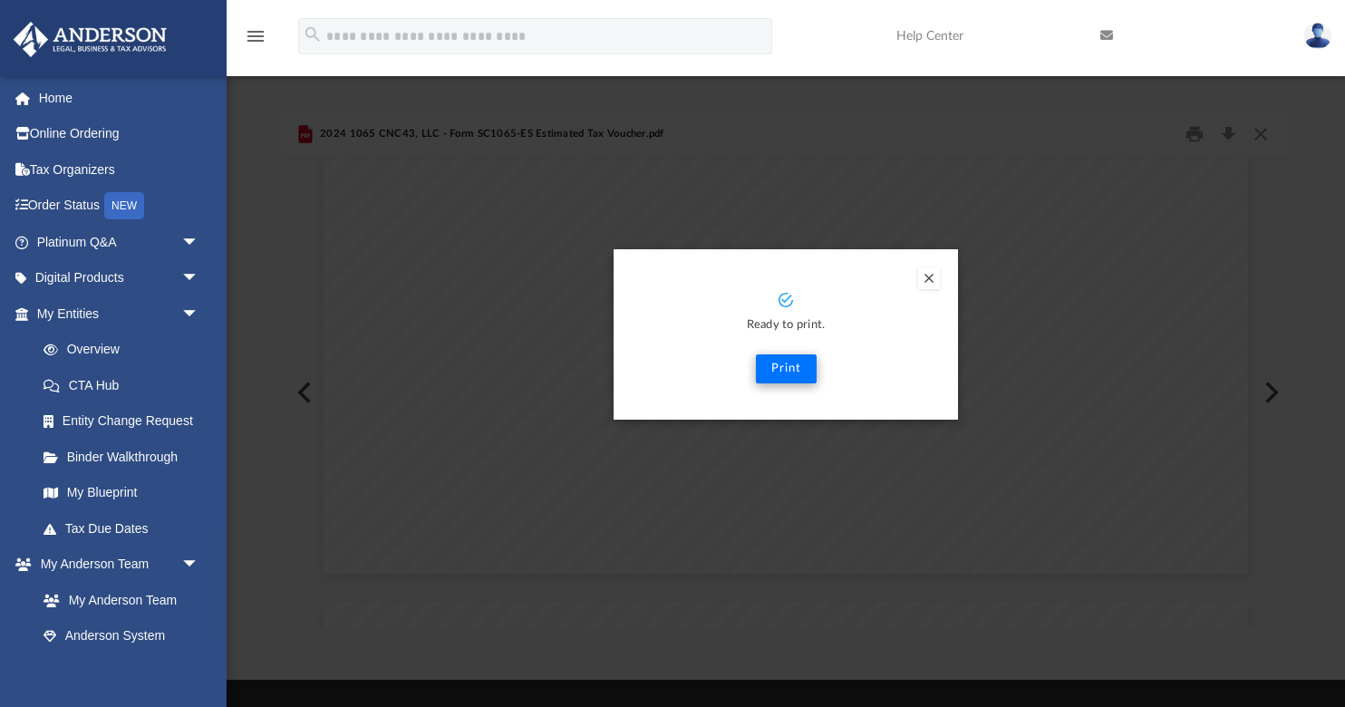
click at [789, 372] on button "Print" at bounding box center [786, 368] width 61 height 29
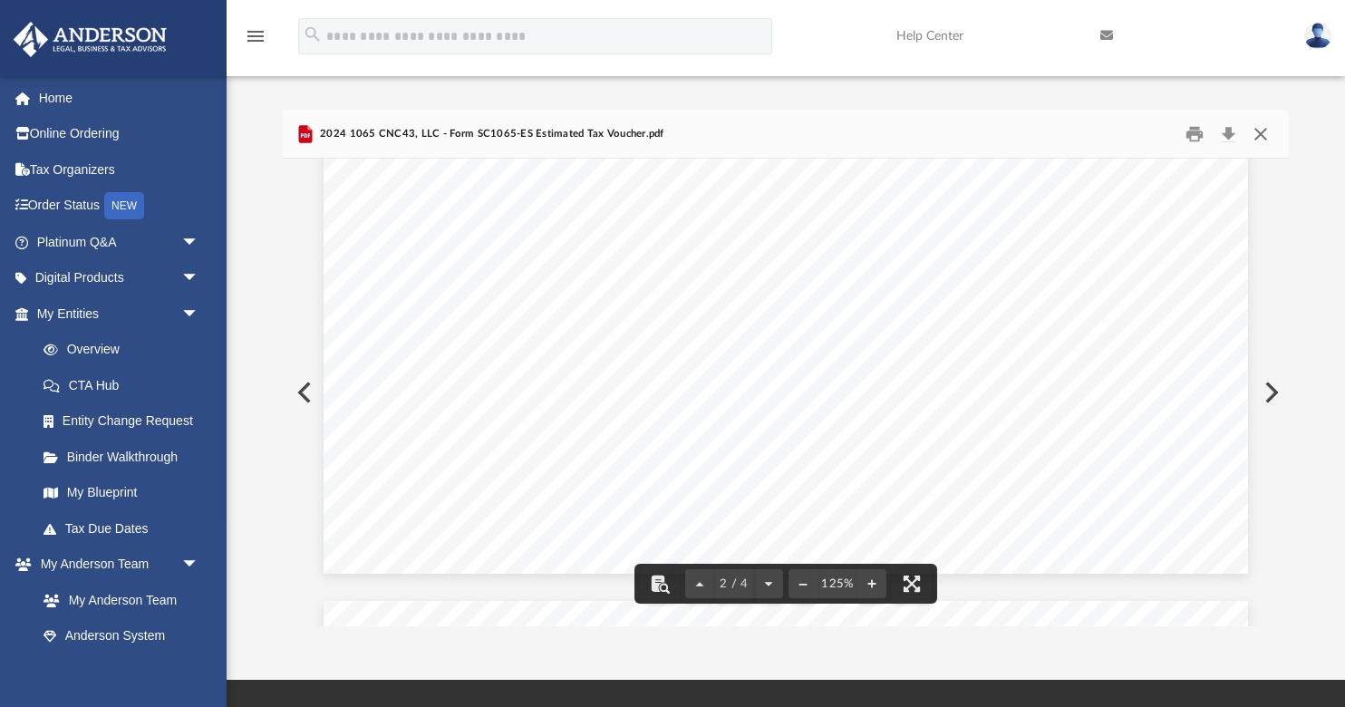
click at [1267, 132] on button "Close" at bounding box center [1261, 135] width 33 height 28
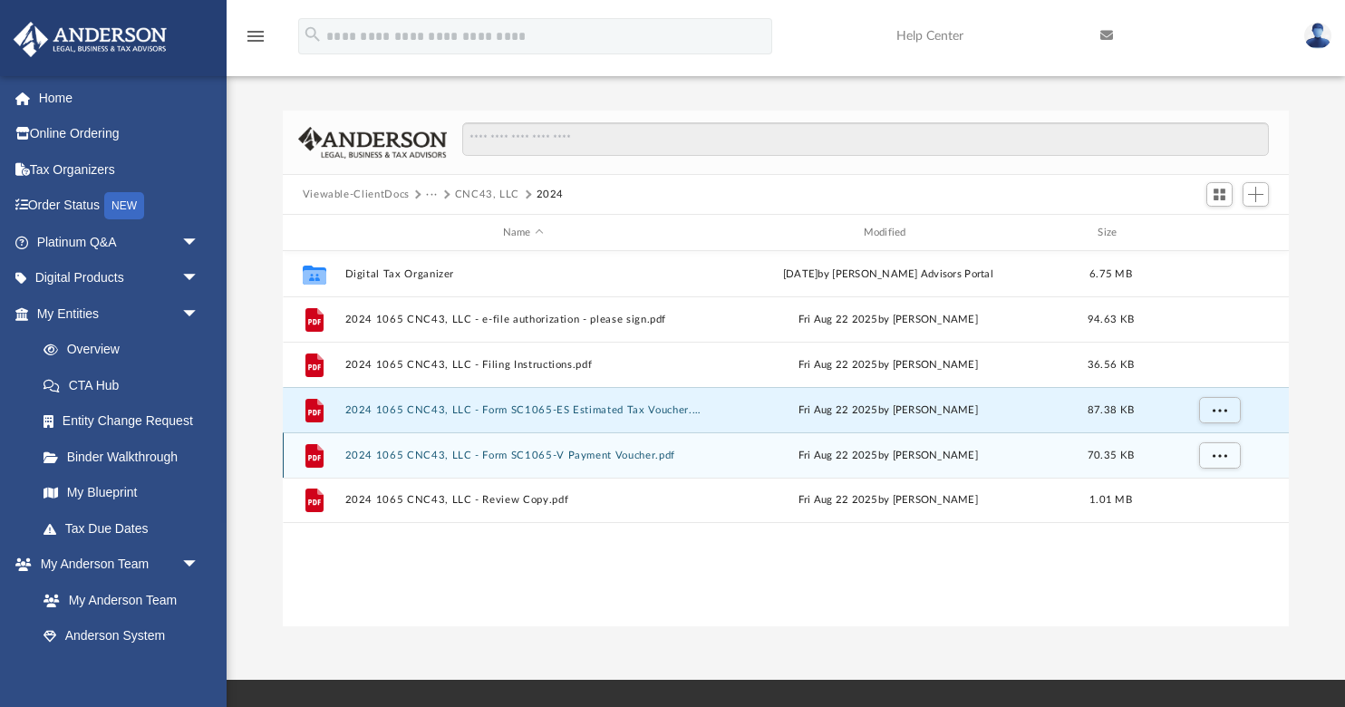
click at [436, 451] on button "2024 1065 CNC43, LLC - Form SC1065-V Payment Voucher.pdf" at bounding box center [523, 456] width 357 height 12
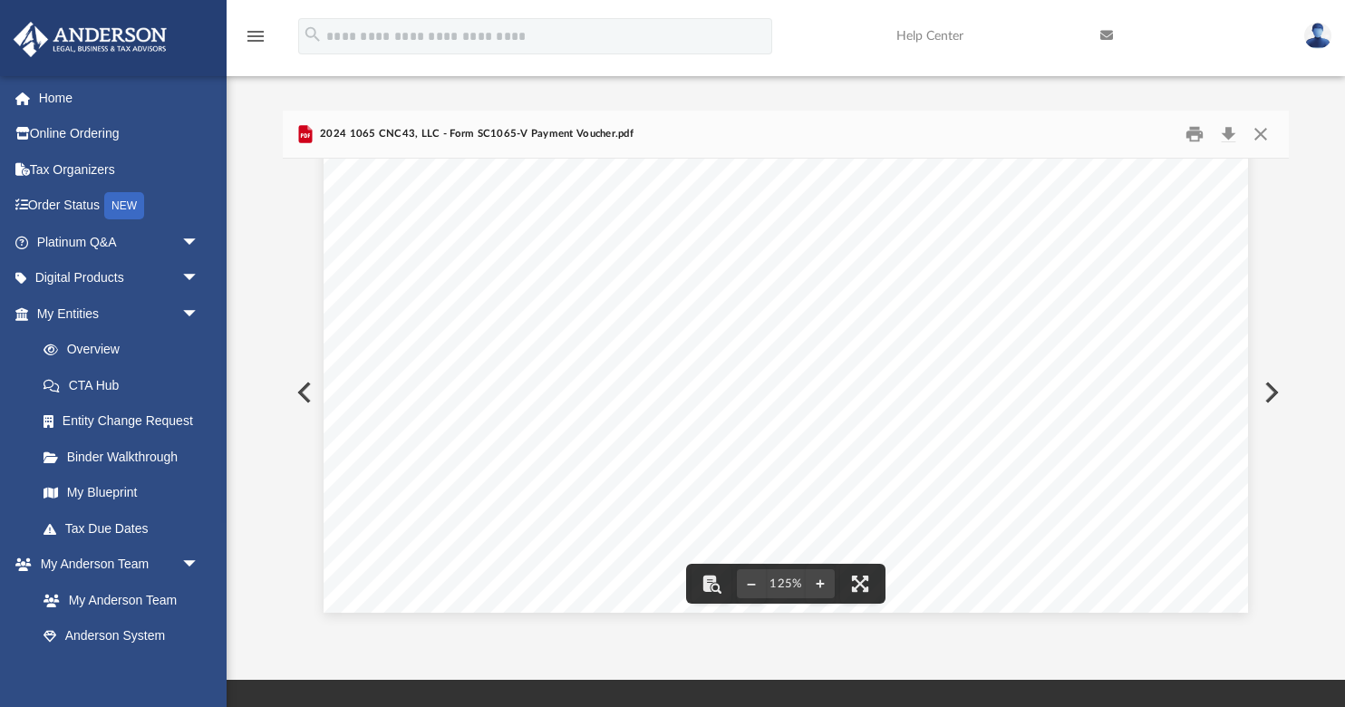
scroll to position [756, 0]
click at [1197, 137] on button "Print" at bounding box center [1195, 135] width 36 height 28
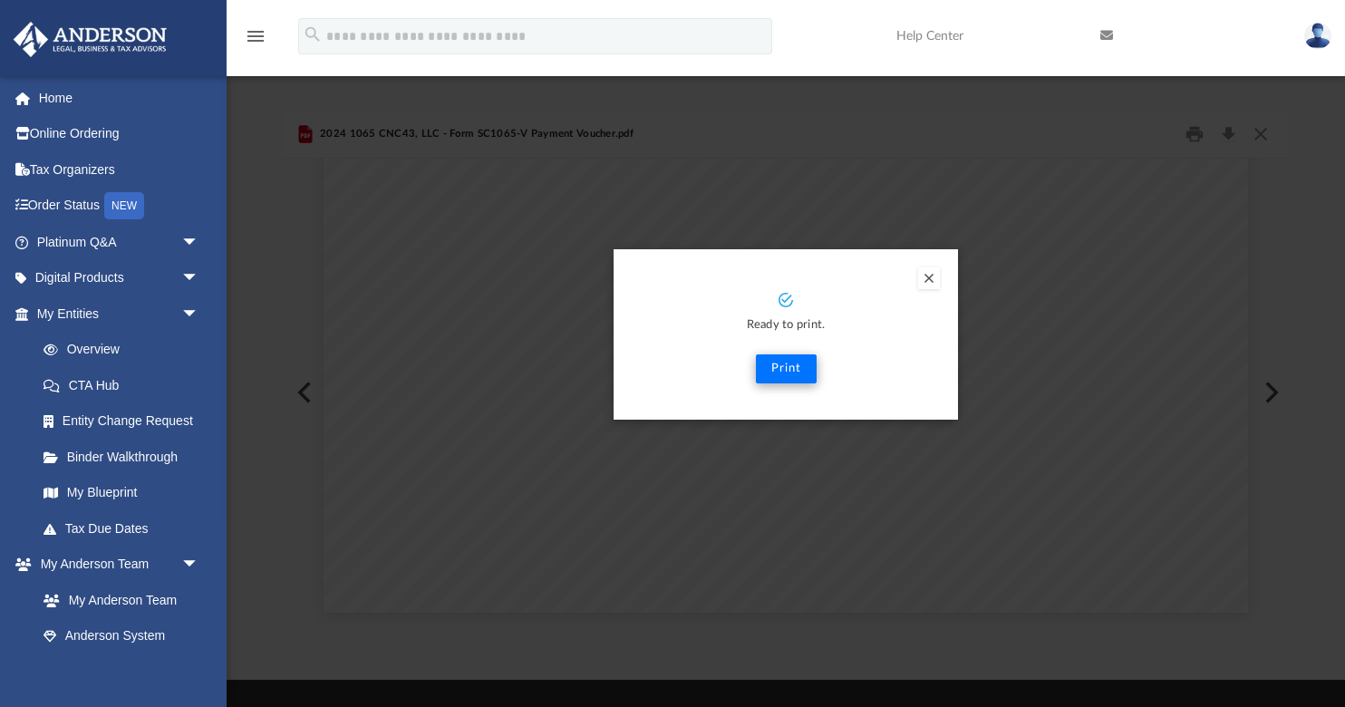
click at [789, 365] on button "Print" at bounding box center [786, 368] width 61 height 29
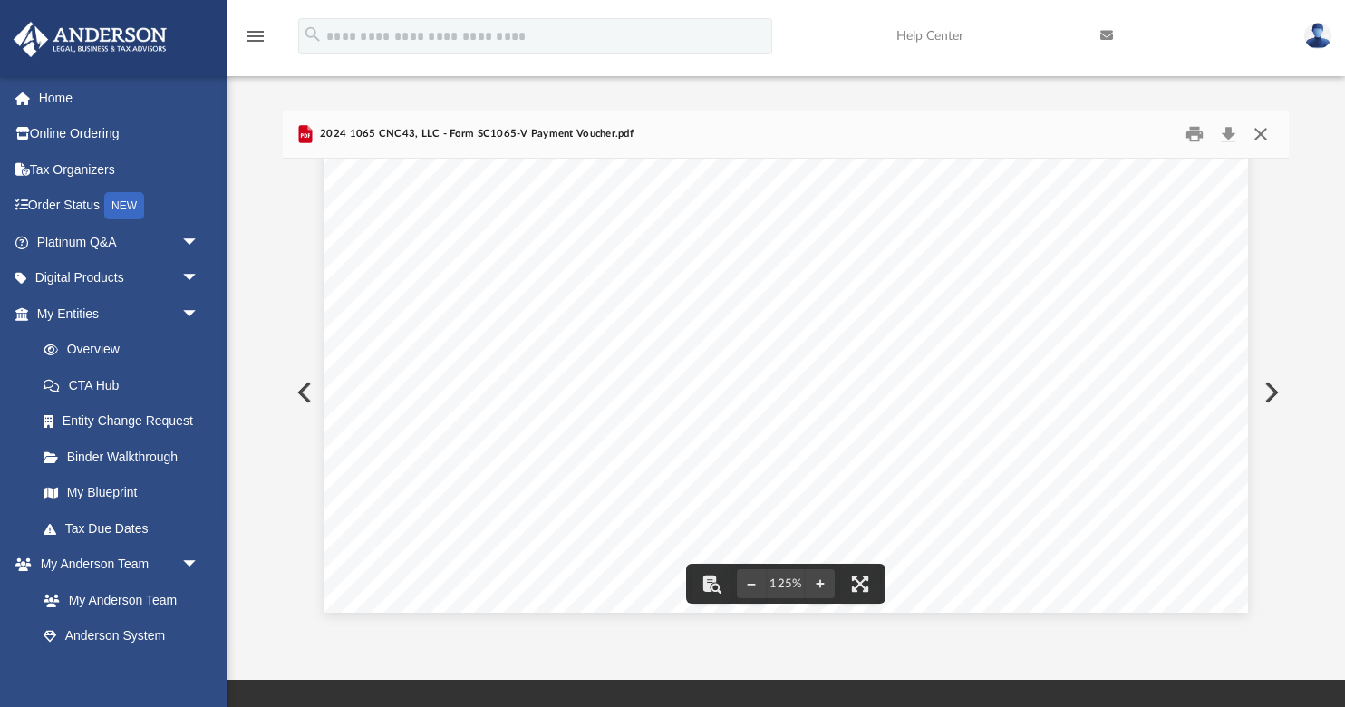
click at [1262, 135] on button "Close" at bounding box center [1261, 135] width 33 height 28
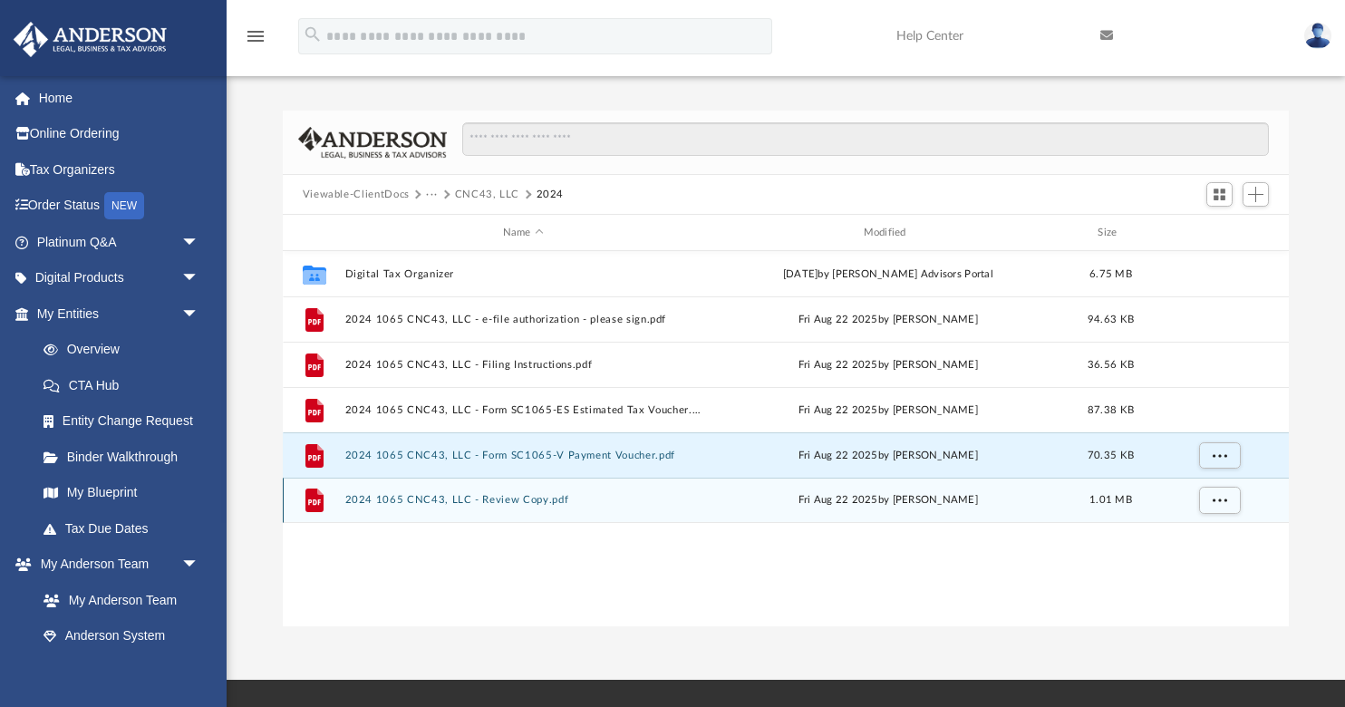
click at [503, 498] on button "2024 1065 CNC43, LLC - Review Copy.pdf" at bounding box center [523, 500] width 357 height 12
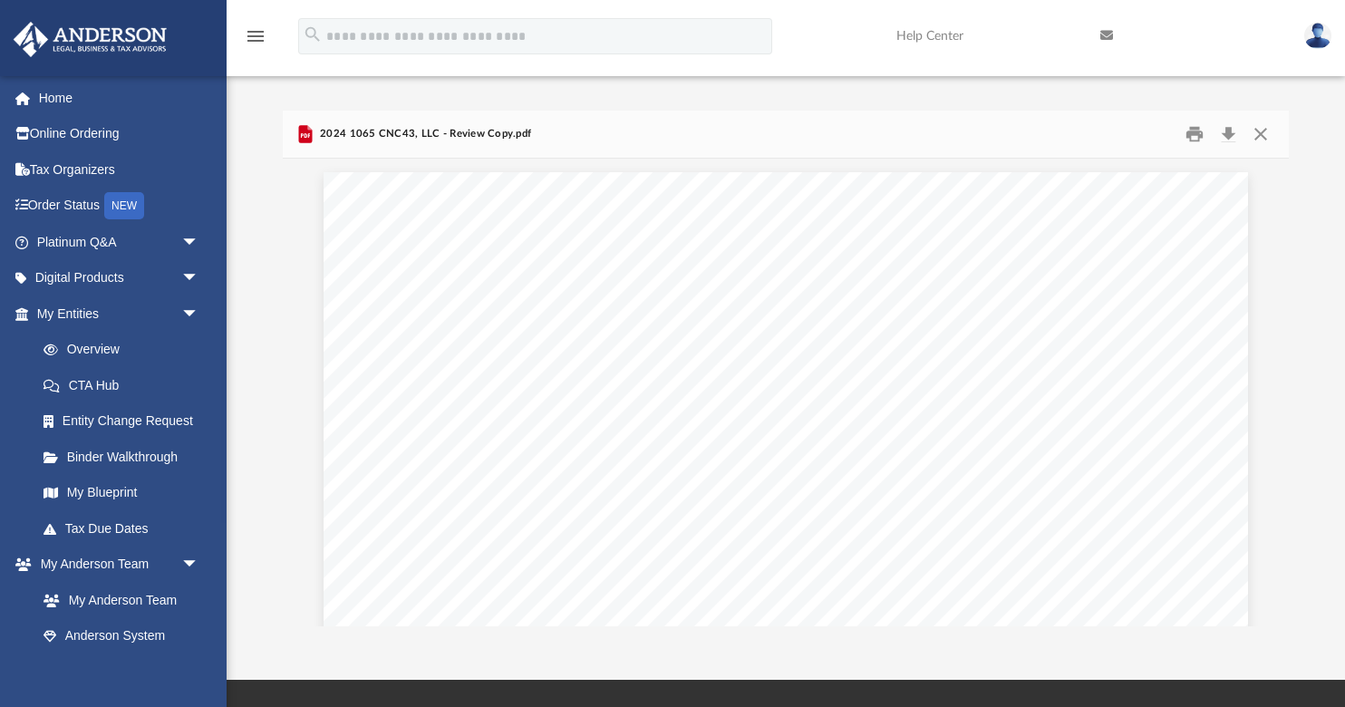
scroll to position [25702, 0]
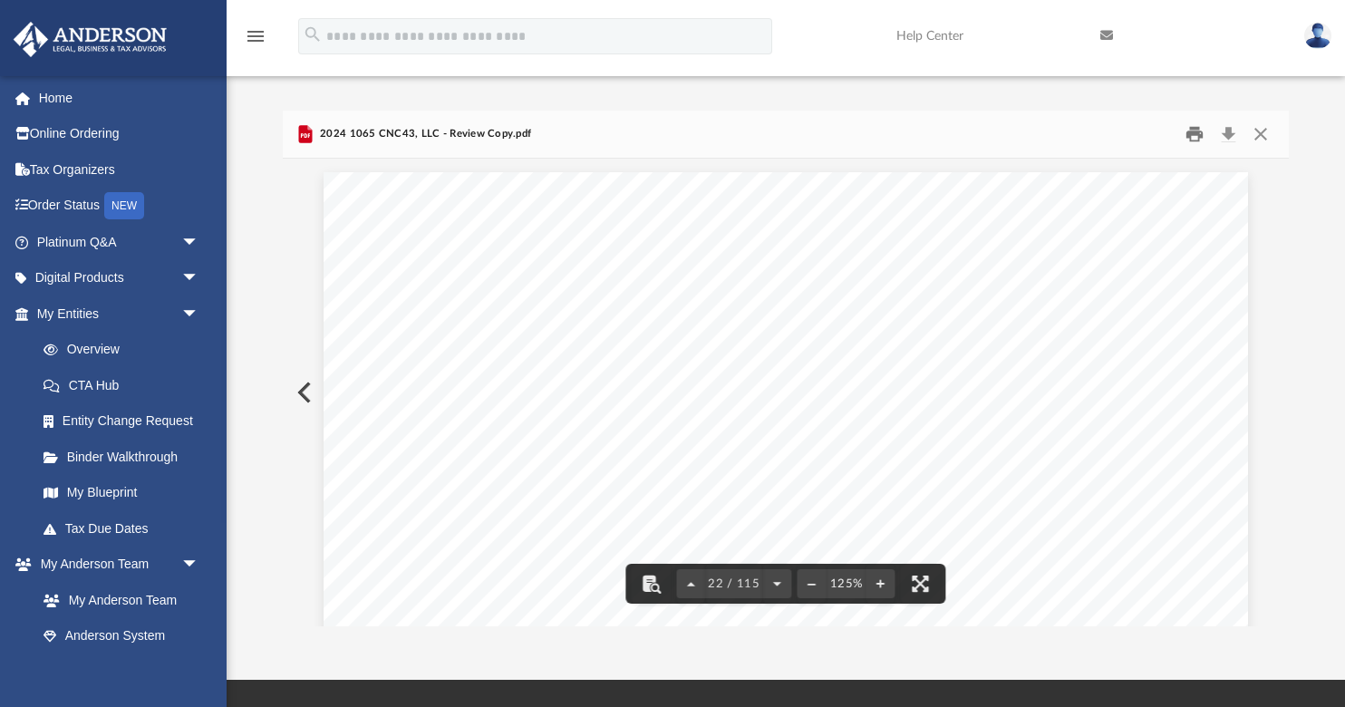
click at [1200, 133] on button "Print" at bounding box center [1195, 135] width 36 height 28
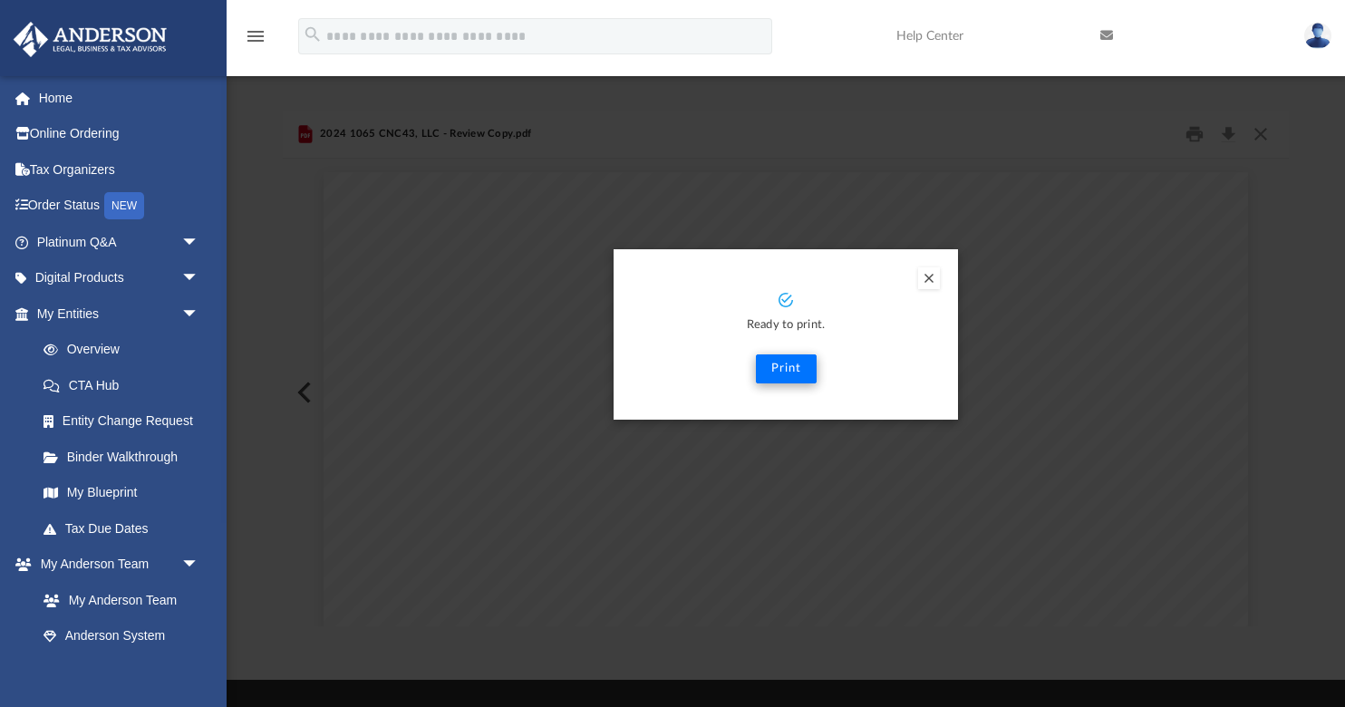
click at [788, 373] on button "Print" at bounding box center [786, 368] width 61 height 29
